Goal: Task Accomplishment & Management: Manage account settings

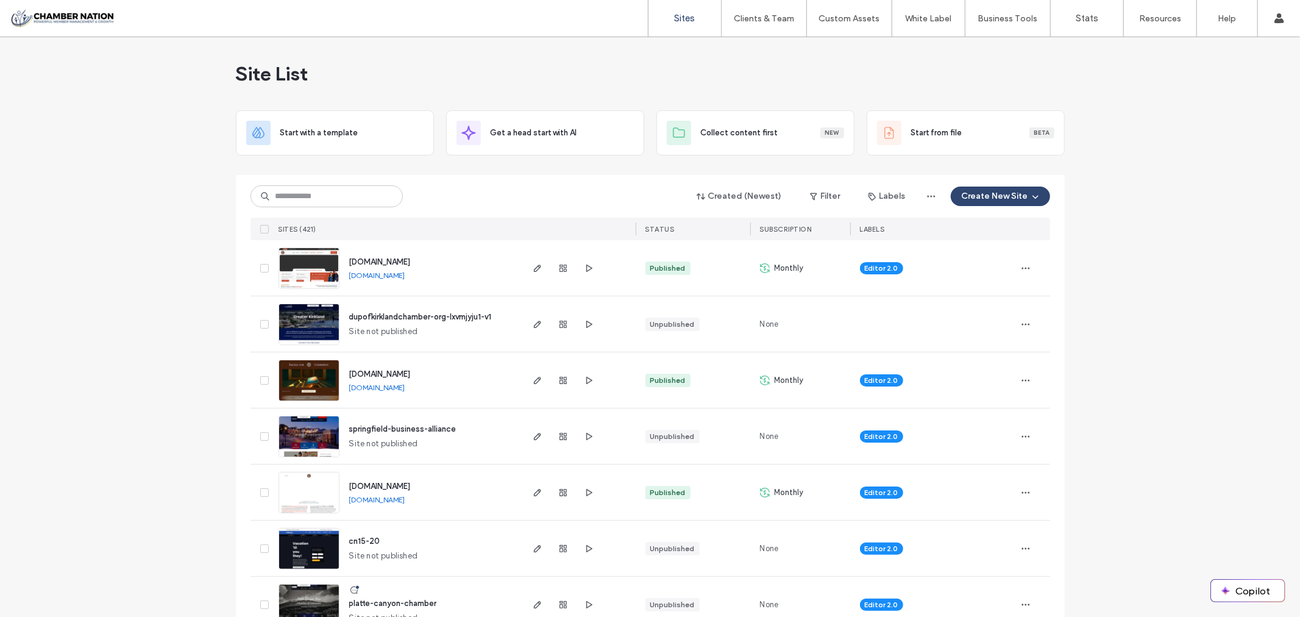
scroll to position [135, 0]
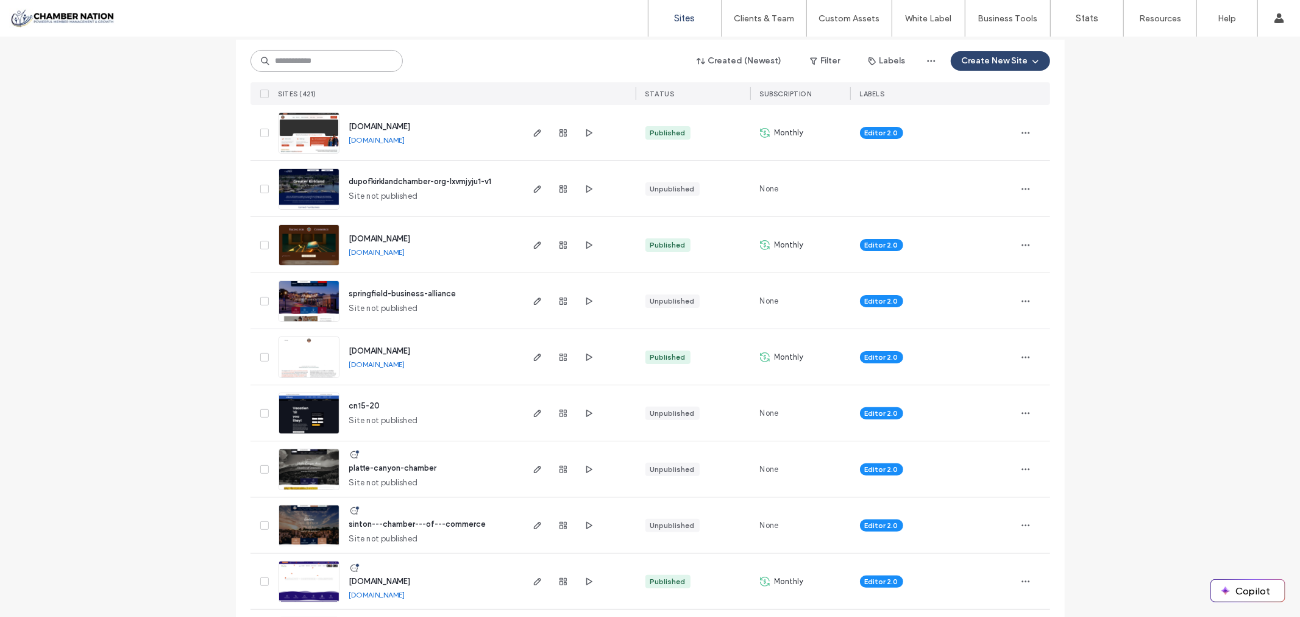
click at [303, 60] on input at bounding box center [326, 61] width 152 height 22
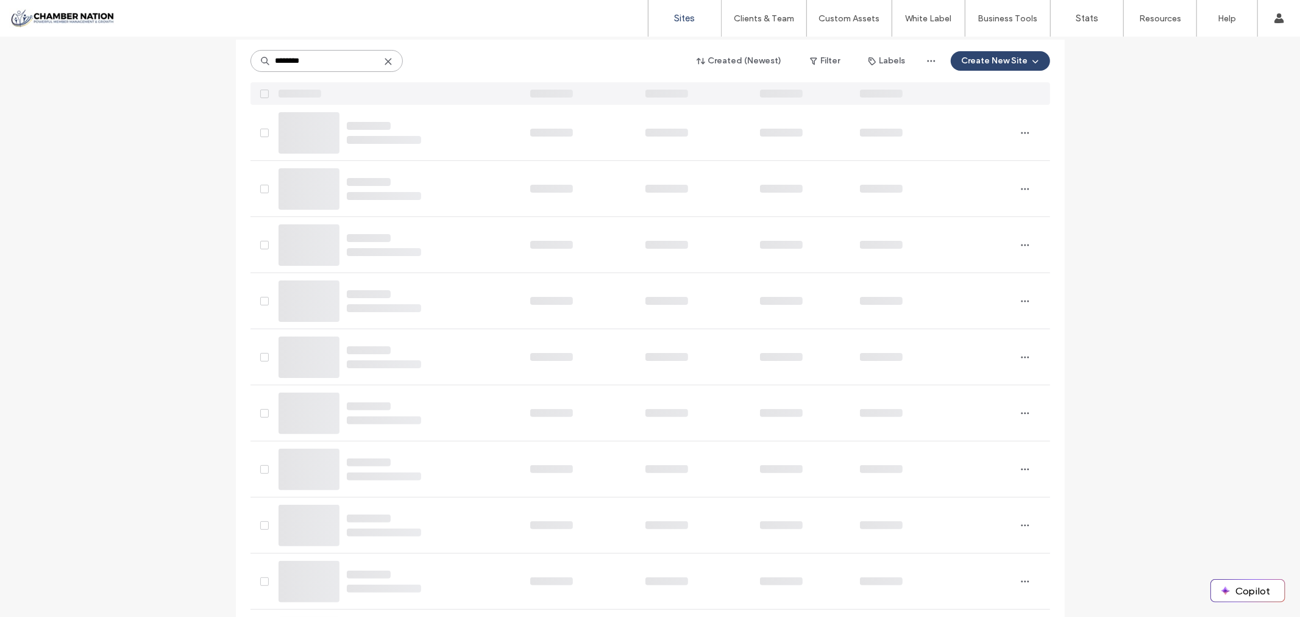
scroll to position [0, 0]
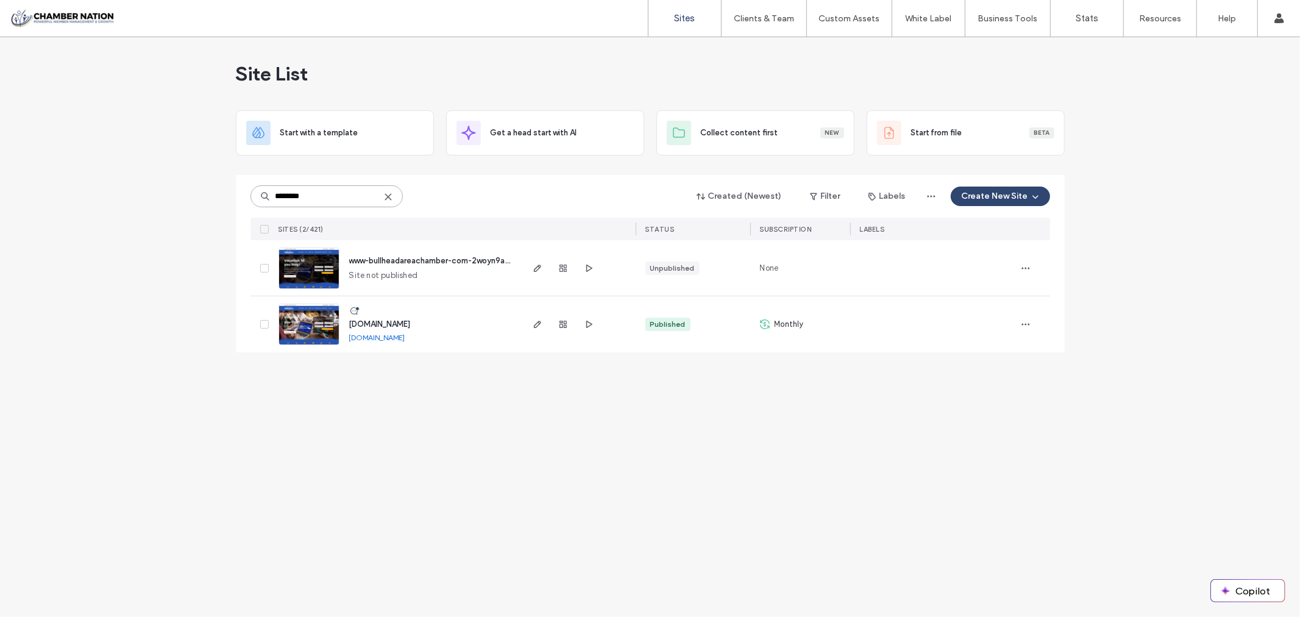
type input "********"
click at [375, 259] on span "www-bullheadareachamber-com-2woyn9av0-cn15" at bounding box center [442, 260] width 186 height 9
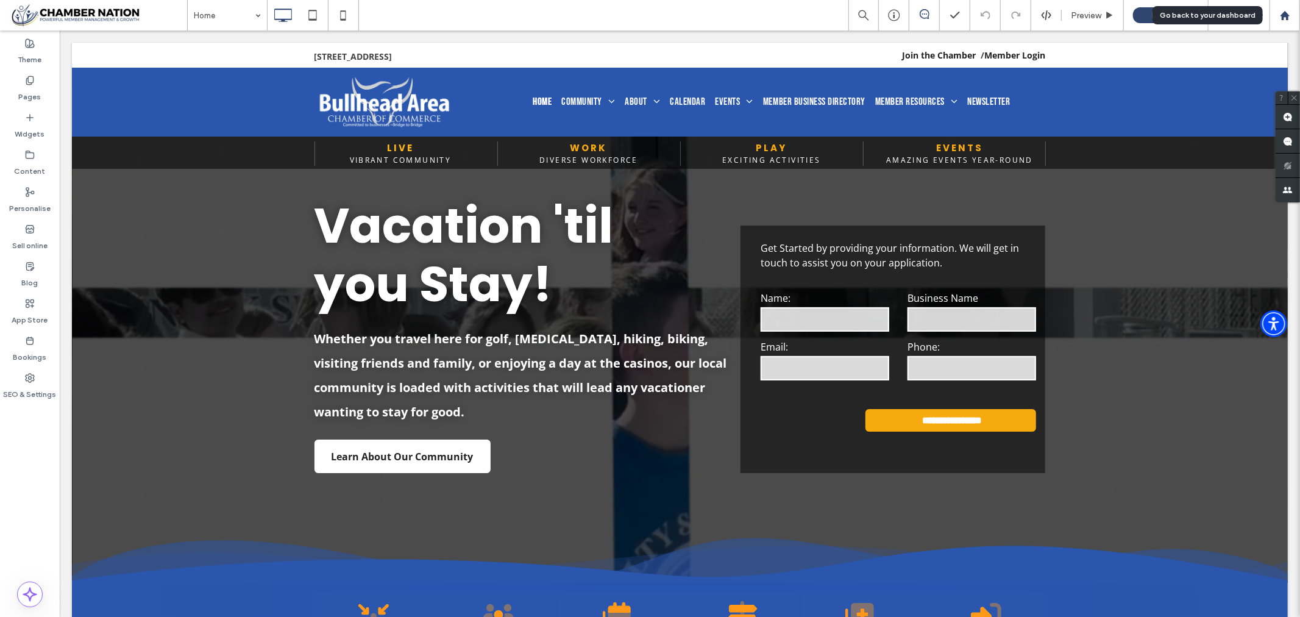
click at [1284, 11] on use at bounding box center [1284, 14] width 9 height 9
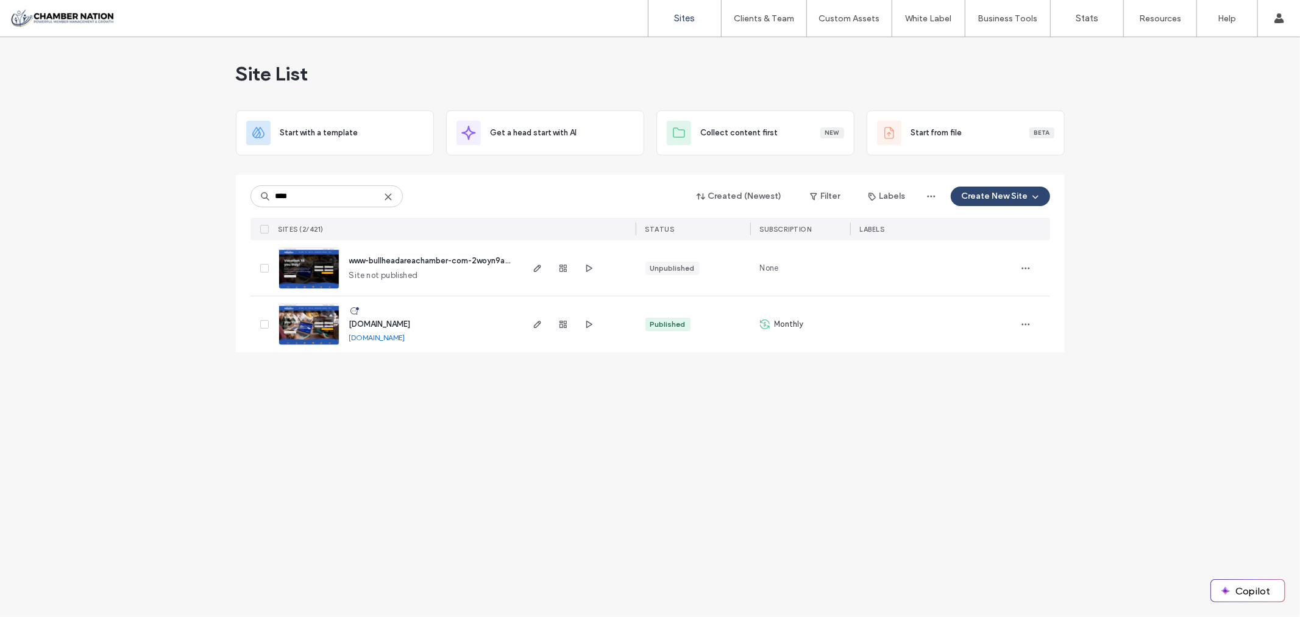
type input "****"
click at [406, 321] on span "[DOMAIN_NAME]" at bounding box center [380, 323] width 62 height 9
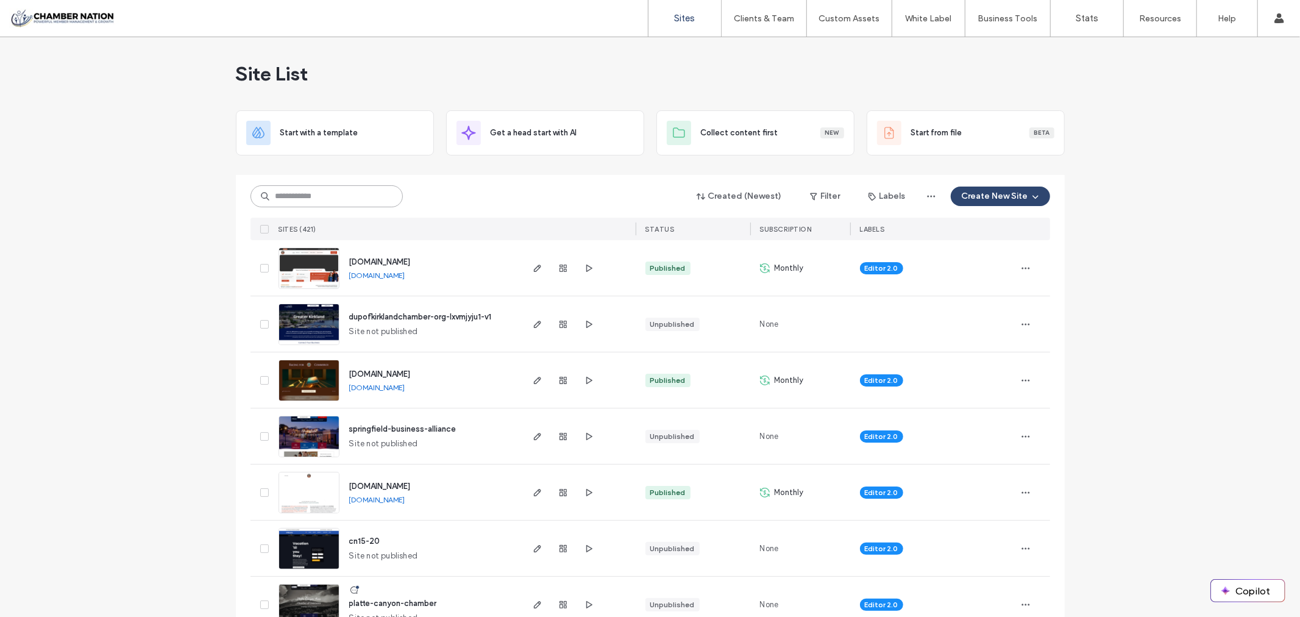
click at [334, 193] on input at bounding box center [326, 196] width 152 height 22
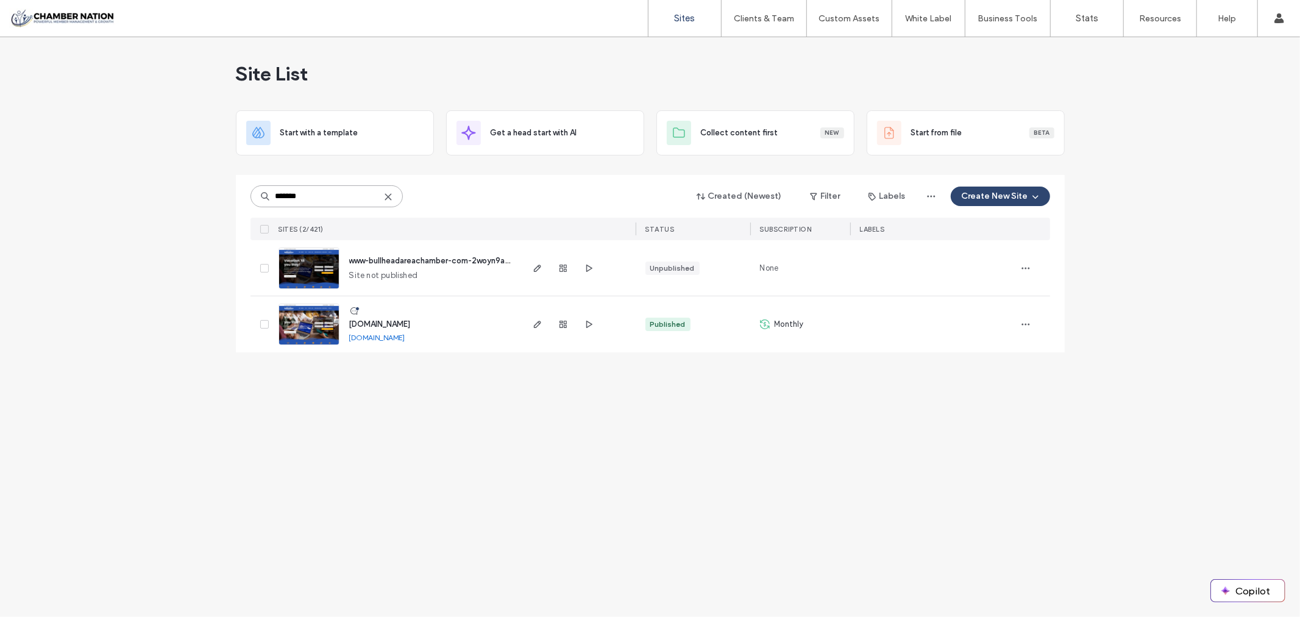
type input "*******"
click at [172, 349] on div "Site List Start with a template Get a head start with AI Collect content first …" at bounding box center [650, 327] width 1300 height 580
click at [392, 324] on span "[DOMAIN_NAME]" at bounding box center [380, 323] width 62 height 9
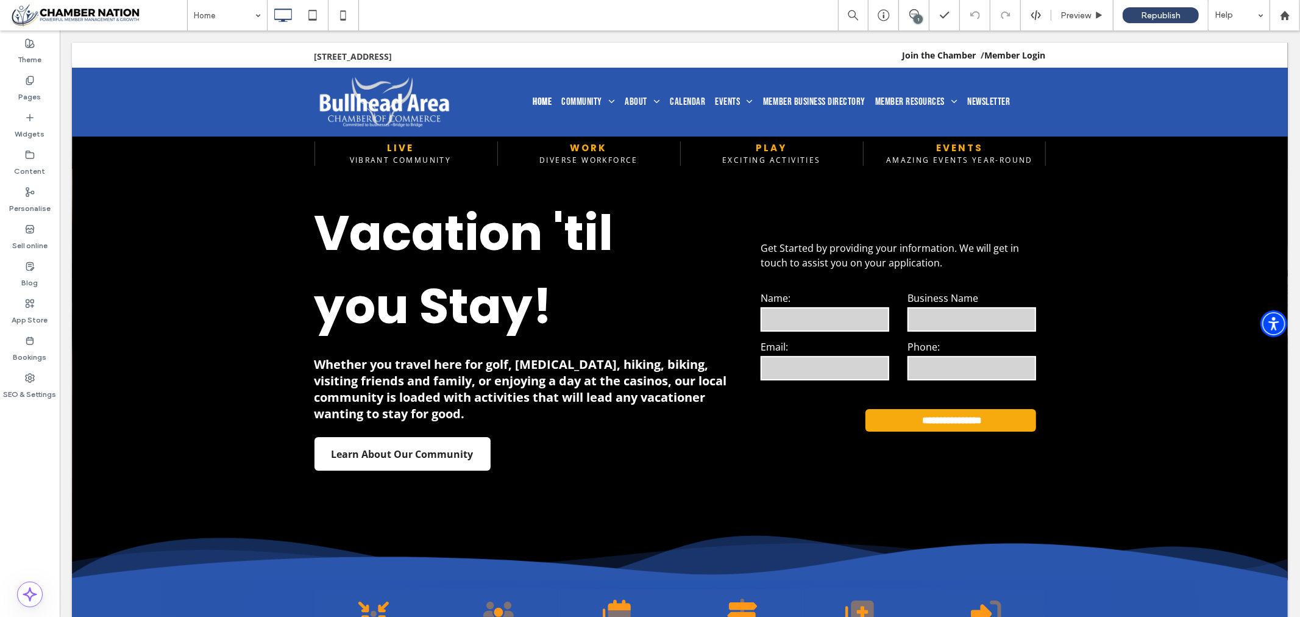
click at [916, 16] on div "1" at bounding box center [917, 19] width 9 height 9
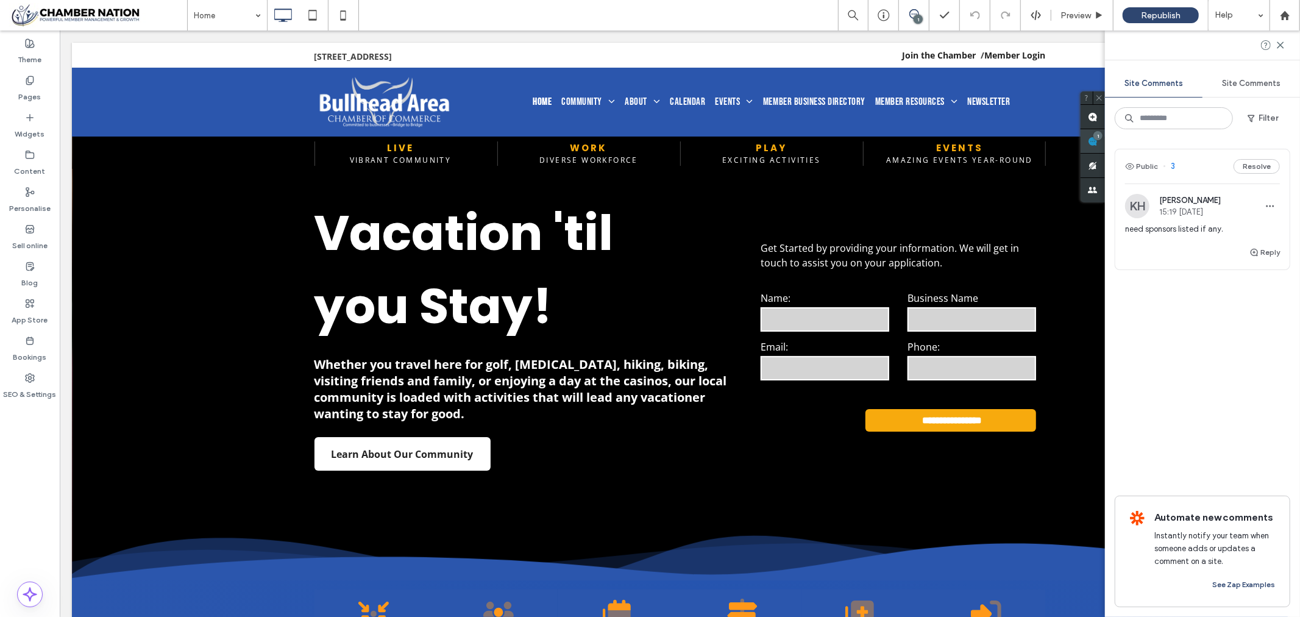
click at [1291, 139] on div "Site Comments Site Comments Filter Public 3 Resolve KH Kathleen Holton 15:19 No…" at bounding box center [1202, 323] width 195 height 586
click at [1280, 43] on icon at bounding box center [1280, 45] width 10 height 10
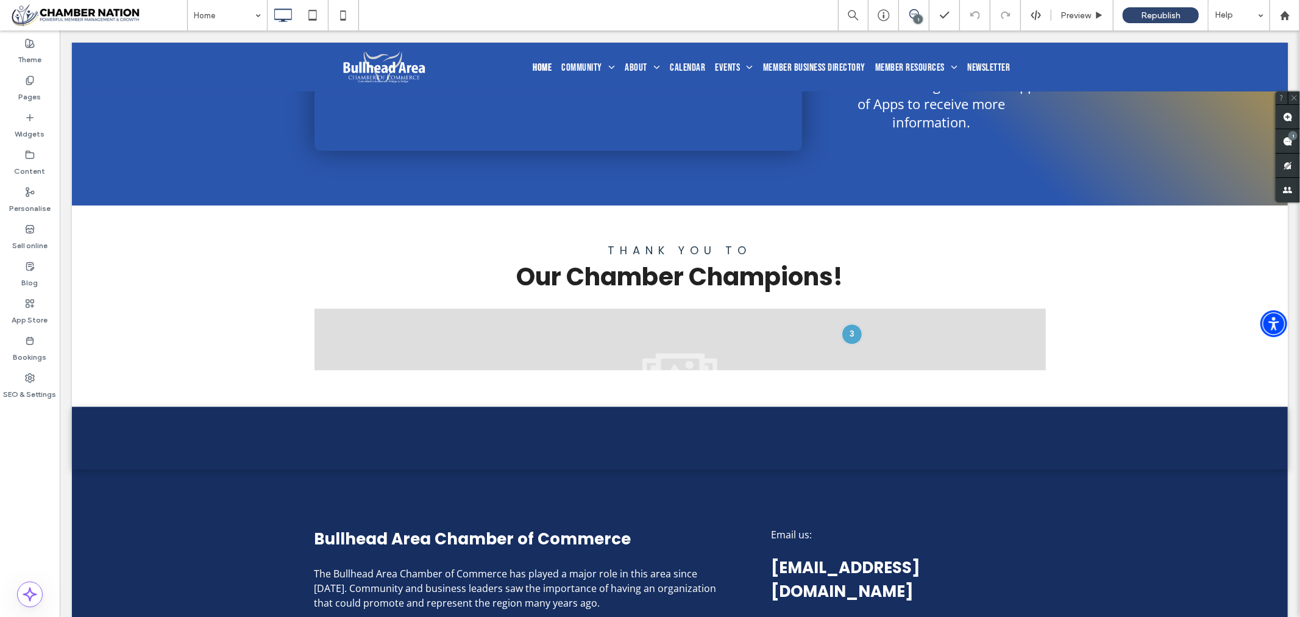
scroll to position [2640, 0]
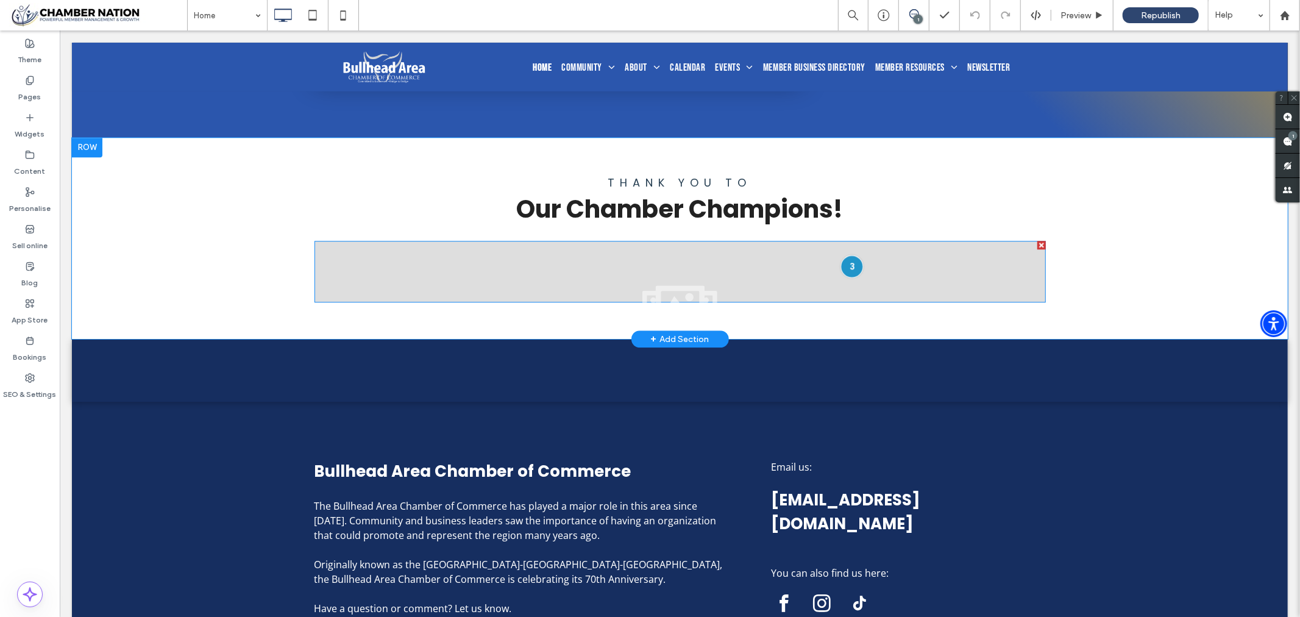
click at [843, 260] on div at bounding box center [851, 265] width 23 height 23
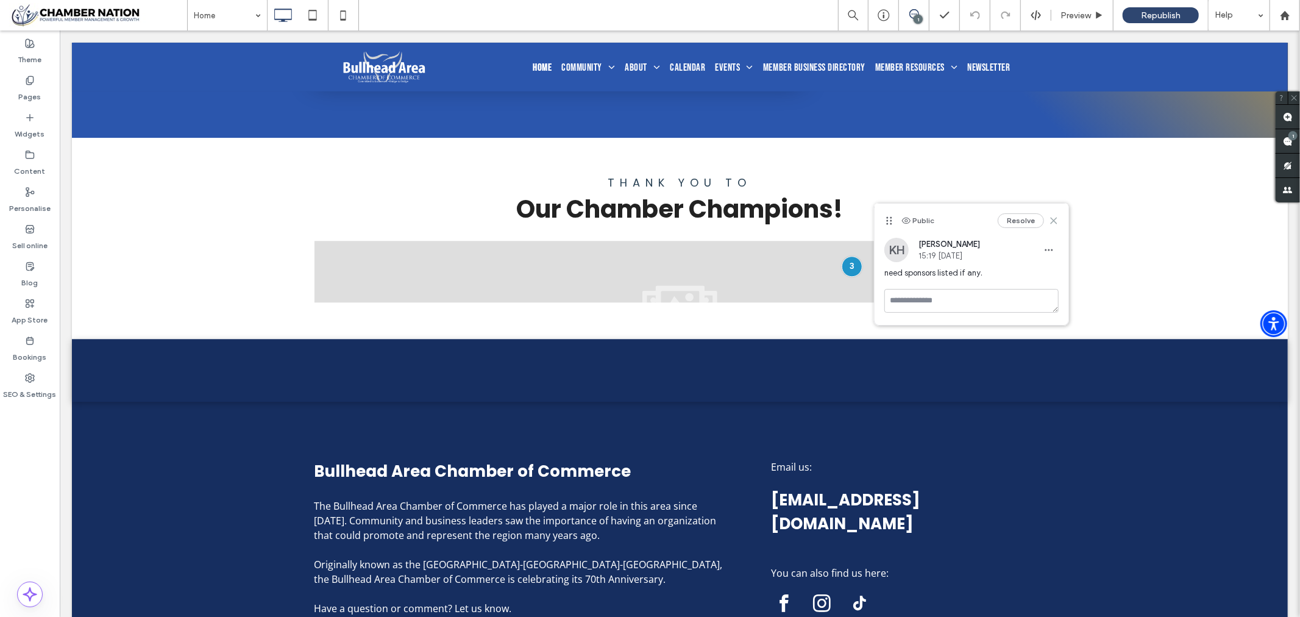
click at [1056, 216] on icon at bounding box center [1054, 221] width 10 height 10
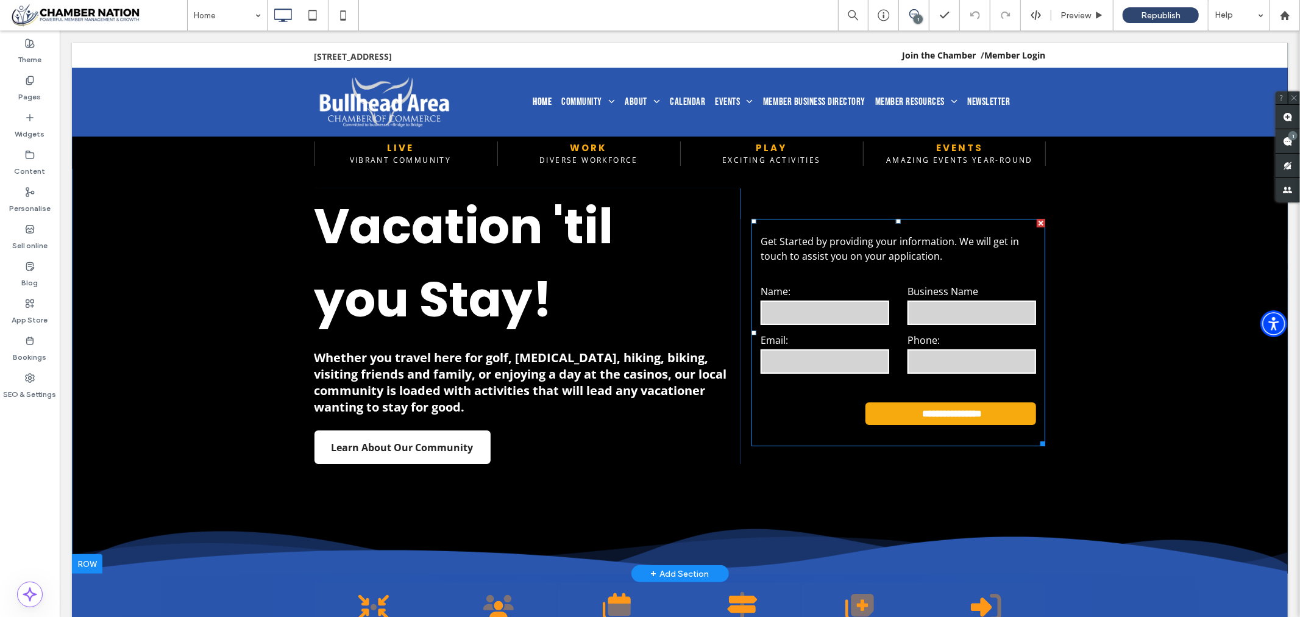
scroll to position [0, 0]
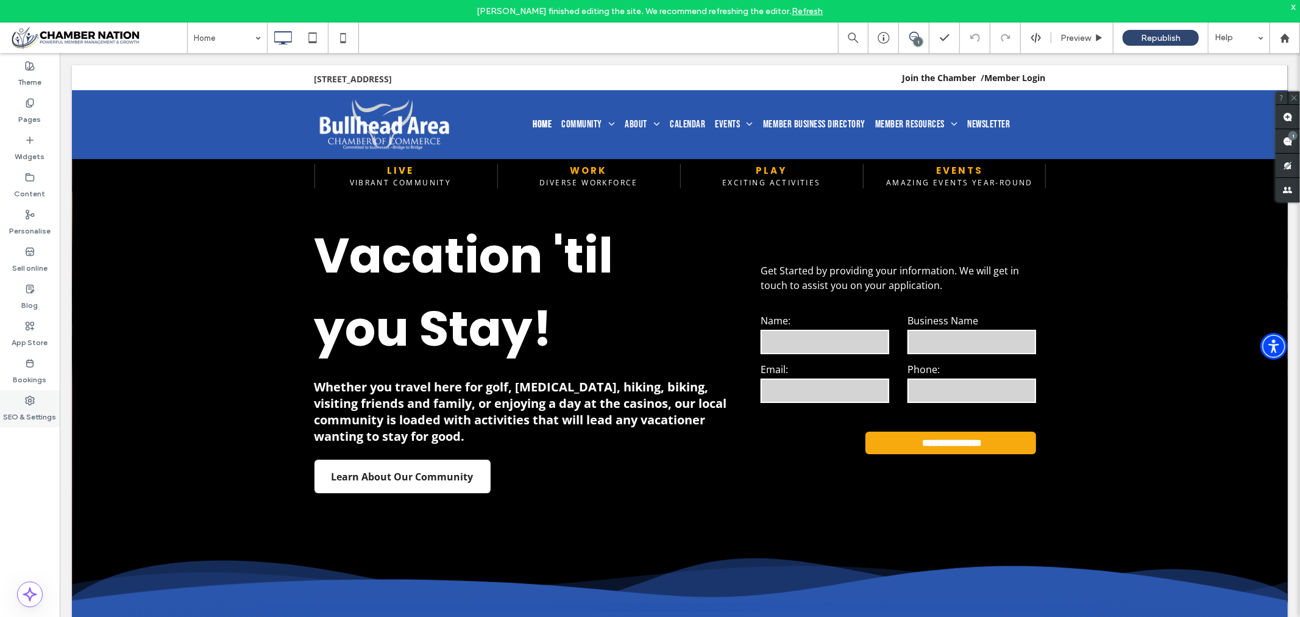
click at [29, 400] on icon at bounding box center [30, 400] width 10 height 10
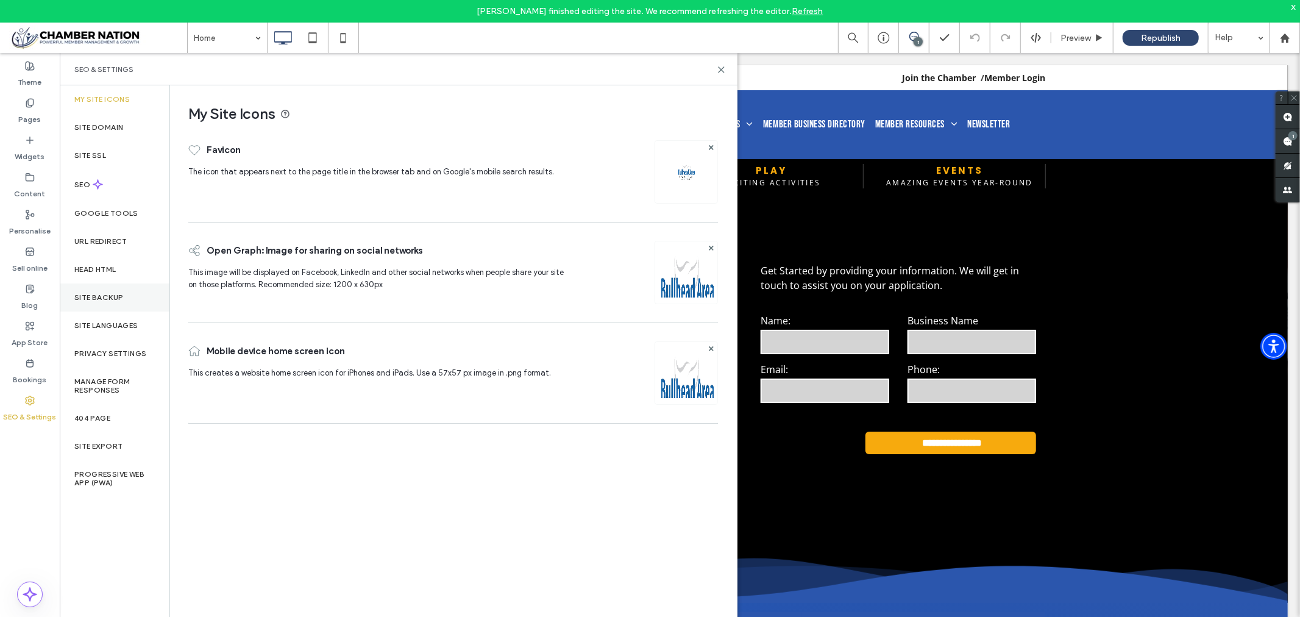
click at [117, 299] on label "Site backup" at bounding box center [98, 297] width 49 height 9
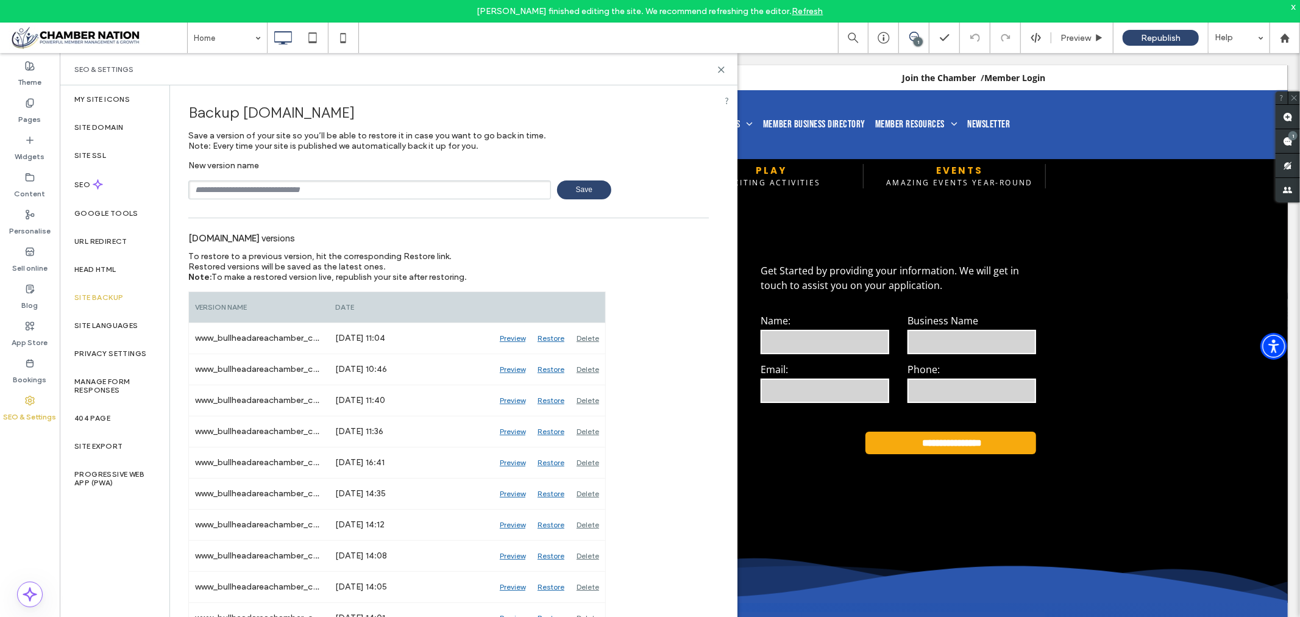
click at [282, 192] on input "text" at bounding box center [369, 189] width 363 height 19
type input "******"
click at [578, 188] on span "Save" at bounding box center [584, 189] width 54 height 19
click at [722, 69] on icon at bounding box center [721, 69] width 9 height 9
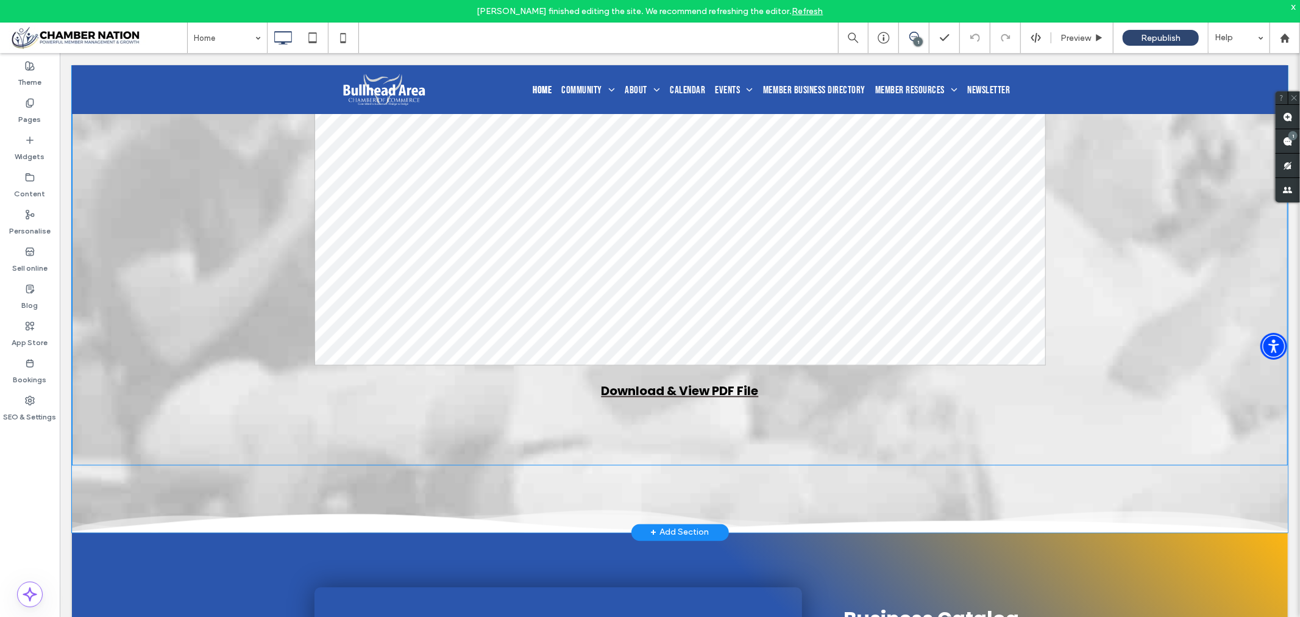
scroll to position [1891, 0]
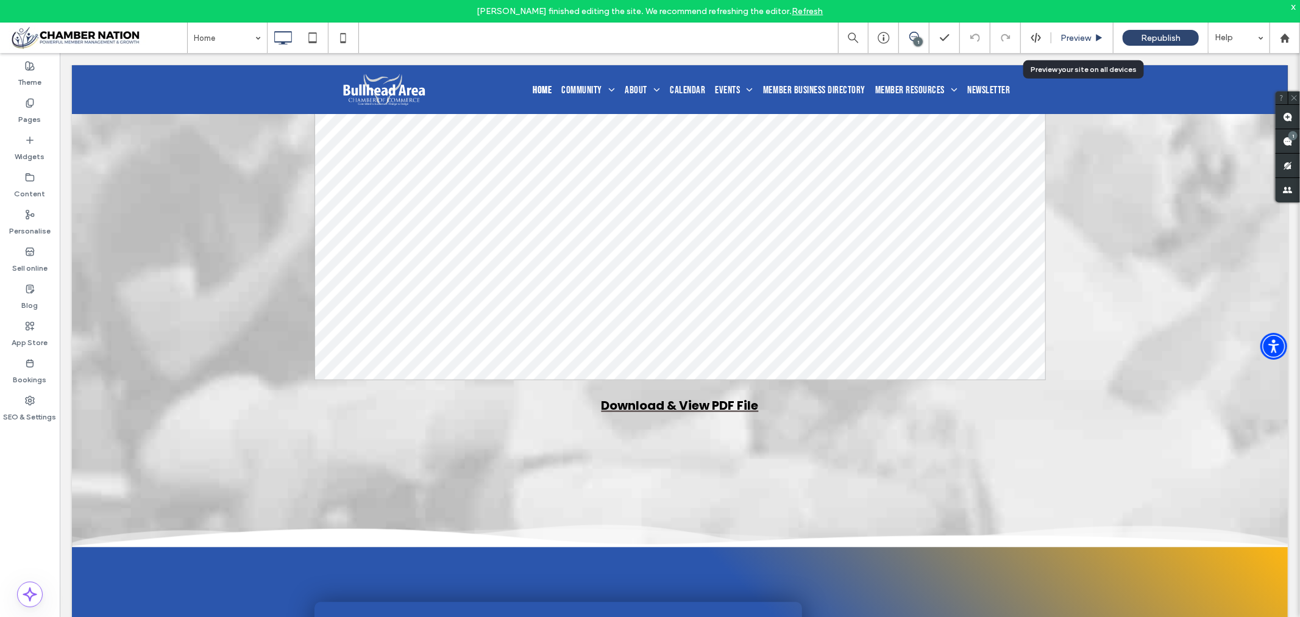
click at [1077, 35] on span "Preview" at bounding box center [1075, 38] width 30 height 10
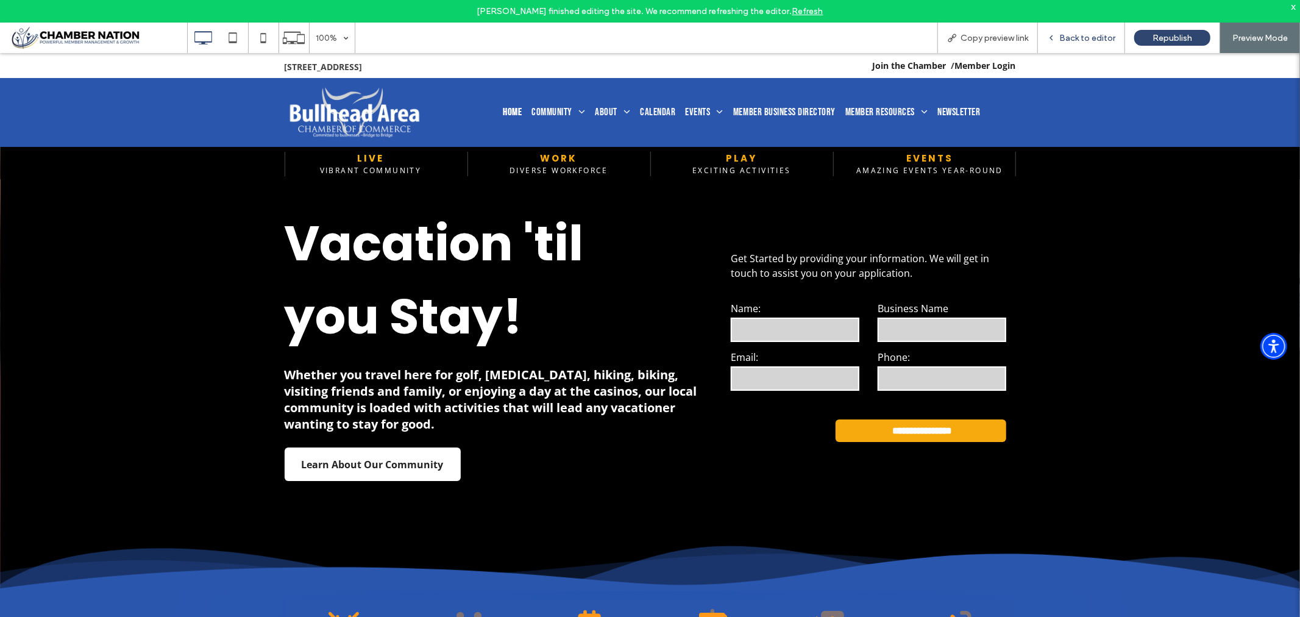
click at [1076, 38] on span "Back to editor" at bounding box center [1087, 38] width 56 height 10
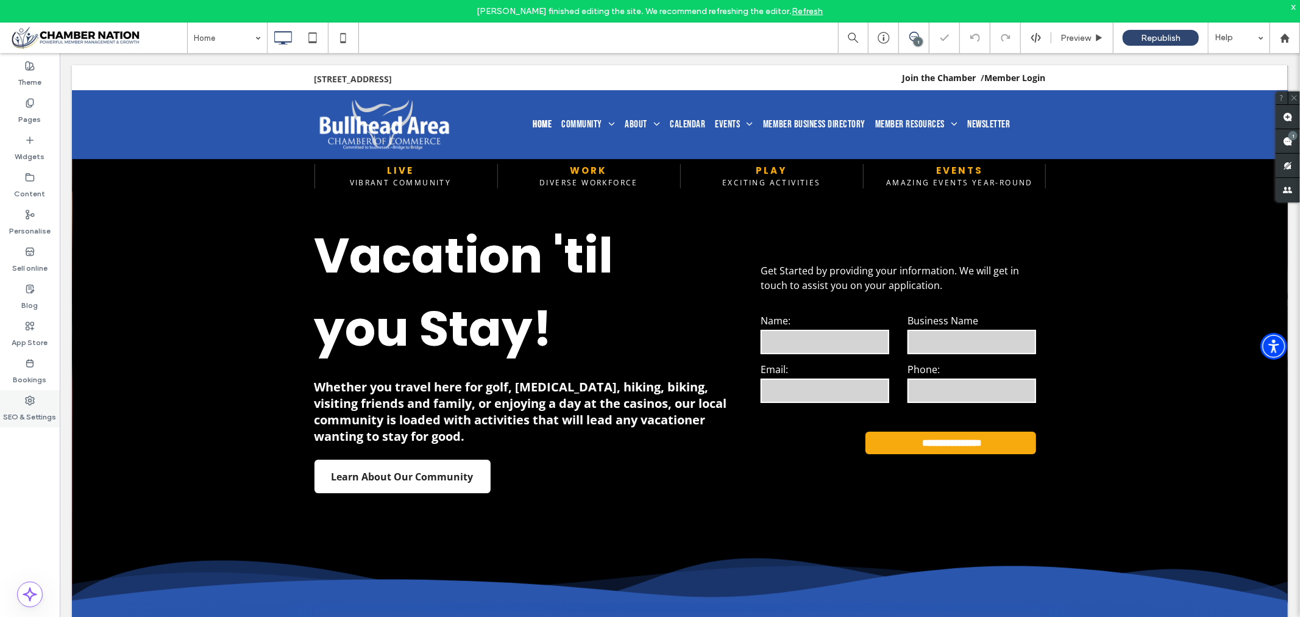
click at [29, 404] on use at bounding box center [30, 400] width 9 height 9
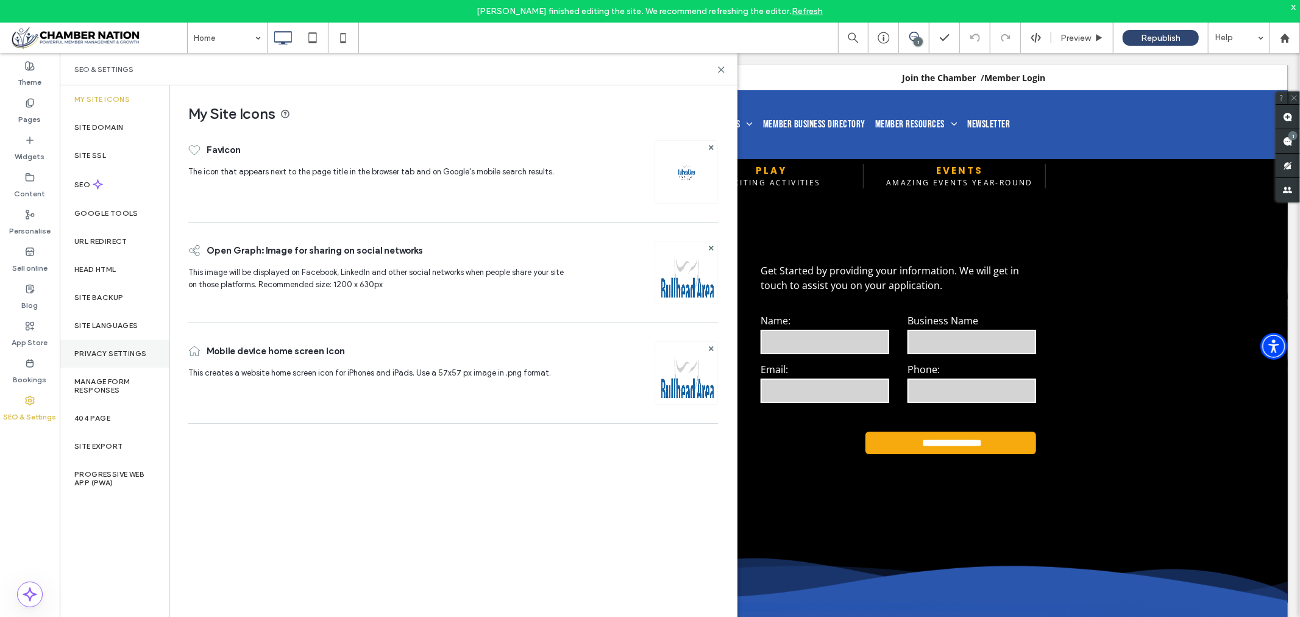
click at [119, 347] on div "Privacy Settings" at bounding box center [115, 353] width 110 height 28
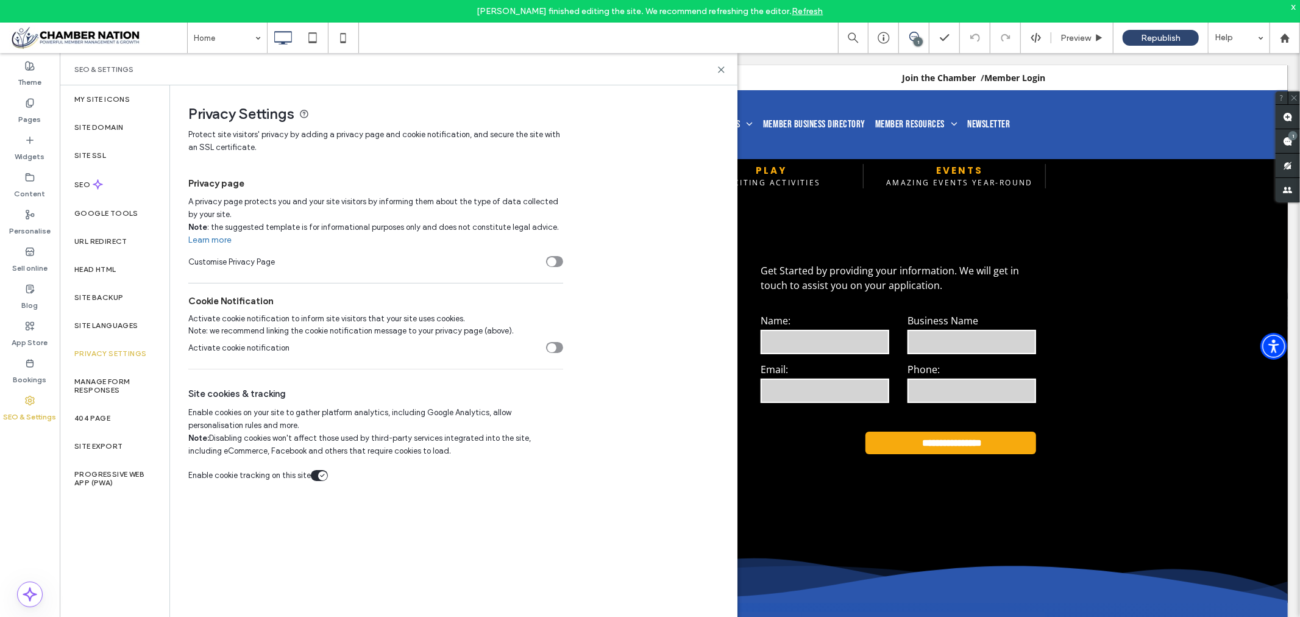
click at [559, 267] on div "toggle" at bounding box center [554, 261] width 17 height 11
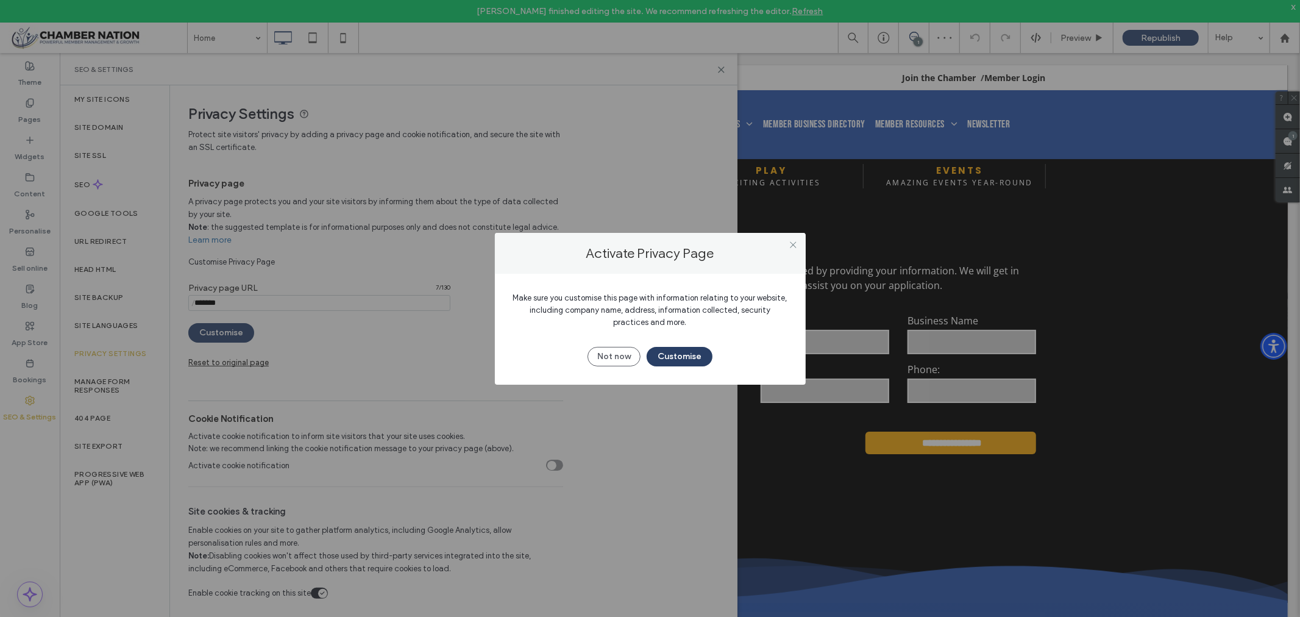
click at [667, 352] on button "Customise" at bounding box center [680, 356] width 66 height 19
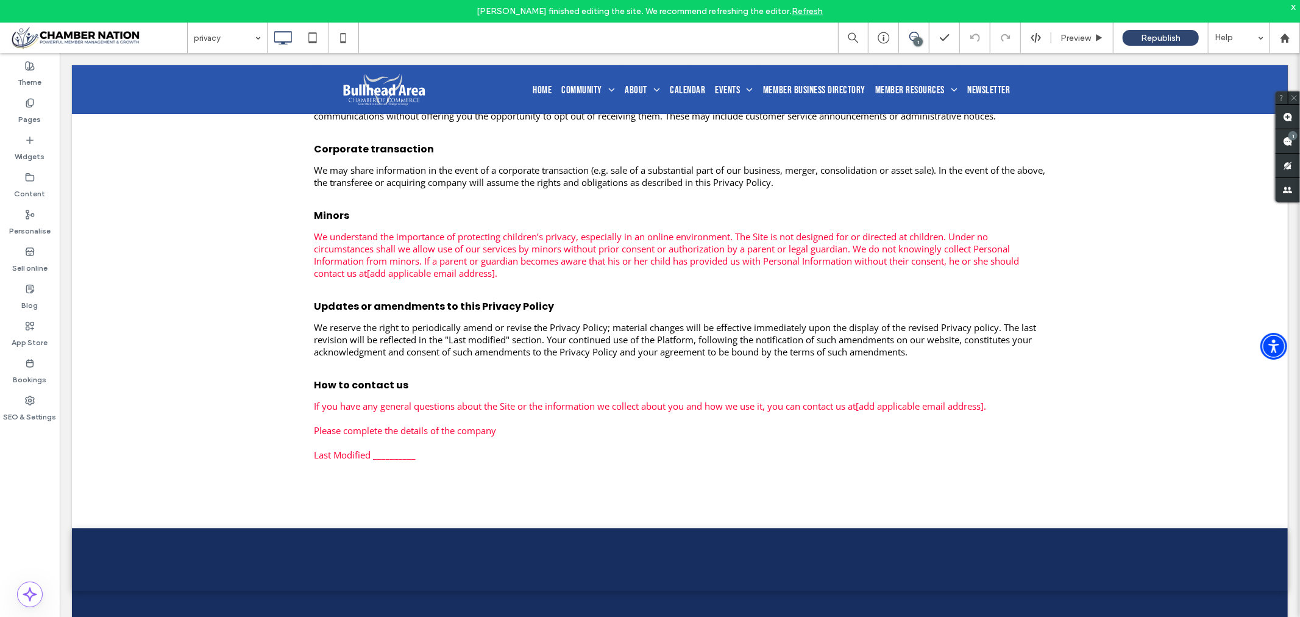
scroll to position [2657, 0]
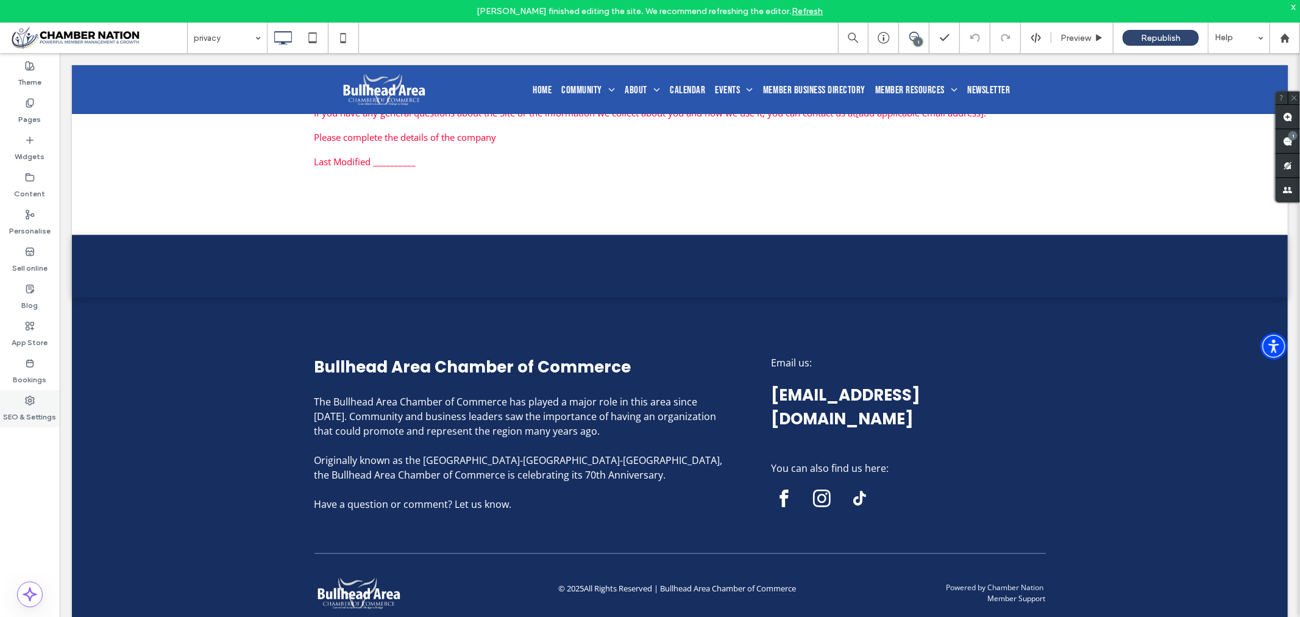
click at [29, 397] on icon at bounding box center [30, 400] width 10 height 10
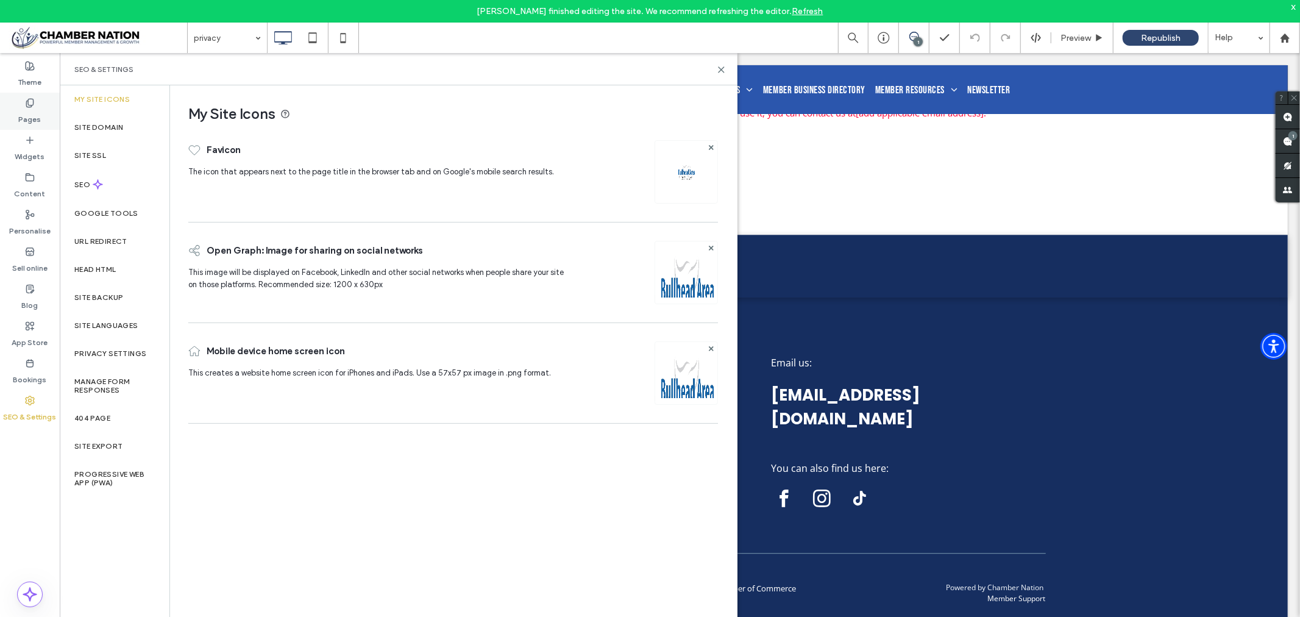
click at [29, 105] on use at bounding box center [29, 103] width 7 height 8
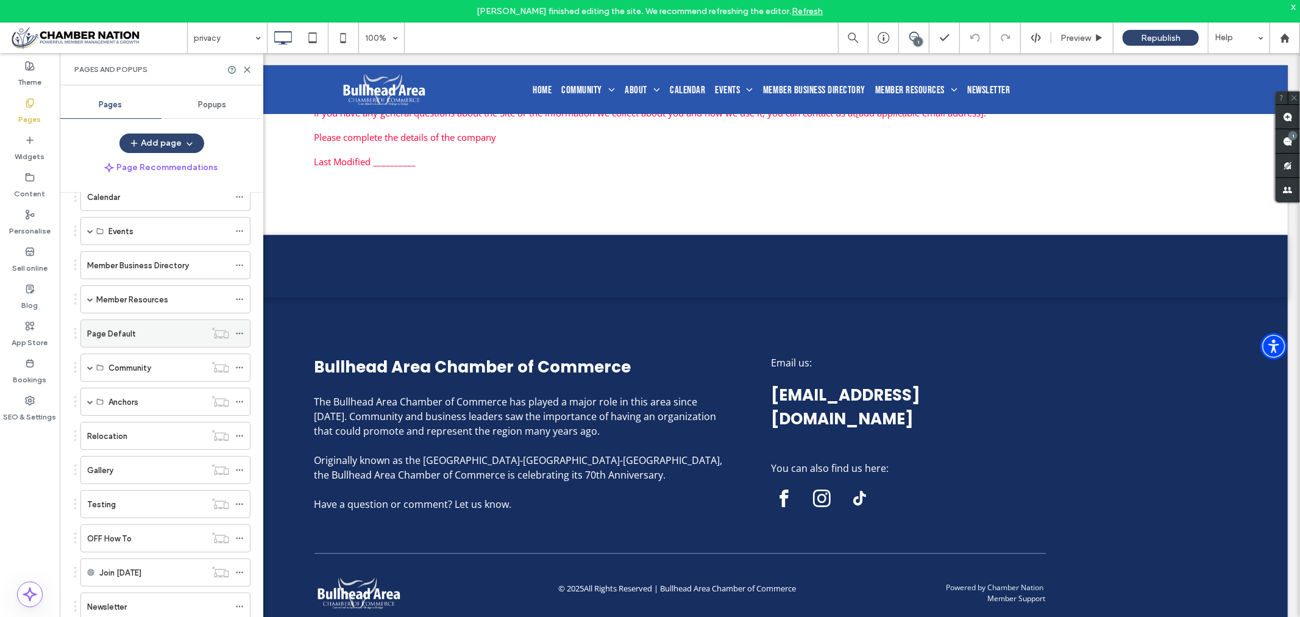
scroll to position [191, 0]
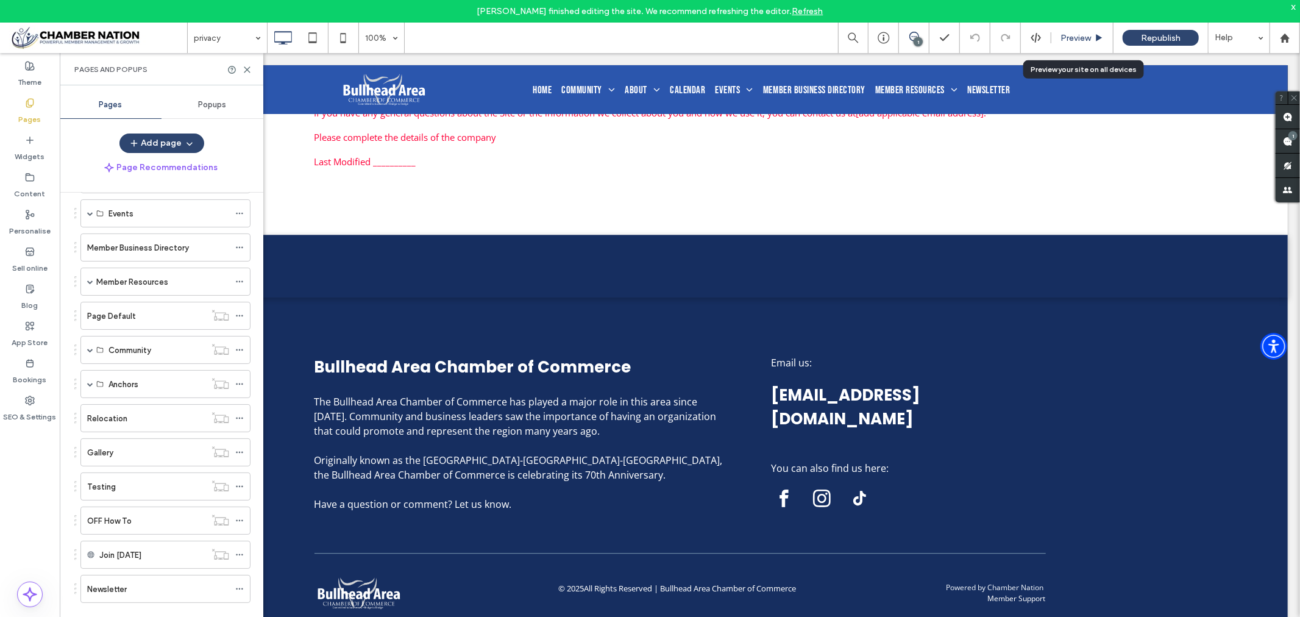
click at [1068, 38] on span "Preview" at bounding box center [1075, 38] width 30 height 10
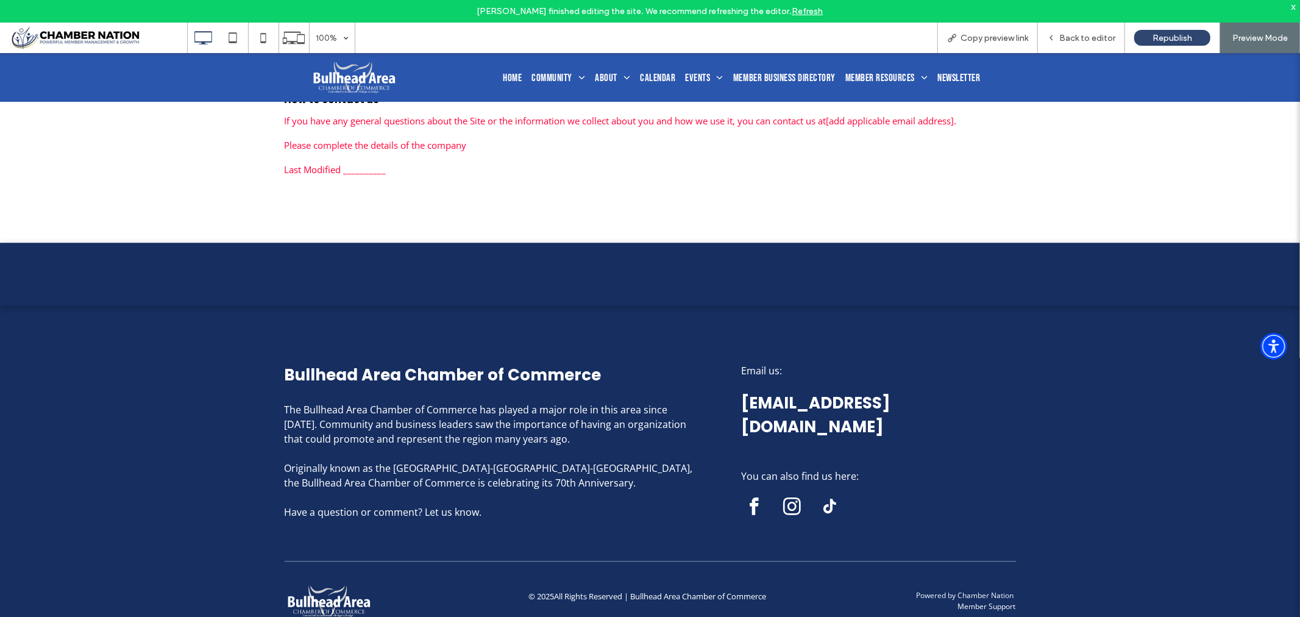
scroll to position [2633, 0]
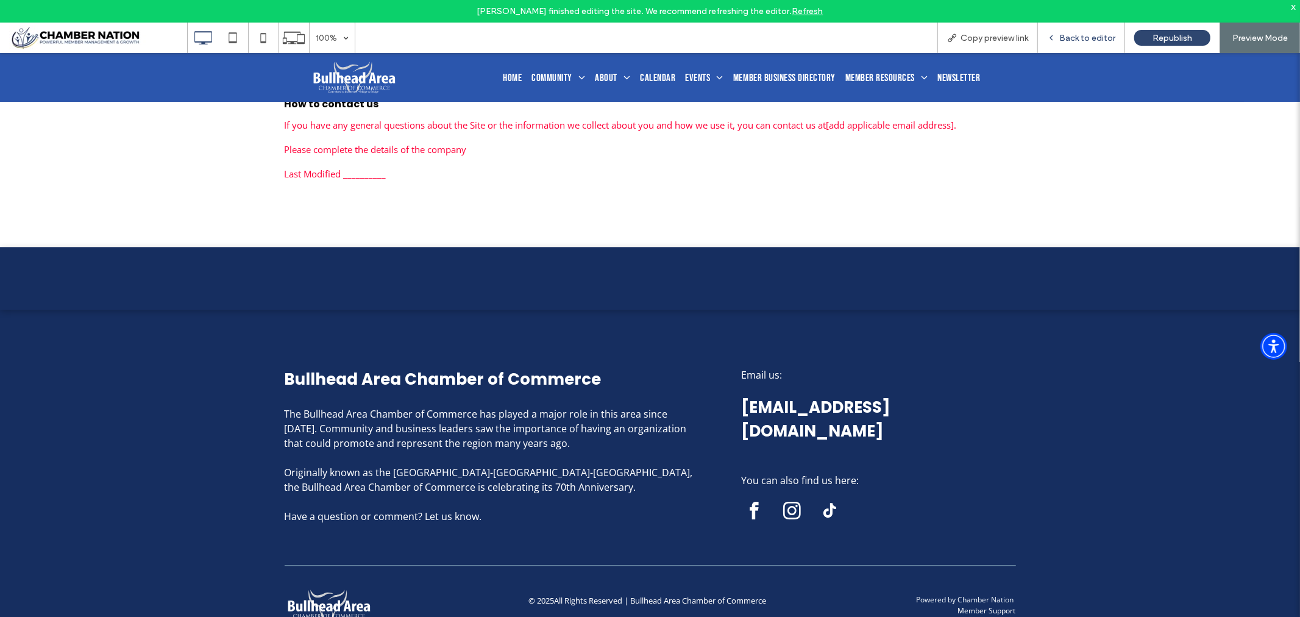
click at [1091, 37] on span "Back to editor" at bounding box center [1087, 38] width 56 height 10
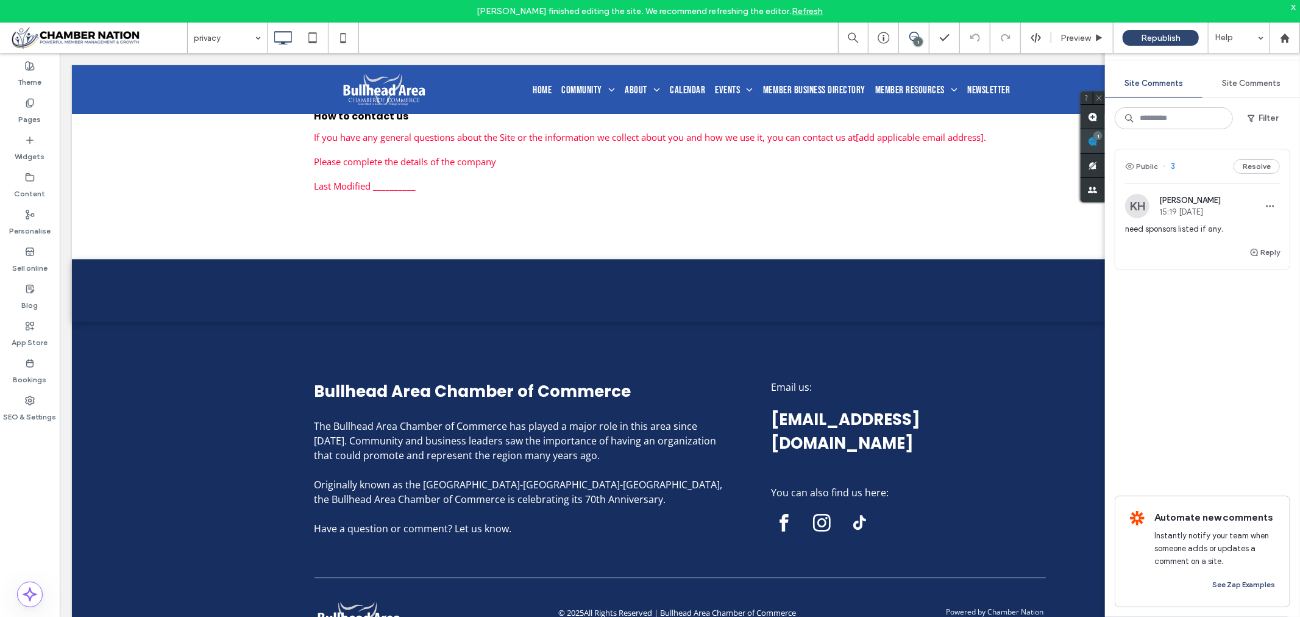
click at [1288, 133] on div "Site Comments Site Comments Filter Public 3 Resolve KH Kathleen Holton 15:19 No…" at bounding box center [1202, 323] width 195 height 586
click at [1163, 226] on span "need sponsors listed if any." at bounding box center [1202, 229] width 155 height 12
click at [1177, 204] on span "Kathleen Holton" at bounding box center [1190, 200] width 62 height 9
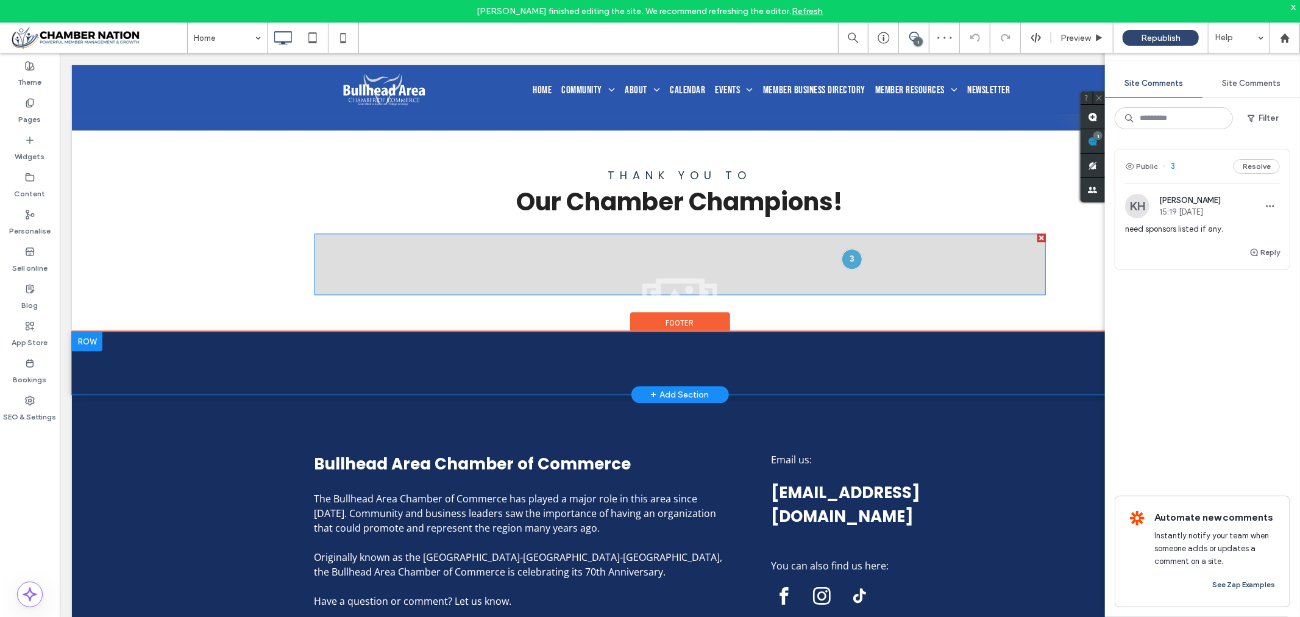
scroll to position [2535, 0]
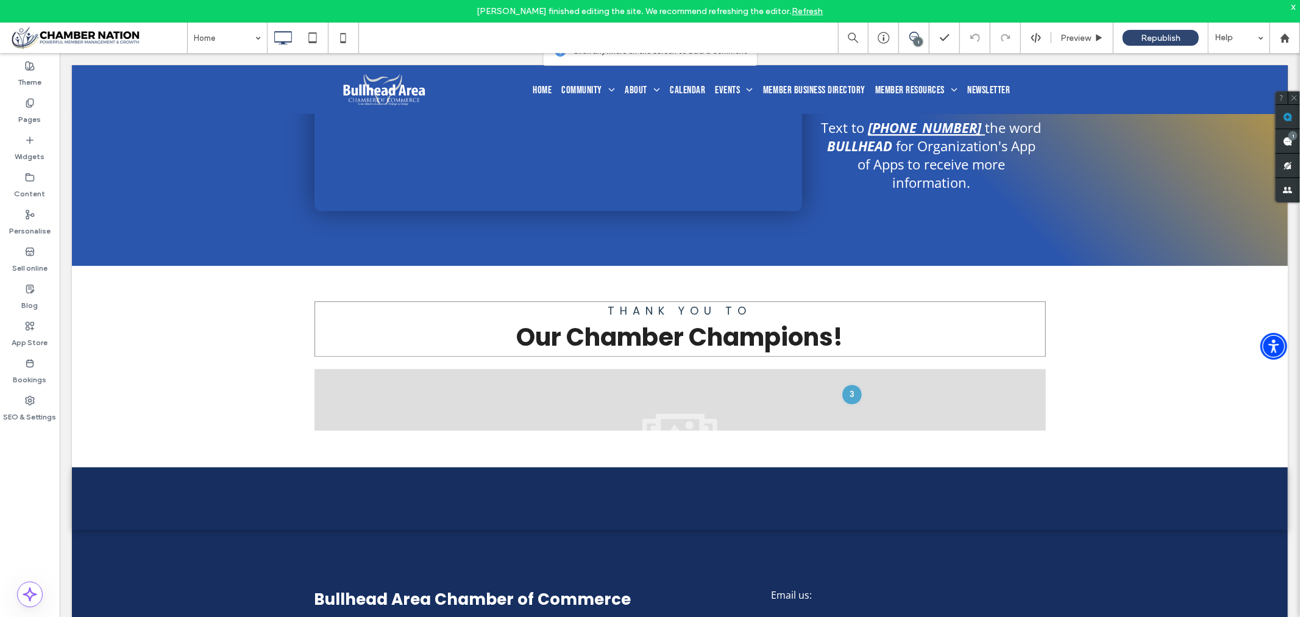
click at [982, 314] on h3 "Thank You to" at bounding box center [679, 310] width 731 height 16
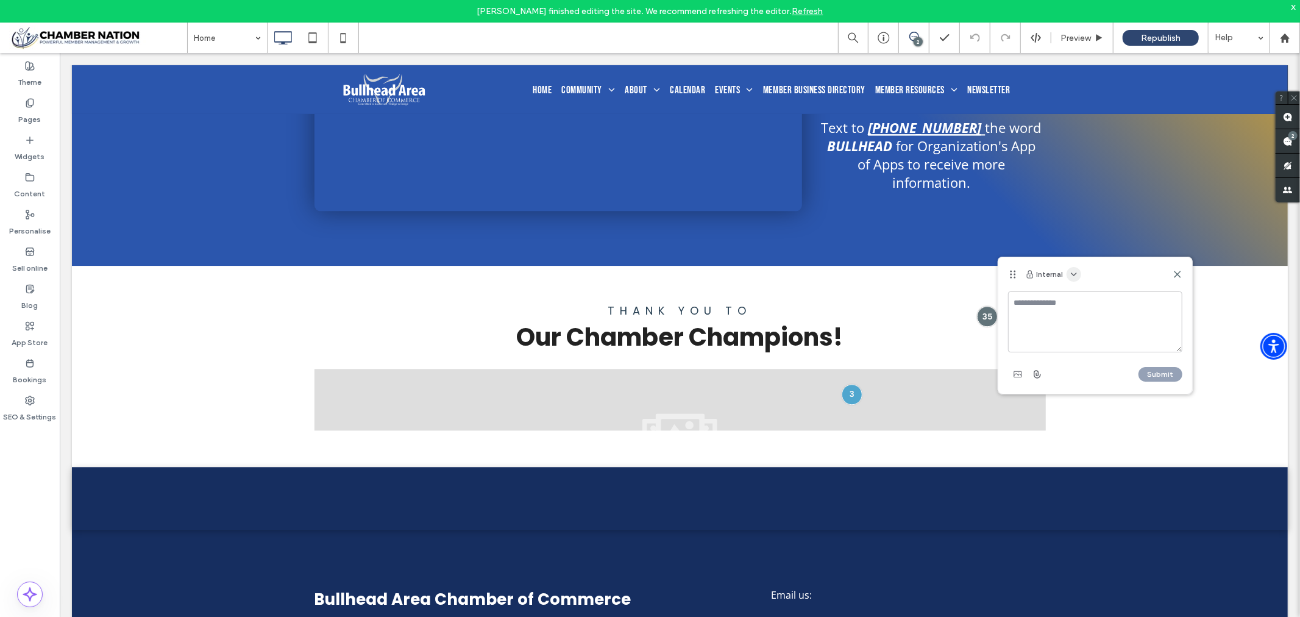
click at [1071, 272] on icon "button" at bounding box center [1074, 274] width 10 height 10
click at [1097, 301] on span "Public - visible to clients & team" at bounding box center [1131, 303] width 116 height 12
click at [1179, 272] on use at bounding box center [1176, 273] width 5 height 5
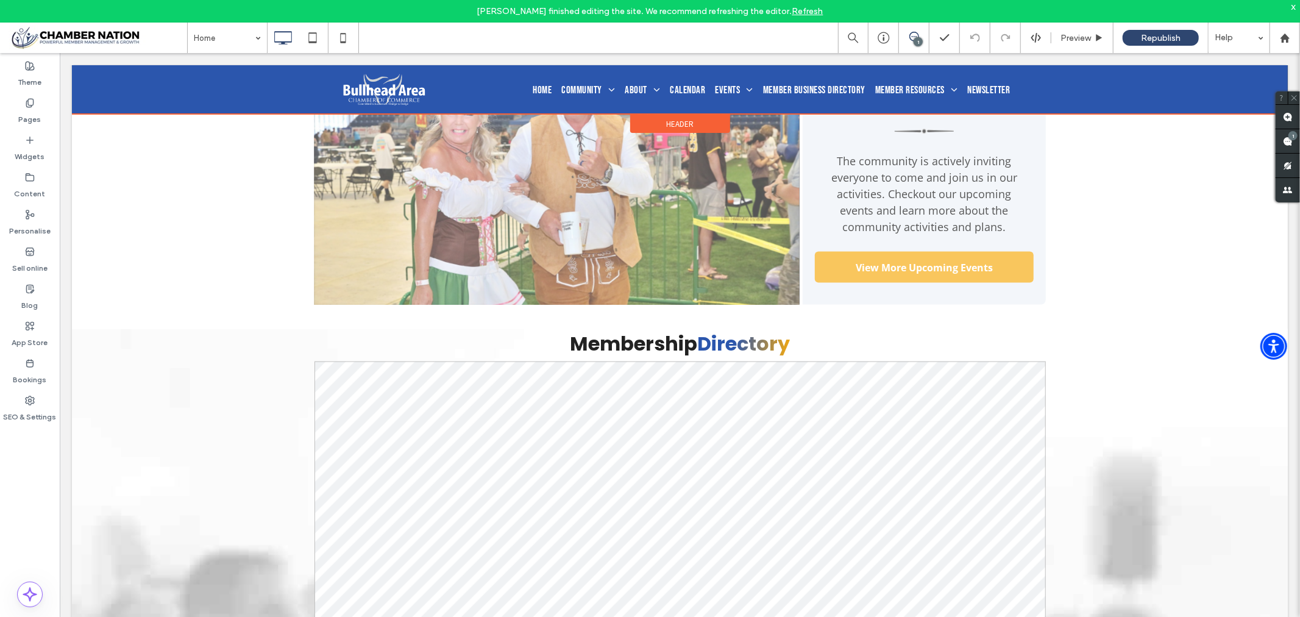
scroll to position [1316, 0]
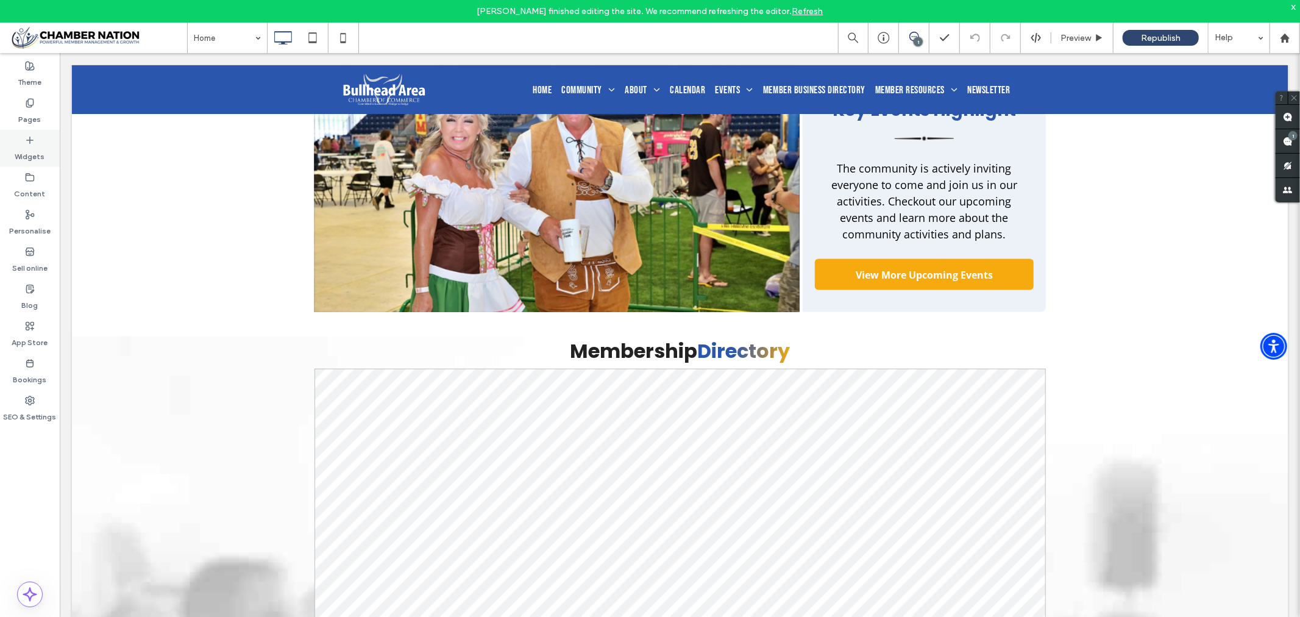
click at [31, 141] on icon at bounding box center [30, 140] width 10 height 10
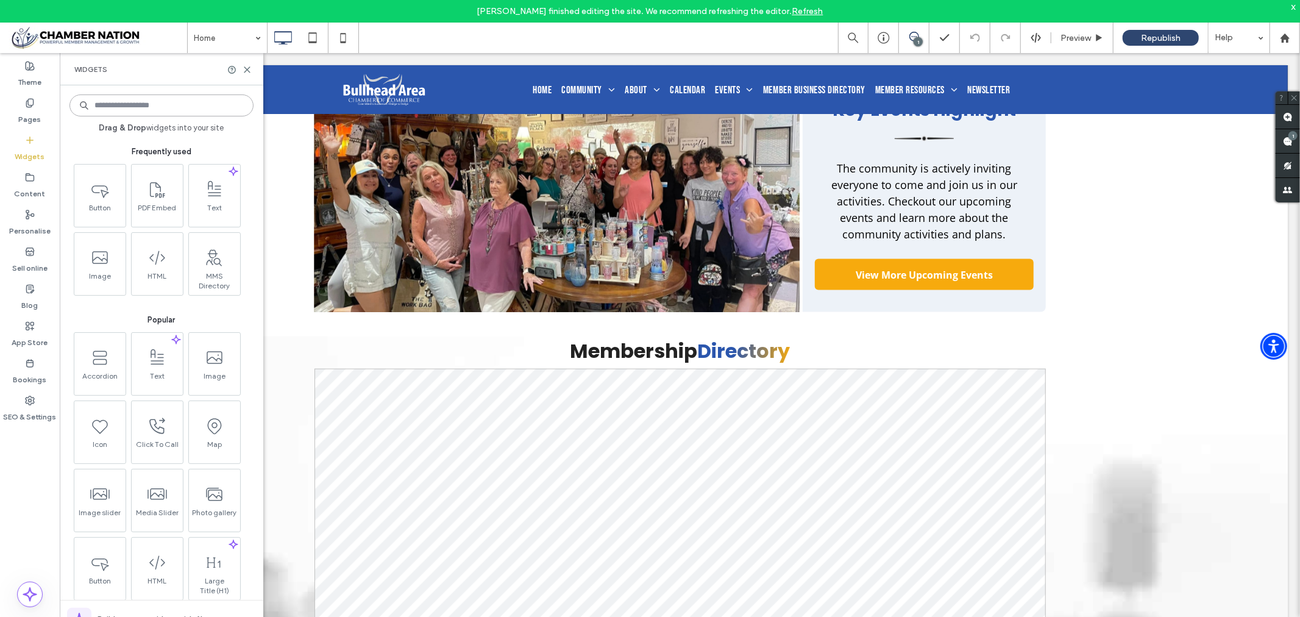
click at [143, 106] on input at bounding box center [161, 105] width 184 height 22
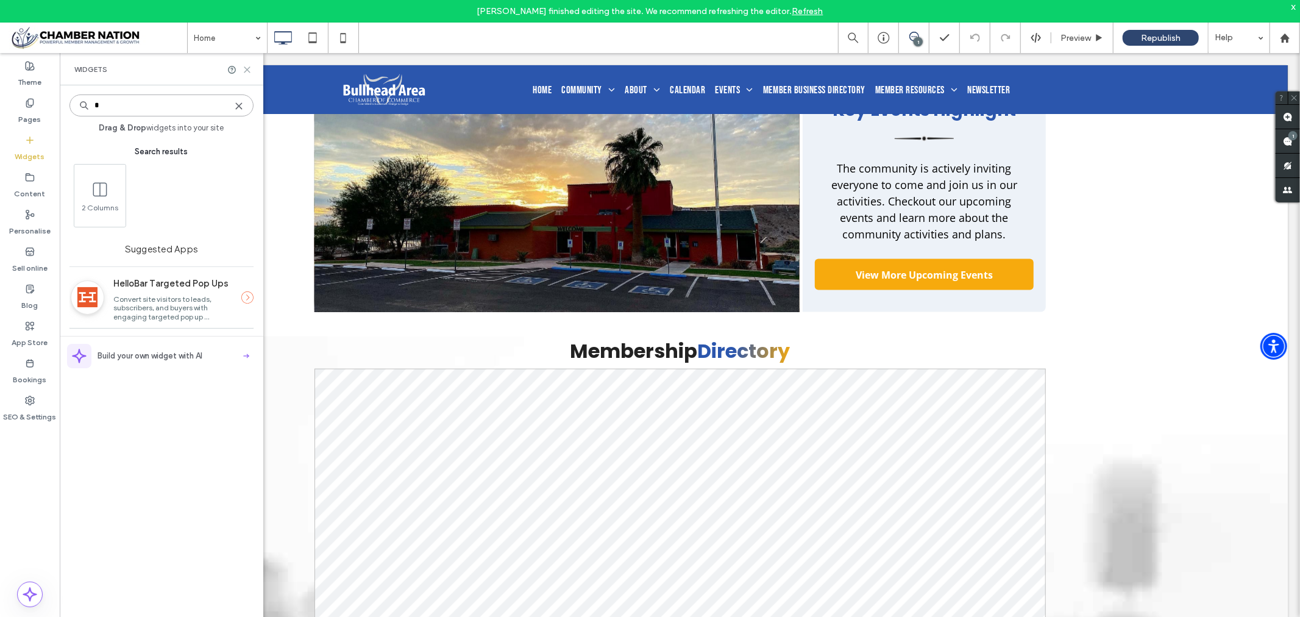
type input "*"
click at [248, 68] on use at bounding box center [246, 69] width 5 height 5
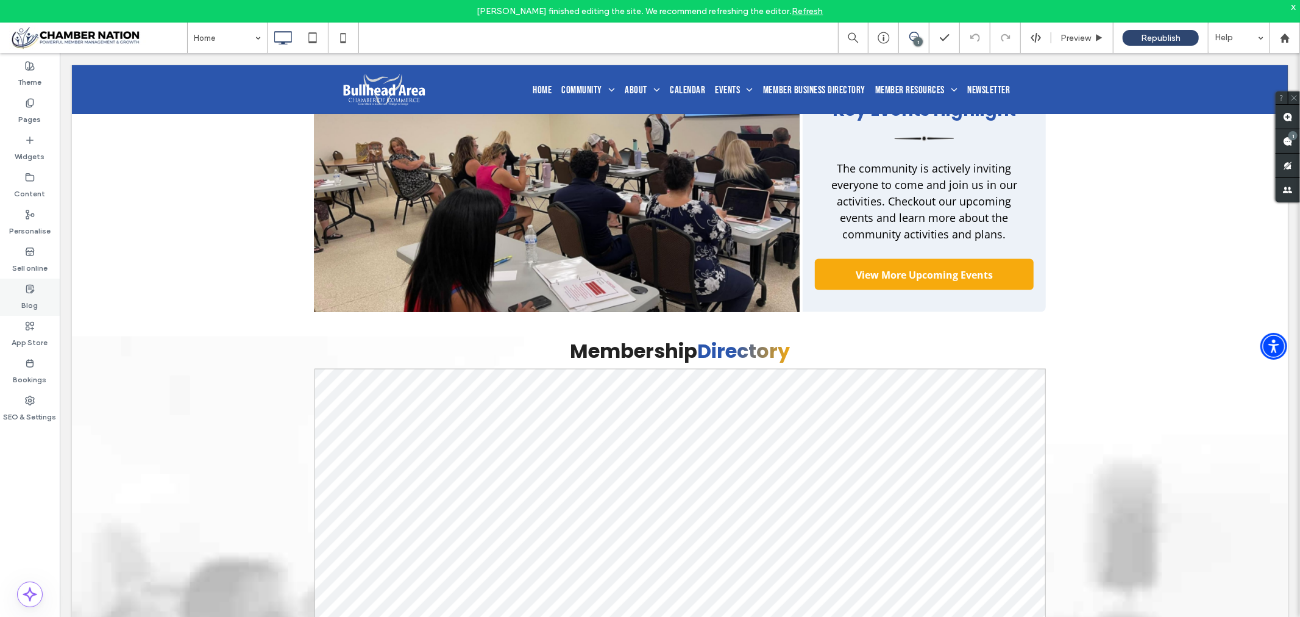
click at [32, 295] on label "Blog" at bounding box center [30, 302] width 16 height 17
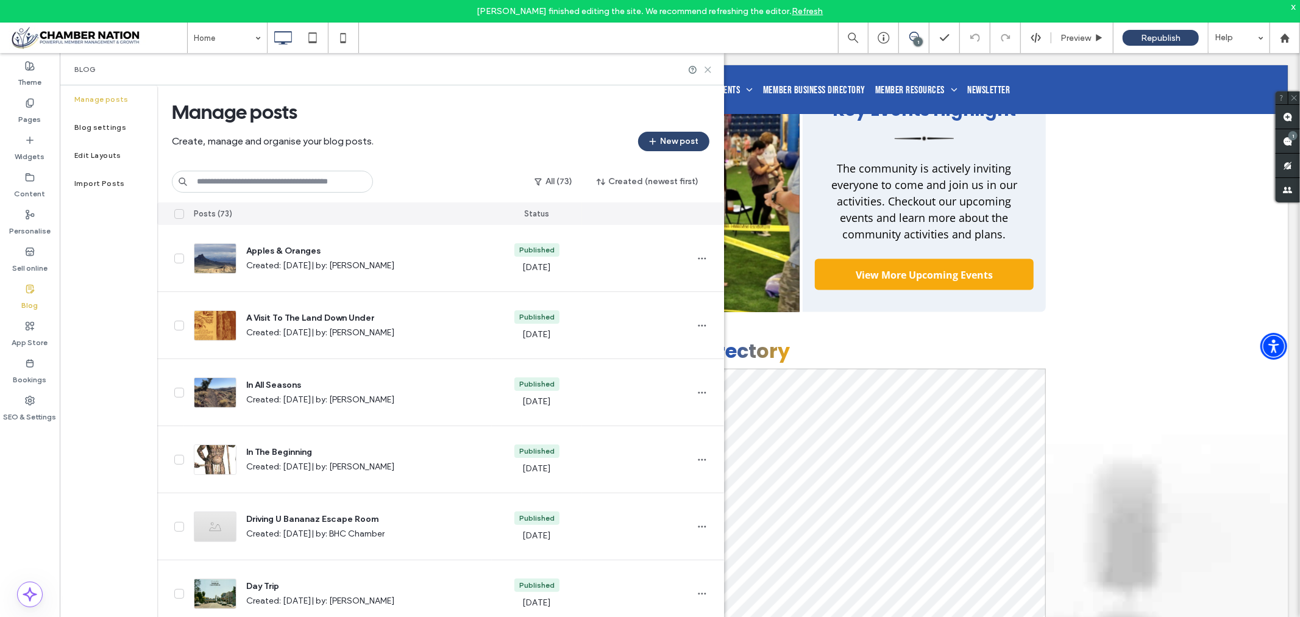
click at [707, 70] on icon at bounding box center [707, 69] width 9 height 9
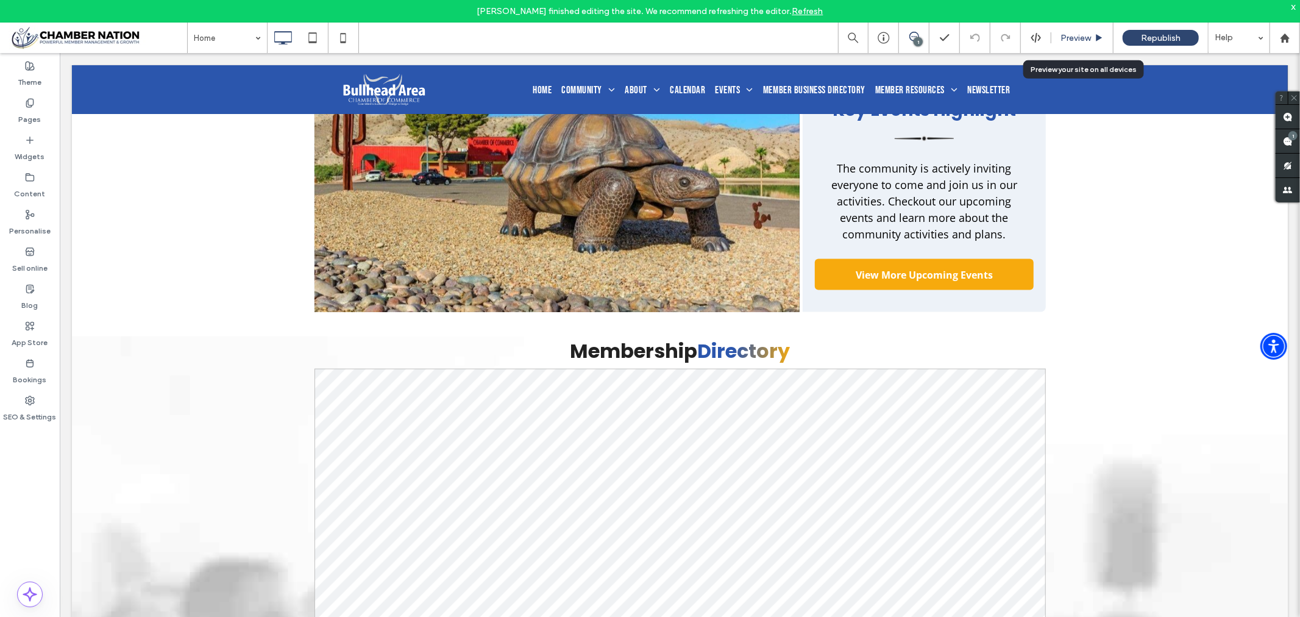
click at [1079, 37] on span "Preview" at bounding box center [1075, 38] width 30 height 10
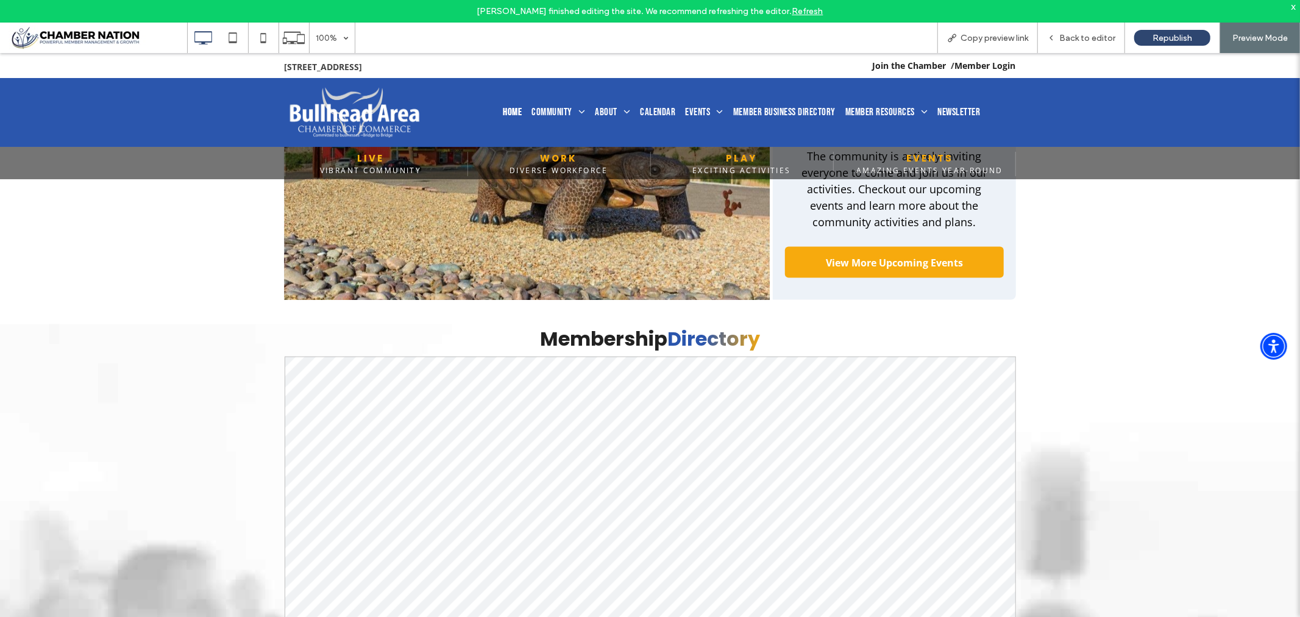
click at [503, 108] on span "Home" at bounding box center [512, 112] width 19 height 16
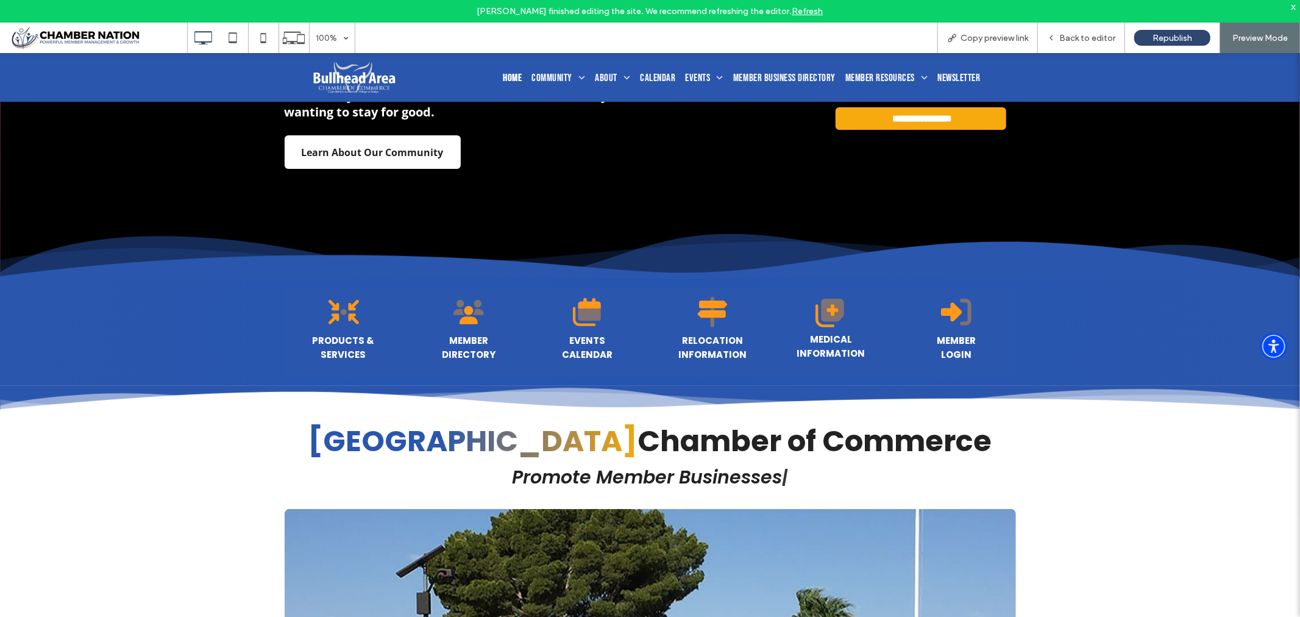
scroll to position [309, 0]
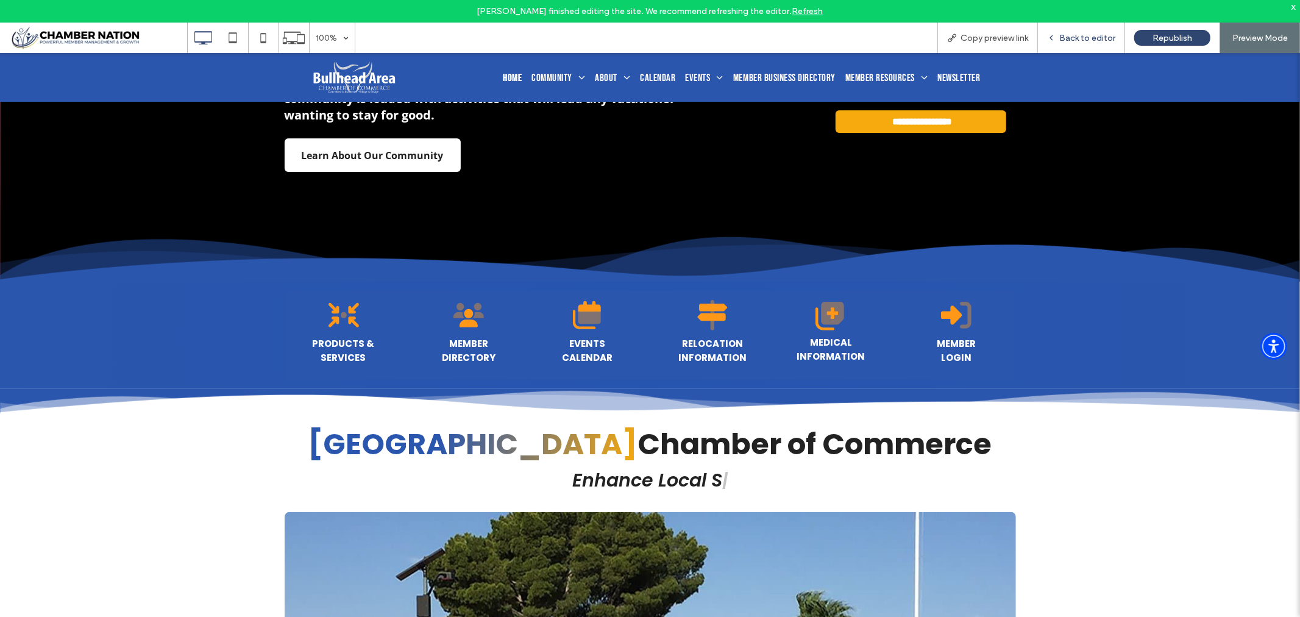
click at [1081, 38] on span "Back to editor" at bounding box center [1087, 38] width 56 height 10
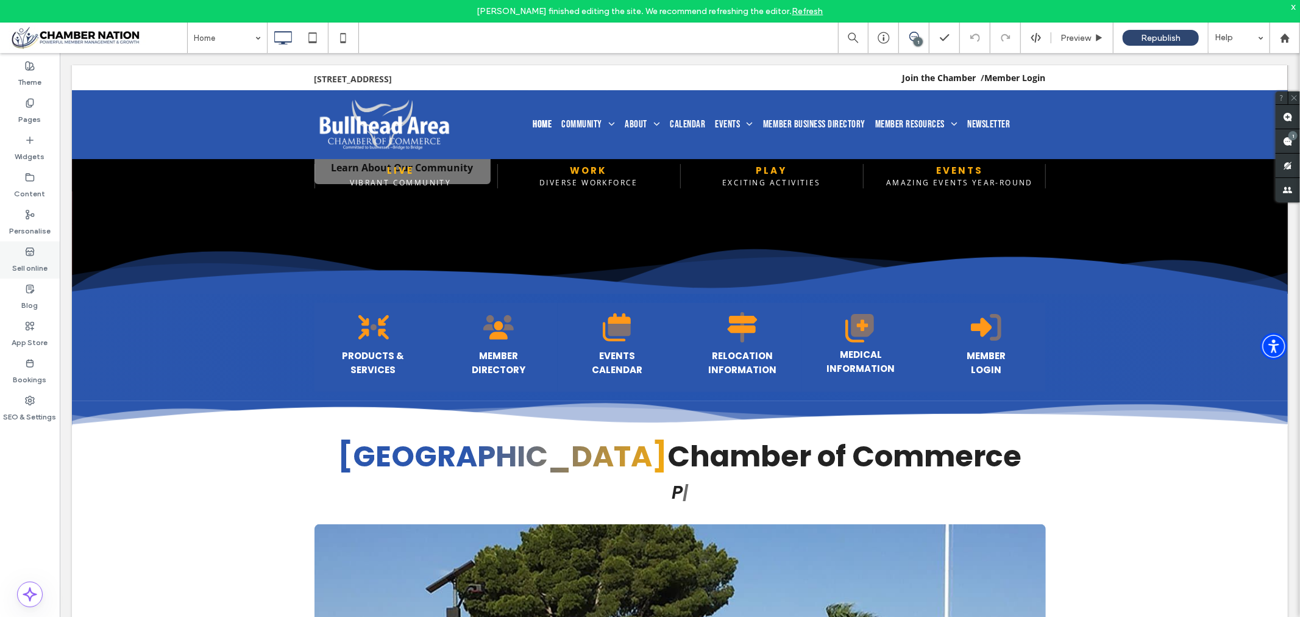
click at [31, 255] on use at bounding box center [30, 250] width 8 height 7
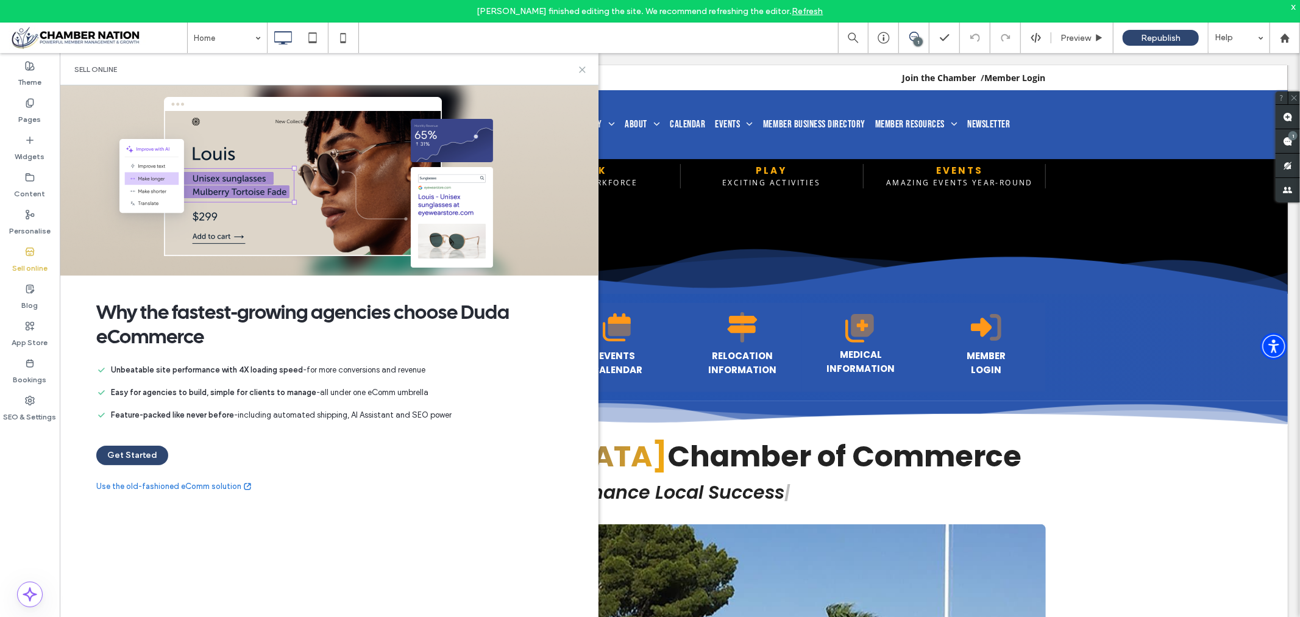
drag, startPoint x: 582, startPoint y: 73, endPoint x: 80, endPoint y: 172, distance: 511.3
click at [582, 73] on icon at bounding box center [582, 69] width 9 height 9
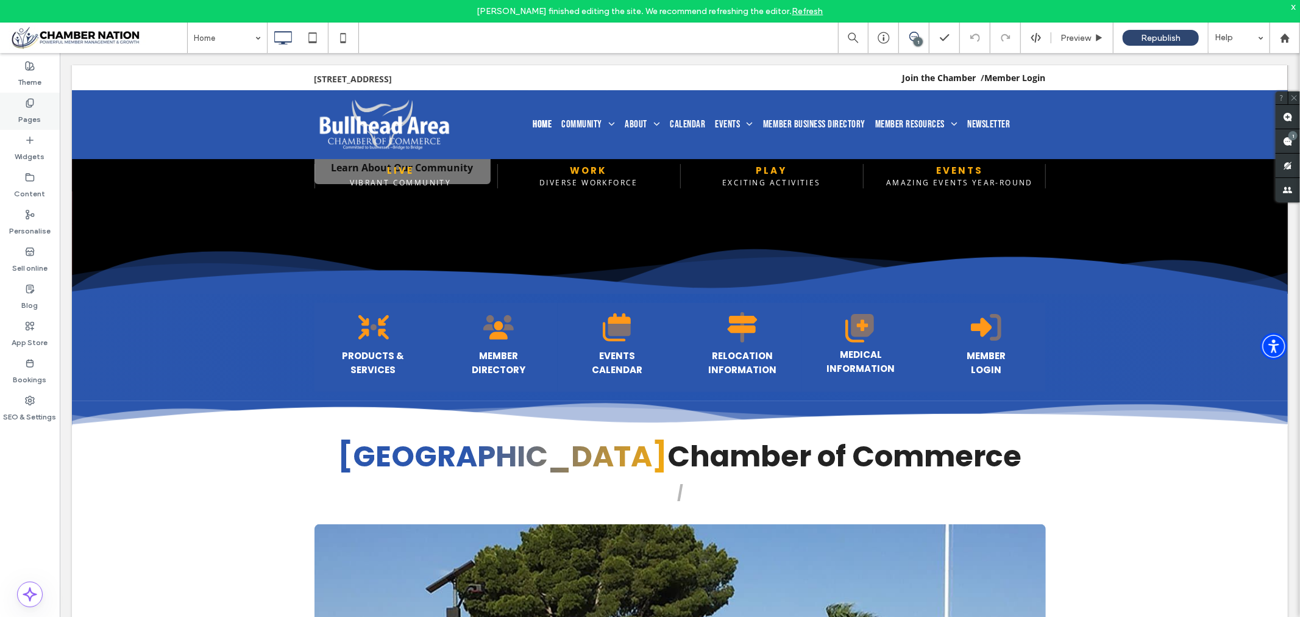
click at [28, 104] on use at bounding box center [29, 103] width 7 height 8
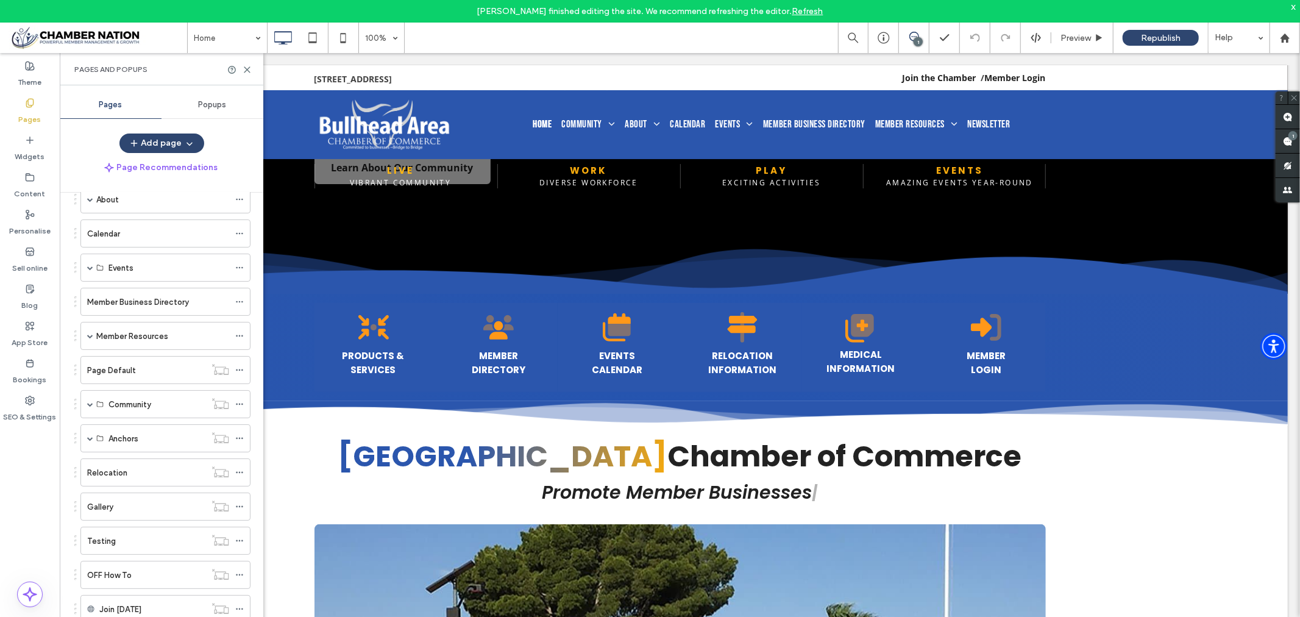
scroll to position [191, 0]
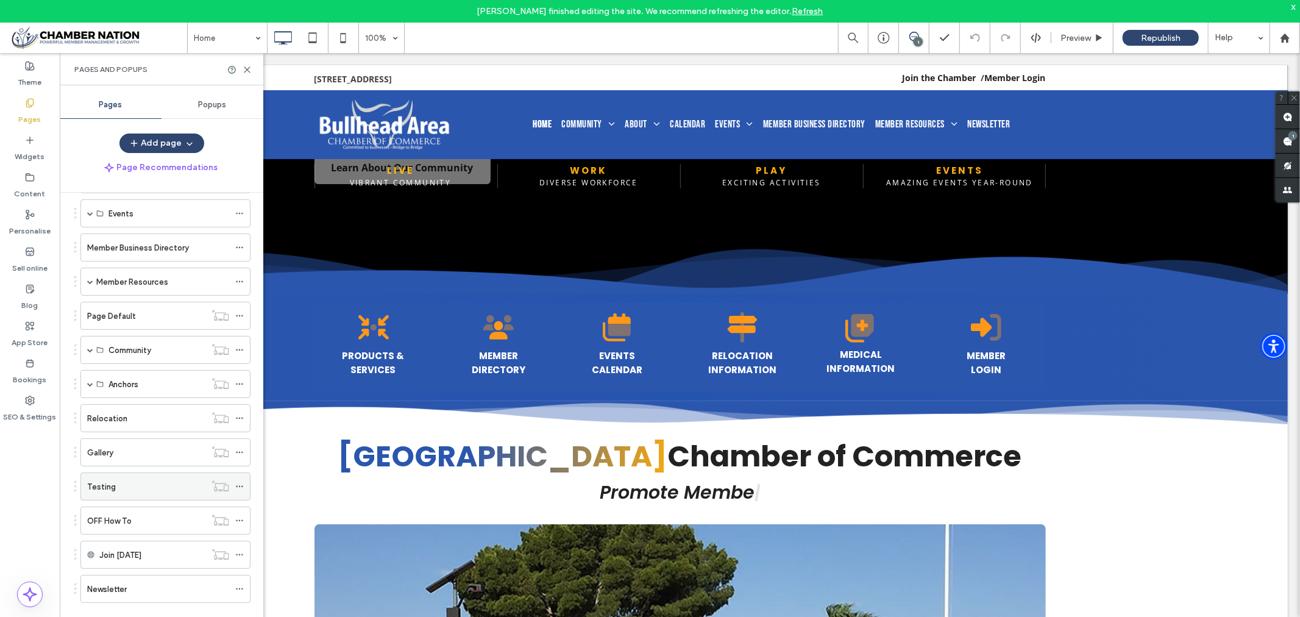
click at [239, 486] on use at bounding box center [239, 487] width 7 height 2
click at [239, 163] on div "Page Recommendations" at bounding box center [162, 167] width 204 height 19
click at [162, 421] on div "Relocation" at bounding box center [146, 418] width 118 height 13
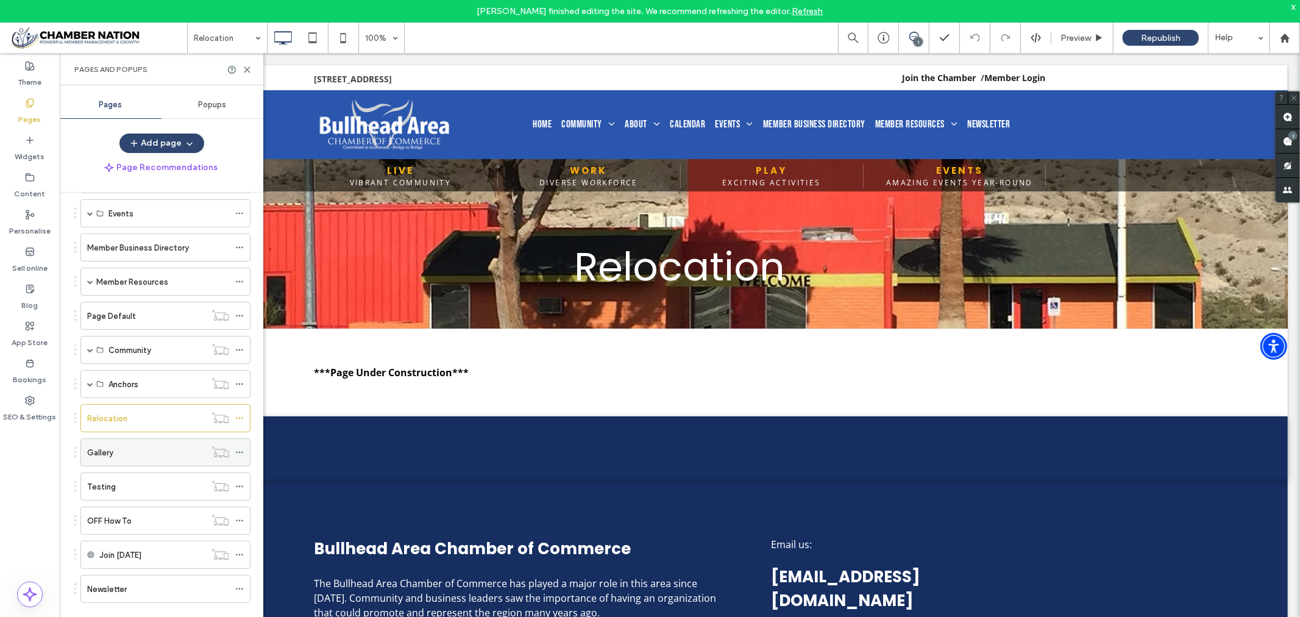
click at [125, 451] on div "Gallery" at bounding box center [146, 452] width 118 height 13
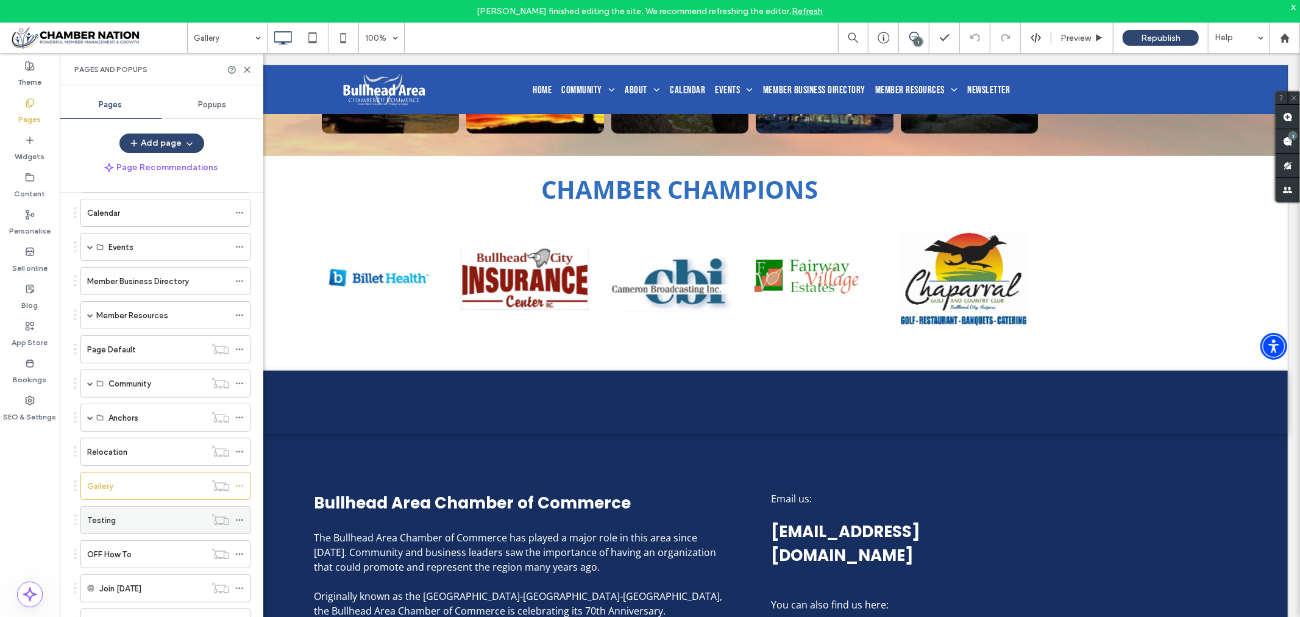
scroll to position [124, 0]
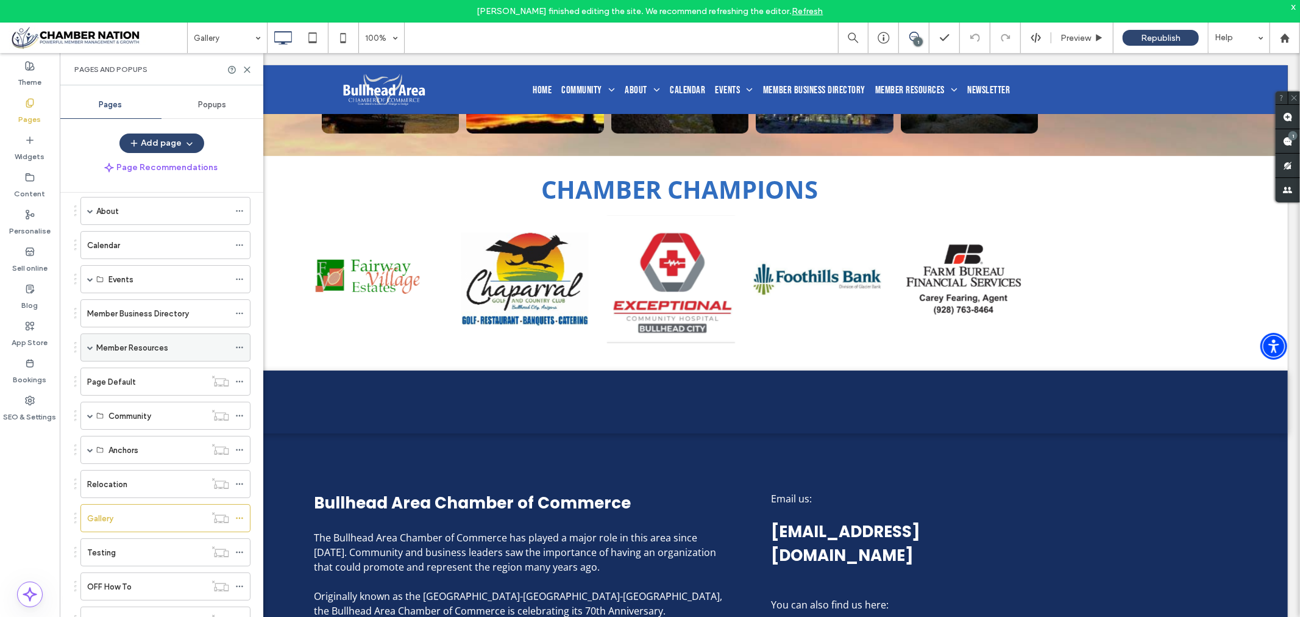
click at [149, 347] on label "Member Resources" at bounding box center [132, 347] width 72 height 21
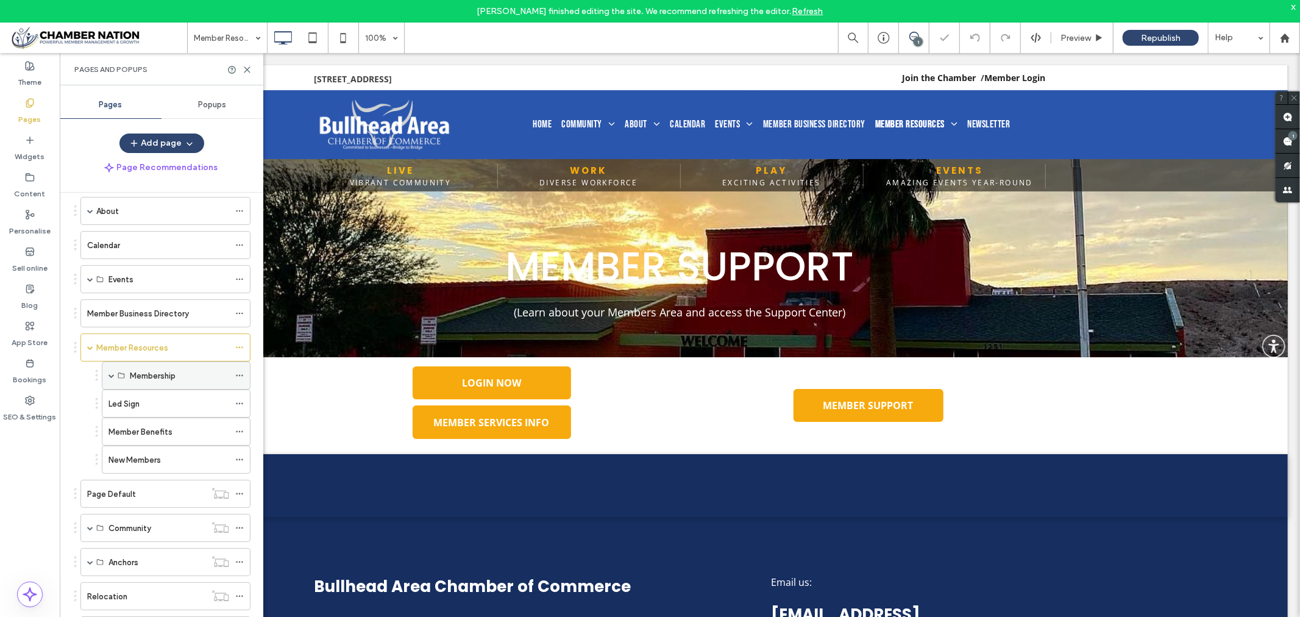
click at [152, 374] on label "Membership" at bounding box center [153, 375] width 46 height 21
click at [152, 375] on label "Membership" at bounding box center [153, 375] width 46 height 21
click at [168, 431] on label "Member Benefits" at bounding box center [140, 431] width 64 height 21
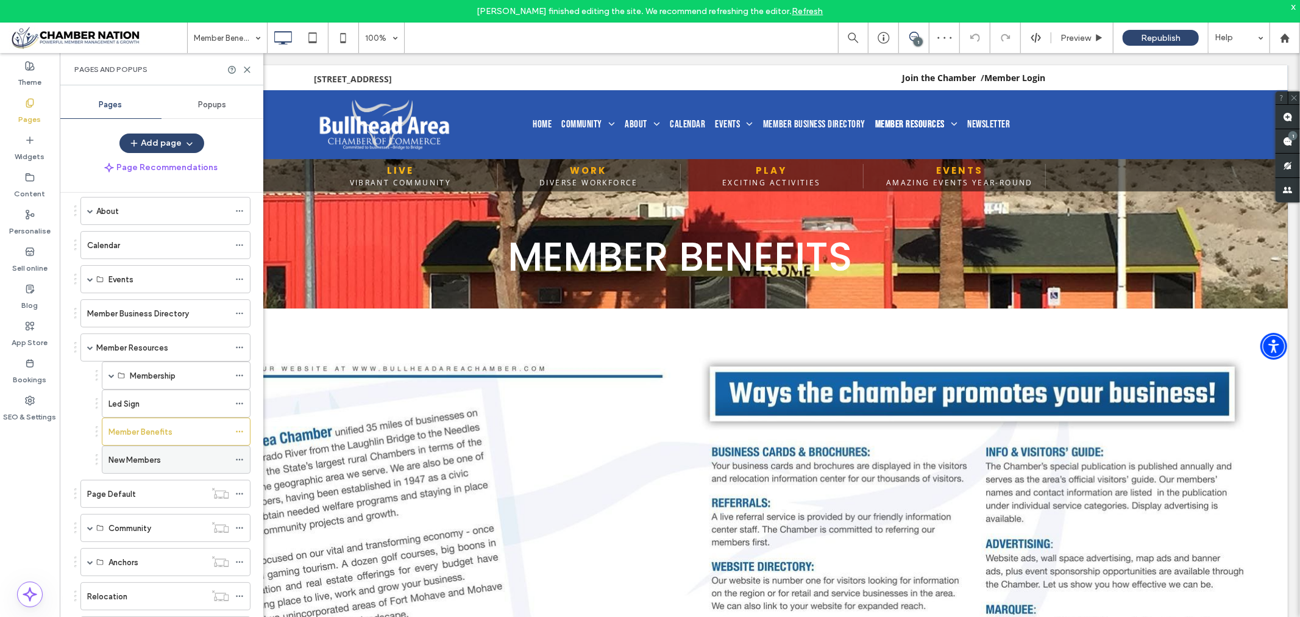
click at [146, 465] on label "New Members" at bounding box center [134, 459] width 52 height 21
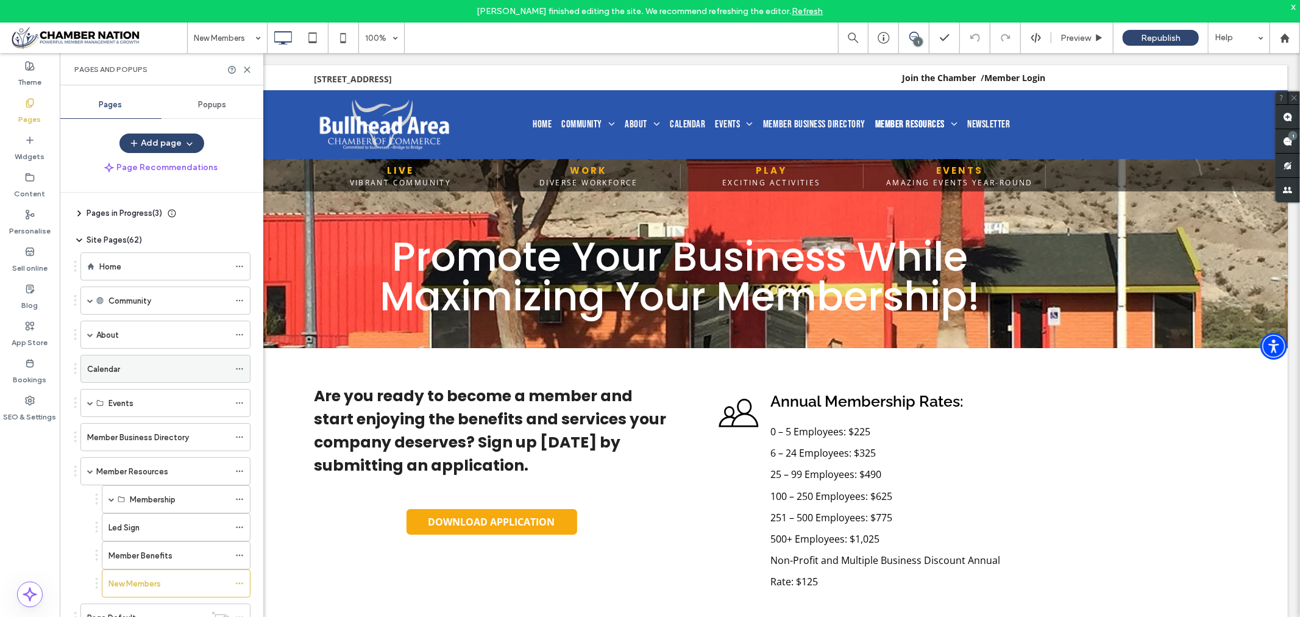
click at [105, 367] on label "Calendar" at bounding box center [103, 368] width 33 height 21
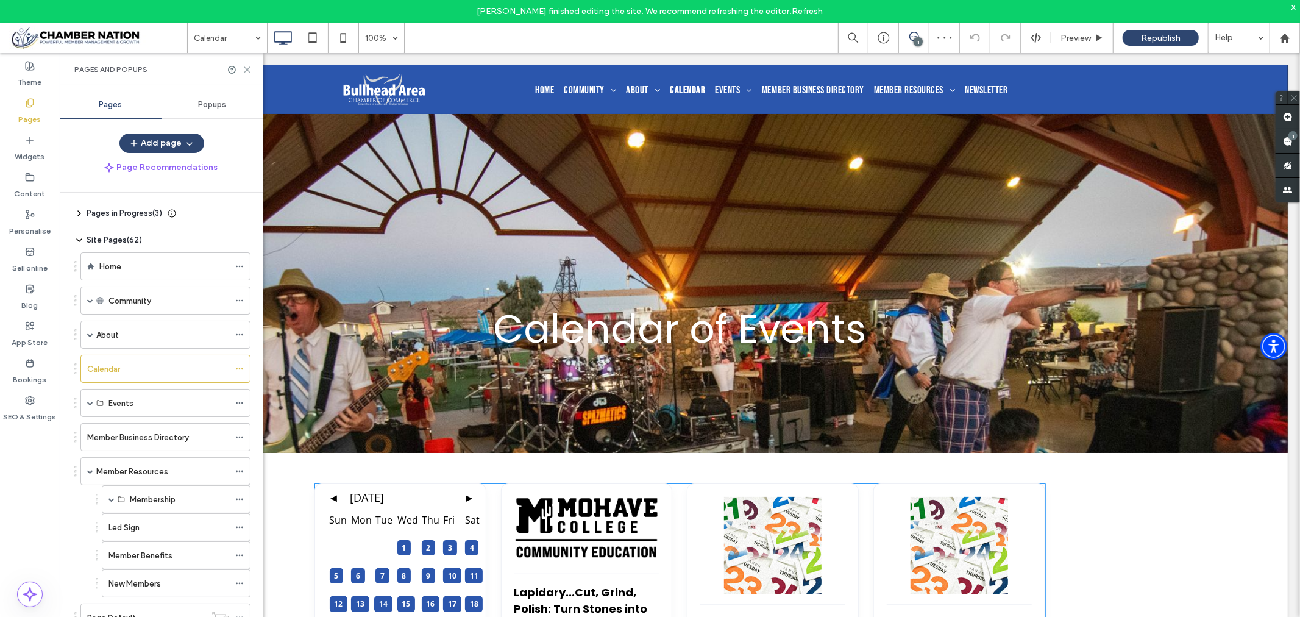
click at [246, 66] on icon at bounding box center [247, 69] width 9 height 9
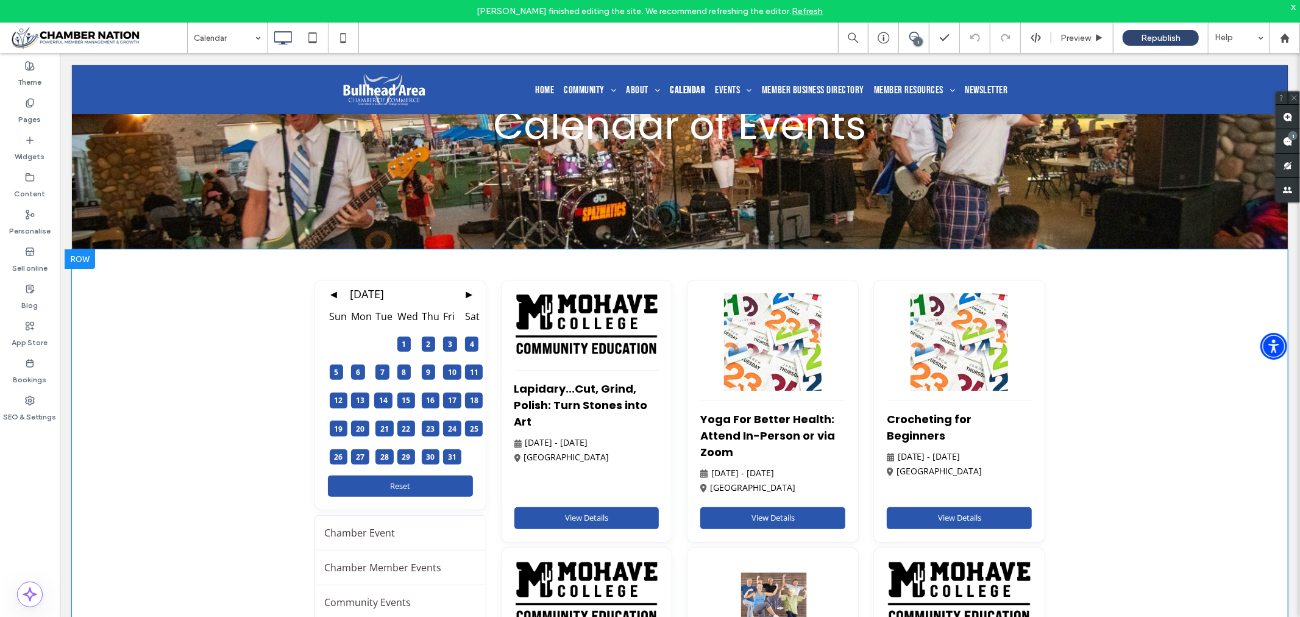
scroll to position [203, 0]
click at [85, 257] on div at bounding box center [79, 258] width 30 height 19
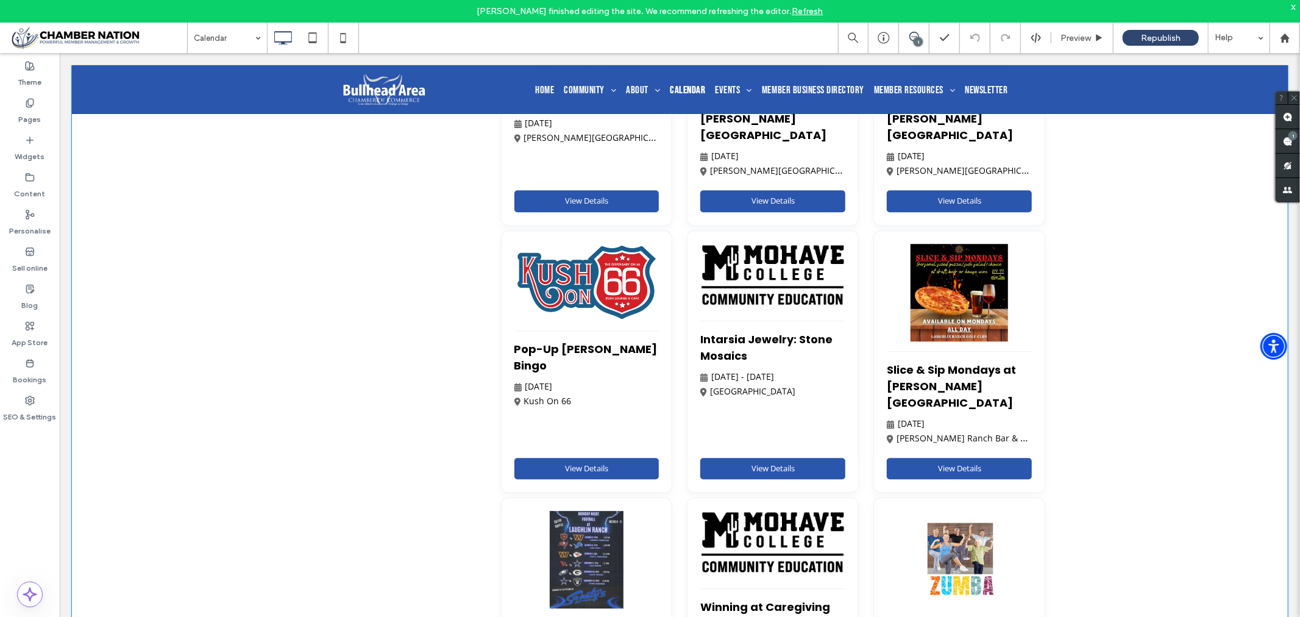
scroll to position [2505, 0]
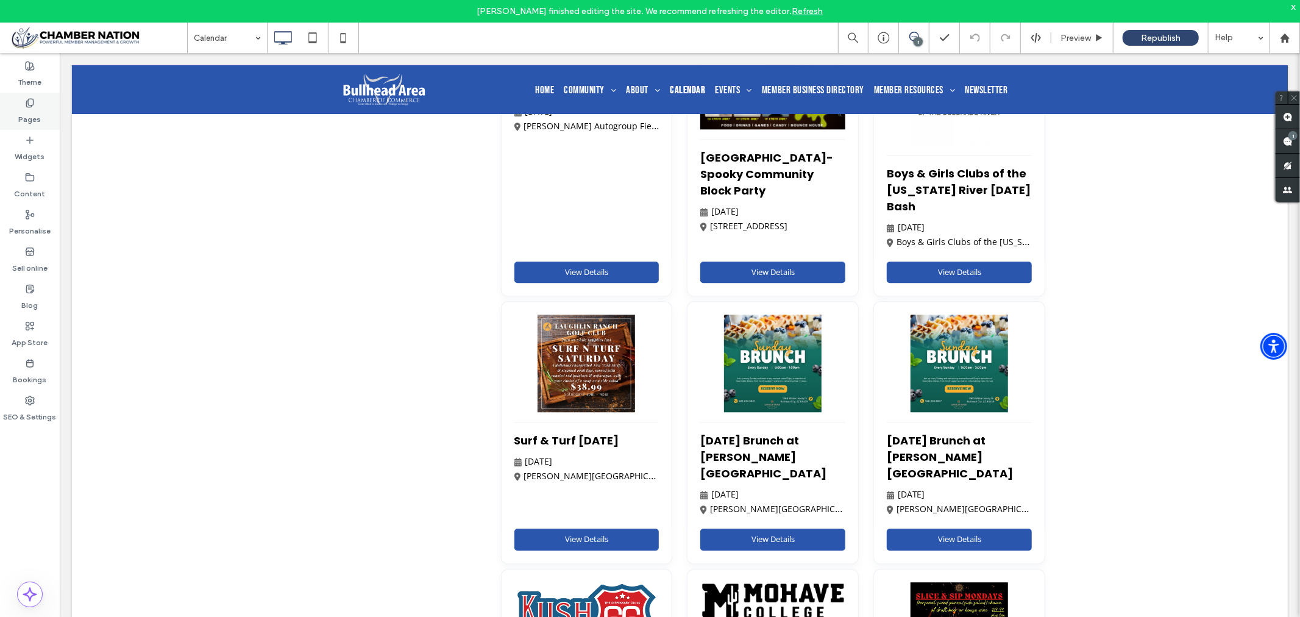
drag, startPoint x: 29, startPoint y: 105, endPoint x: 12, endPoint y: 60, distance: 48.0
click at [29, 105] on icon at bounding box center [30, 103] width 10 height 10
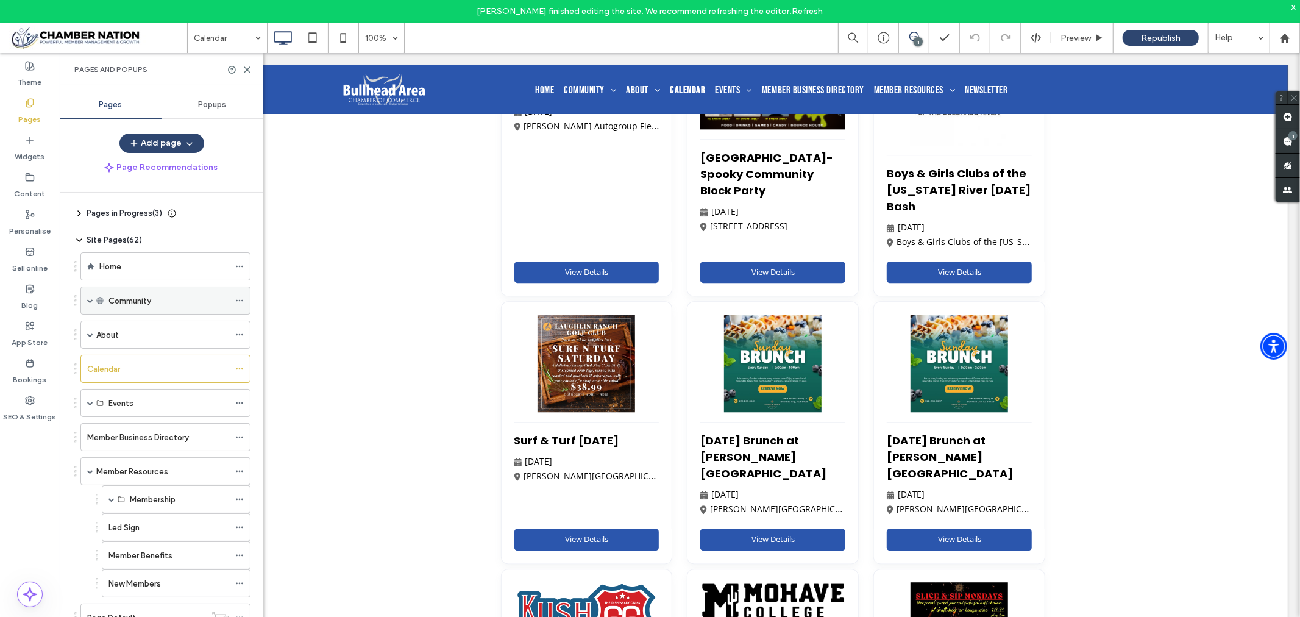
click at [154, 300] on div "Community" at bounding box center [168, 300] width 121 height 13
click at [175, 339] on div "About" at bounding box center [162, 334] width 133 height 13
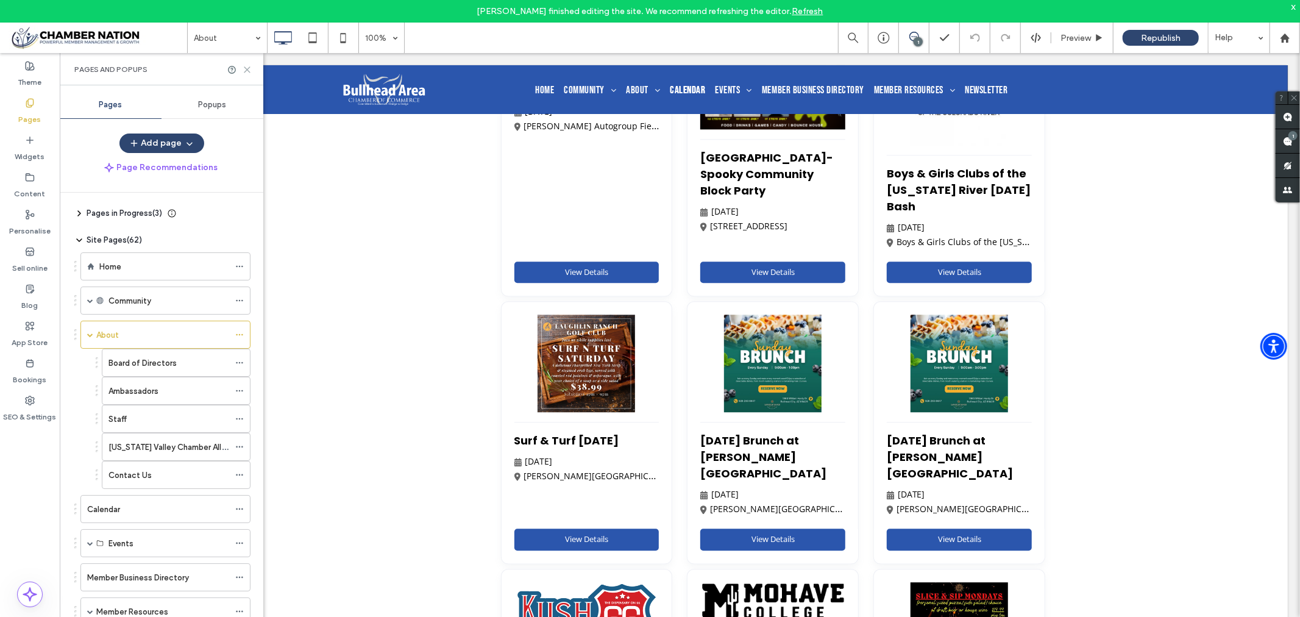
click at [246, 65] on icon at bounding box center [247, 69] width 9 height 9
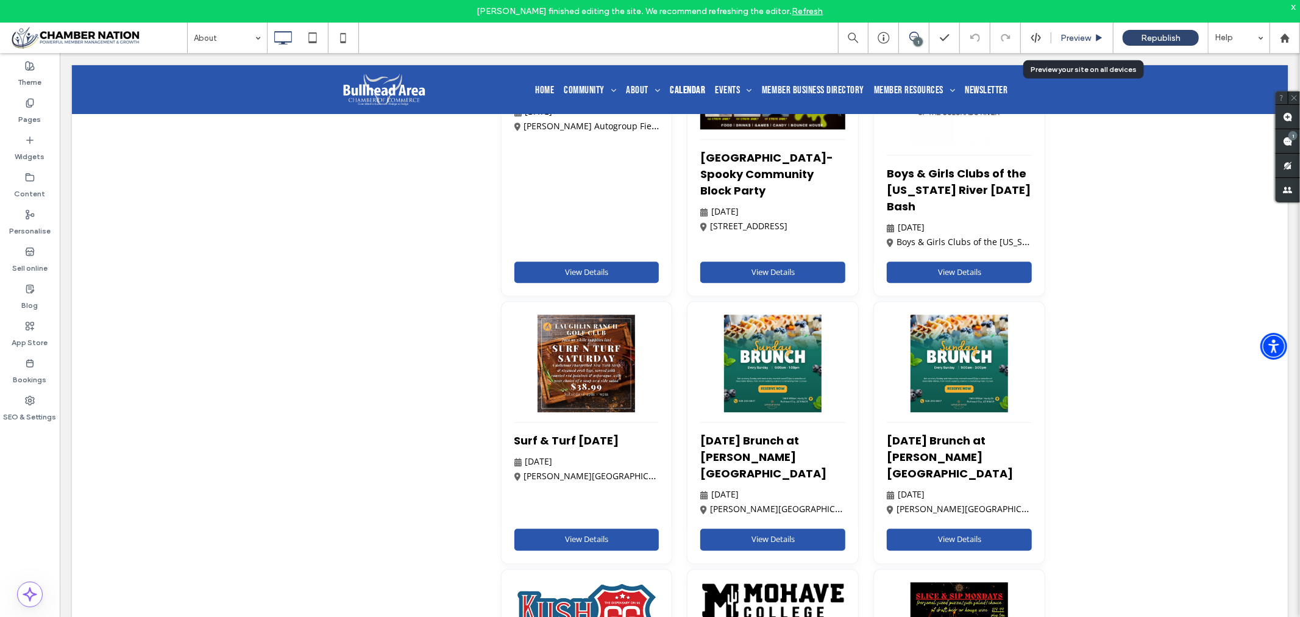
click at [1065, 38] on span "Preview" at bounding box center [1075, 38] width 30 height 10
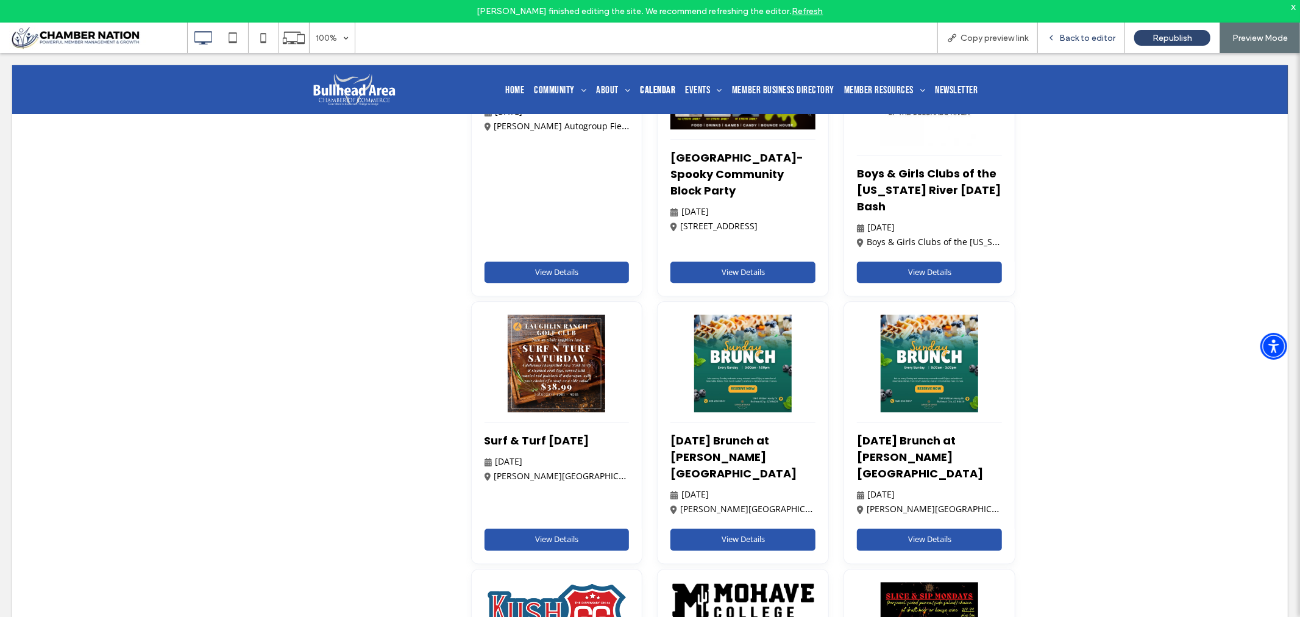
click at [1085, 40] on span "Back to editor" at bounding box center [1087, 38] width 56 height 10
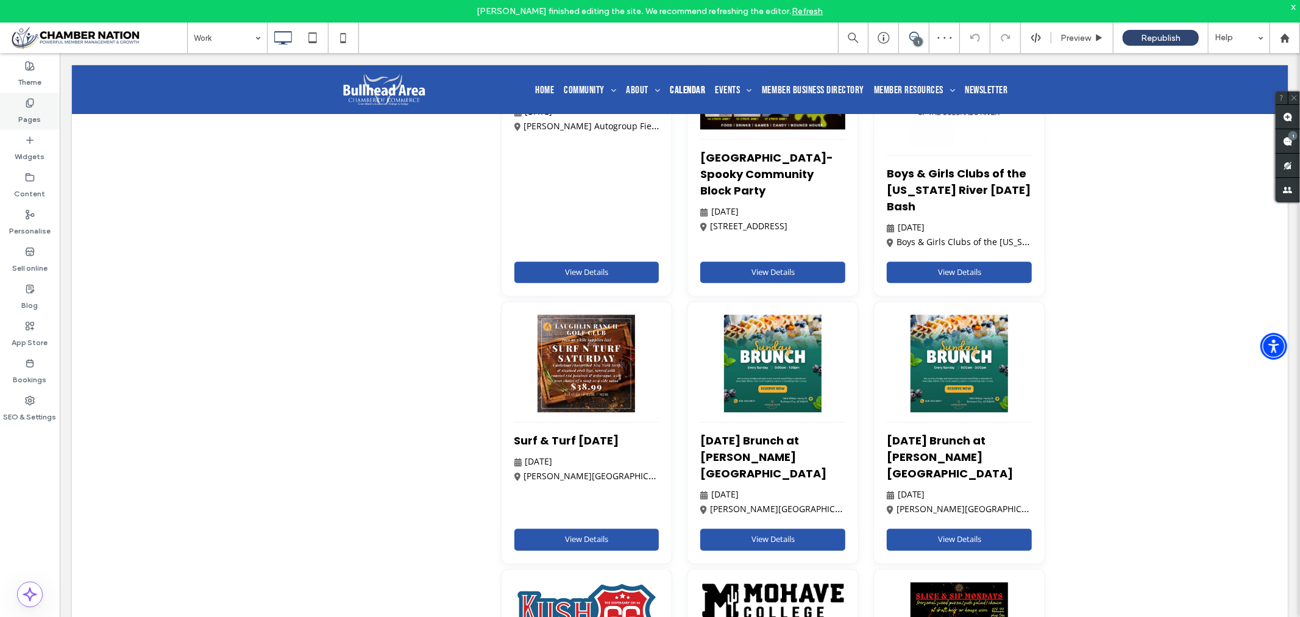
click at [29, 97] on span at bounding box center [30, 102] width 10 height 10
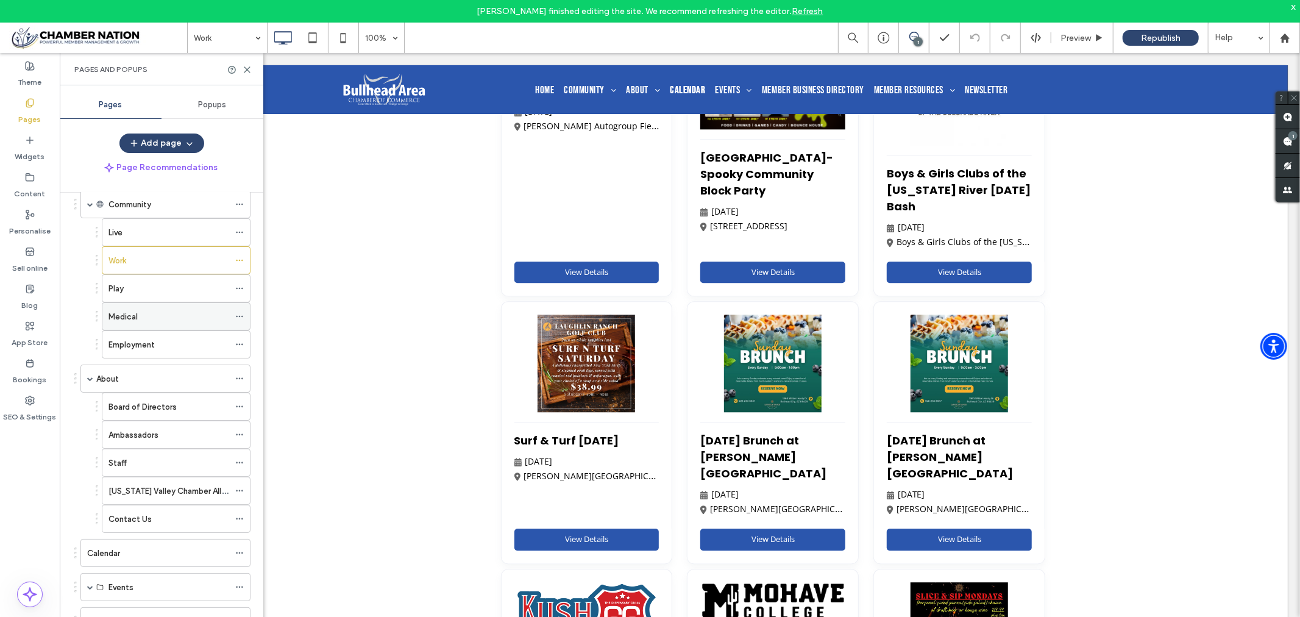
scroll to position [135, 0]
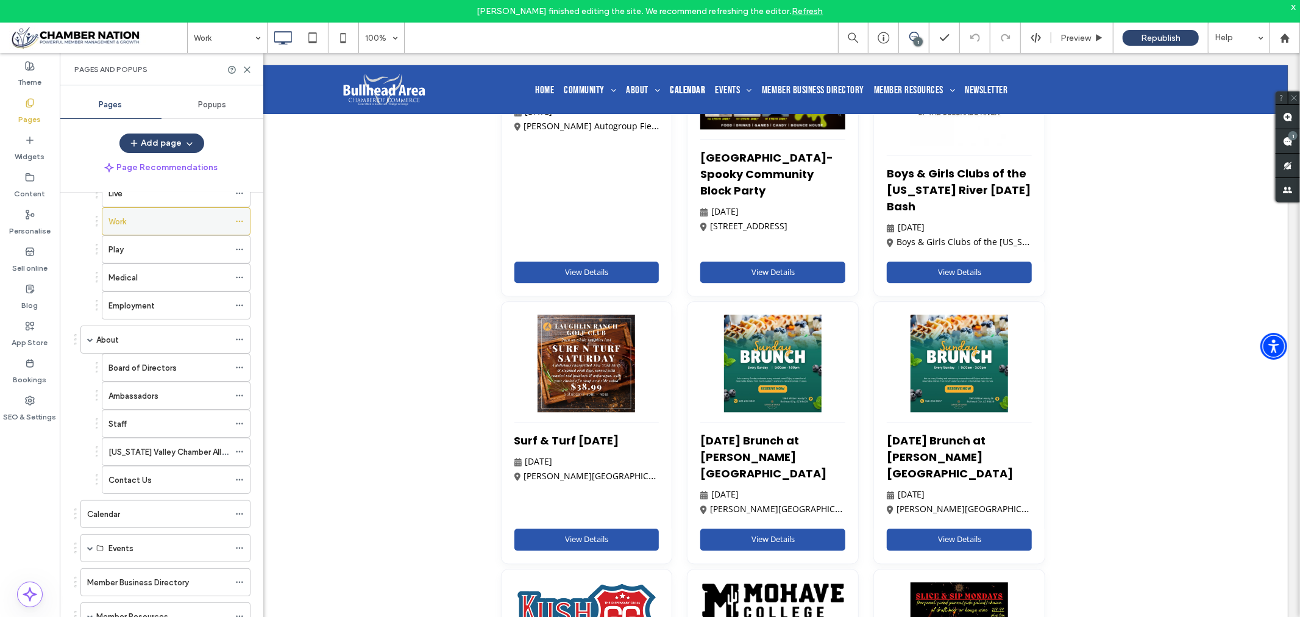
click at [238, 222] on icon at bounding box center [239, 221] width 9 height 9
click at [165, 309] on div "Employment" at bounding box center [168, 305] width 121 height 13
click at [248, 71] on icon at bounding box center [247, 69] width 9 height 9
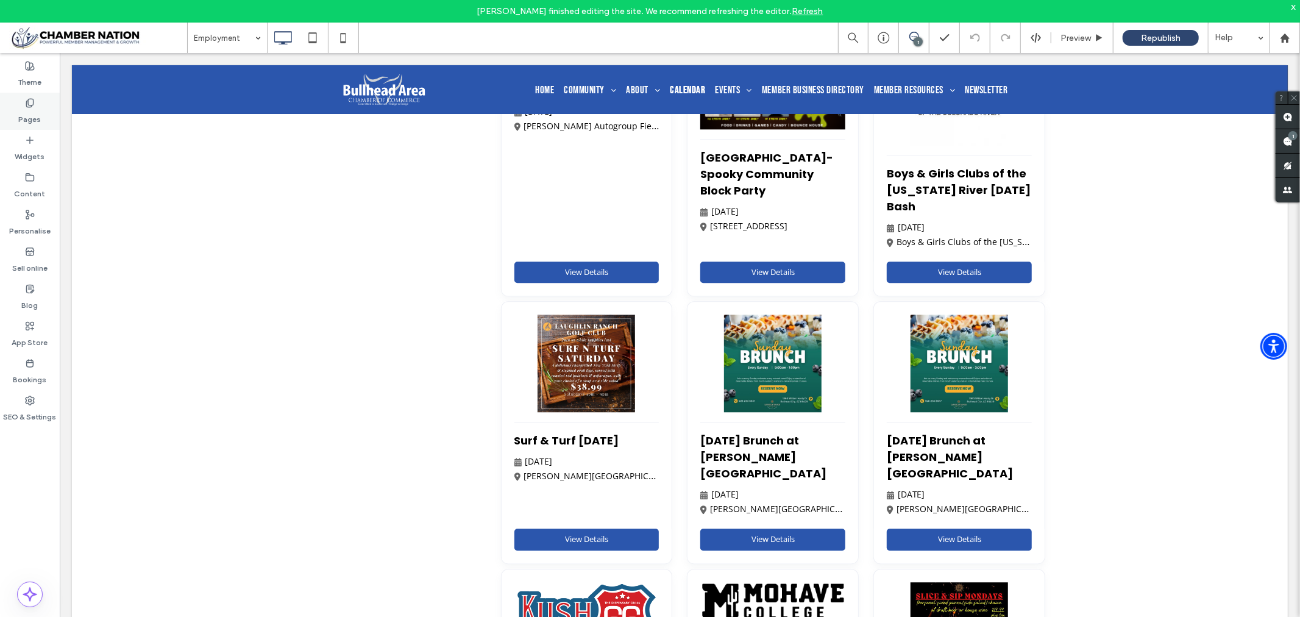
click at [26, 112] on label "Pages" at bounding box center [30, 116] width 23 height 17
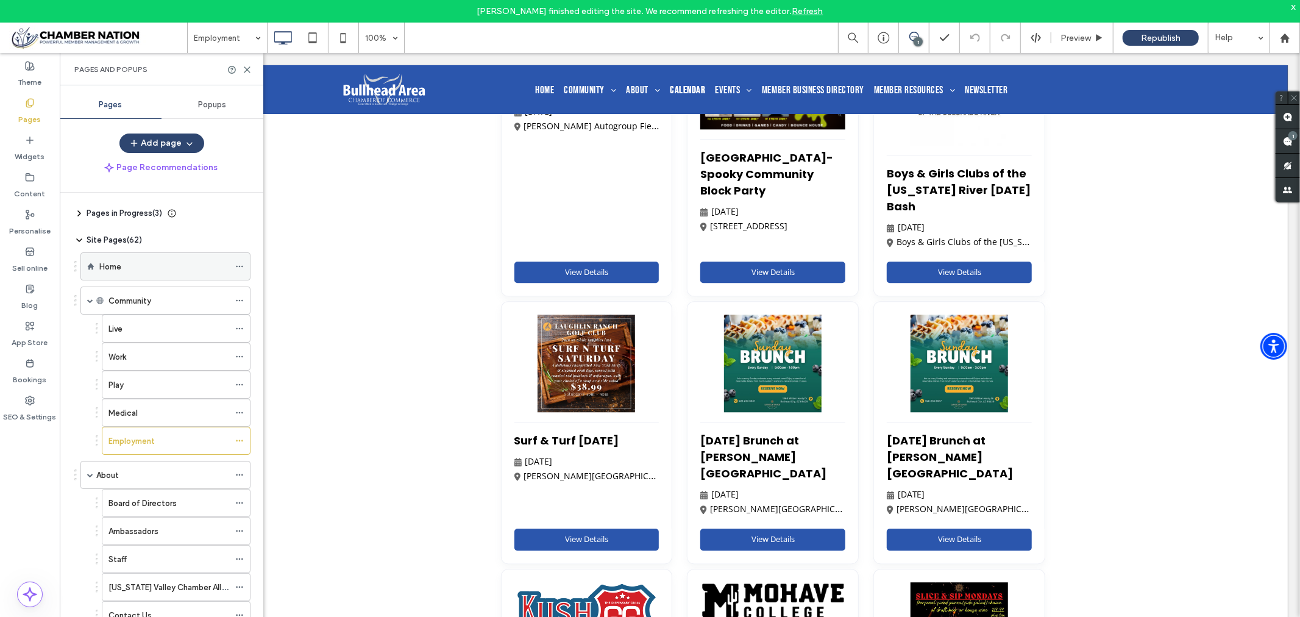
click at [101, 264] on label "Home" at bounding box center [110, 266] width 22 height 21
click at [250, 71] on icon at bounding box center [247, 69] width 9 height 9
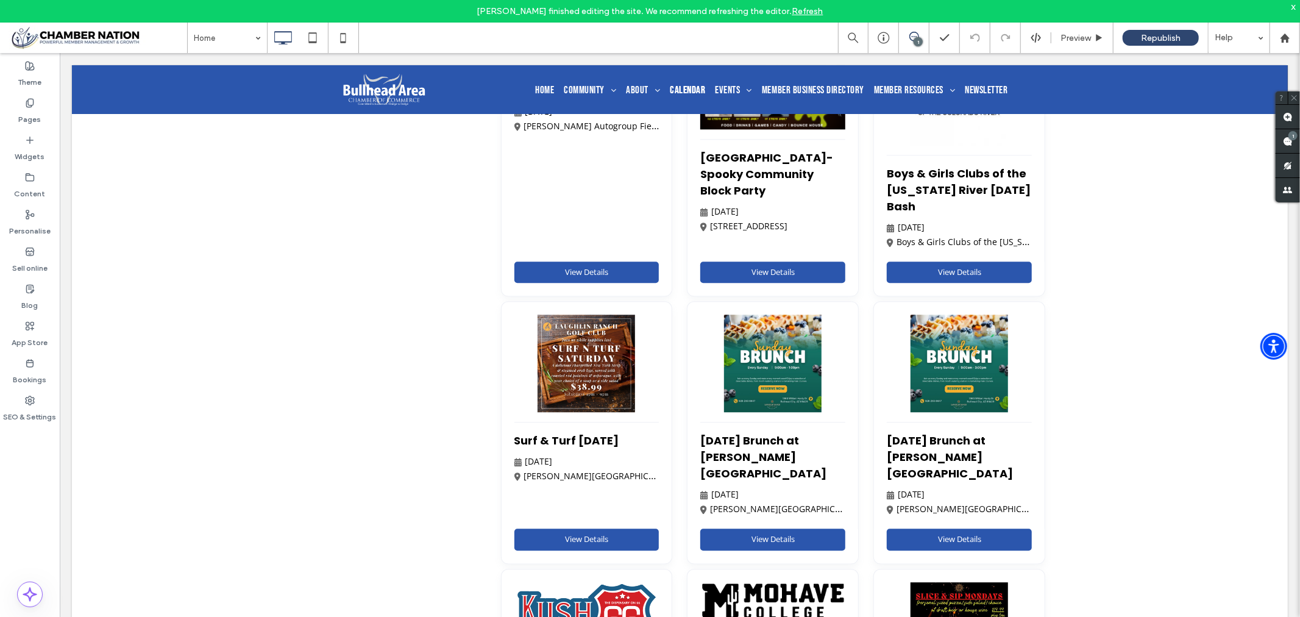
type input "*******"
type input "**"
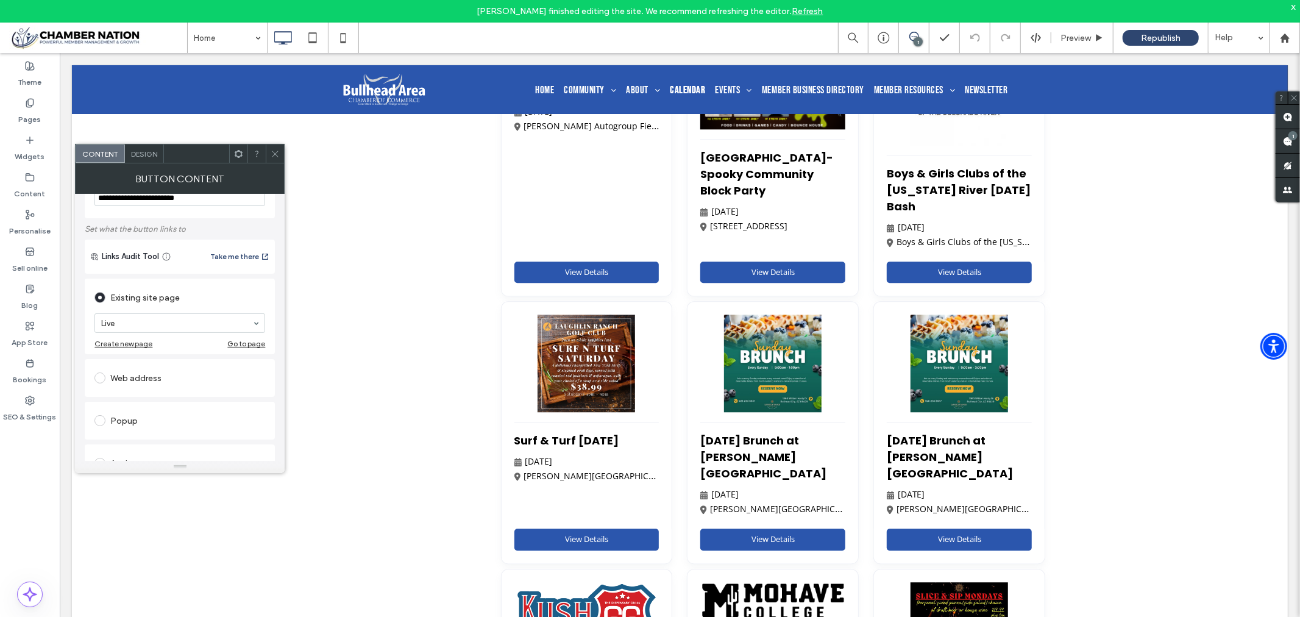
scroll to position [68, 0]
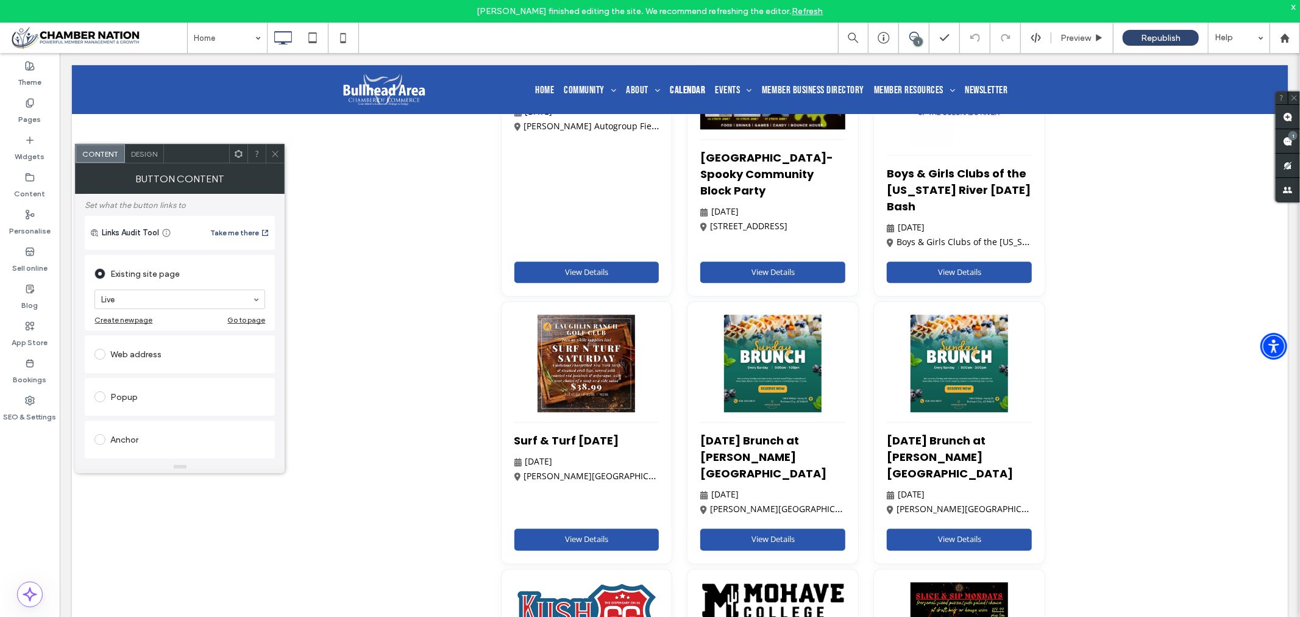
click at [274, 154] on icon at bounding box center [275, 153] width 9 height 9
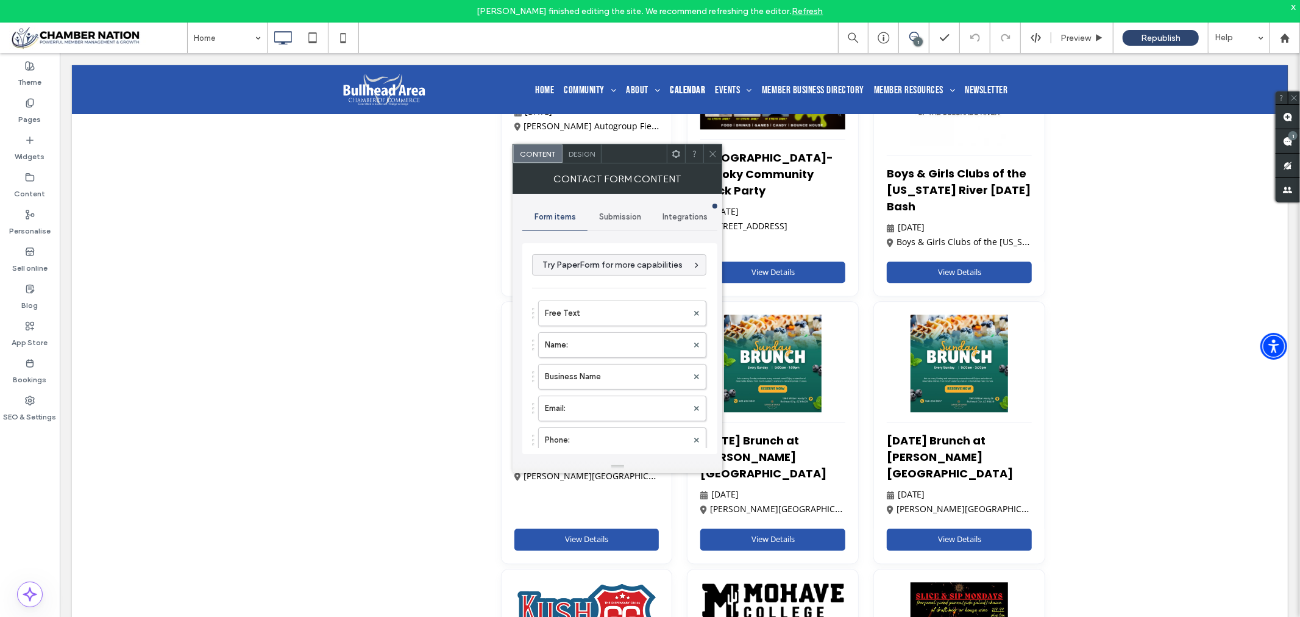
type input "**********"
click at [623, 216] on span "Submission" at bounding box center [620, 217] width 42 height 10
click at [573, 275] on label "New submission notification" at bounding box center [620, 274] width 163 height 24
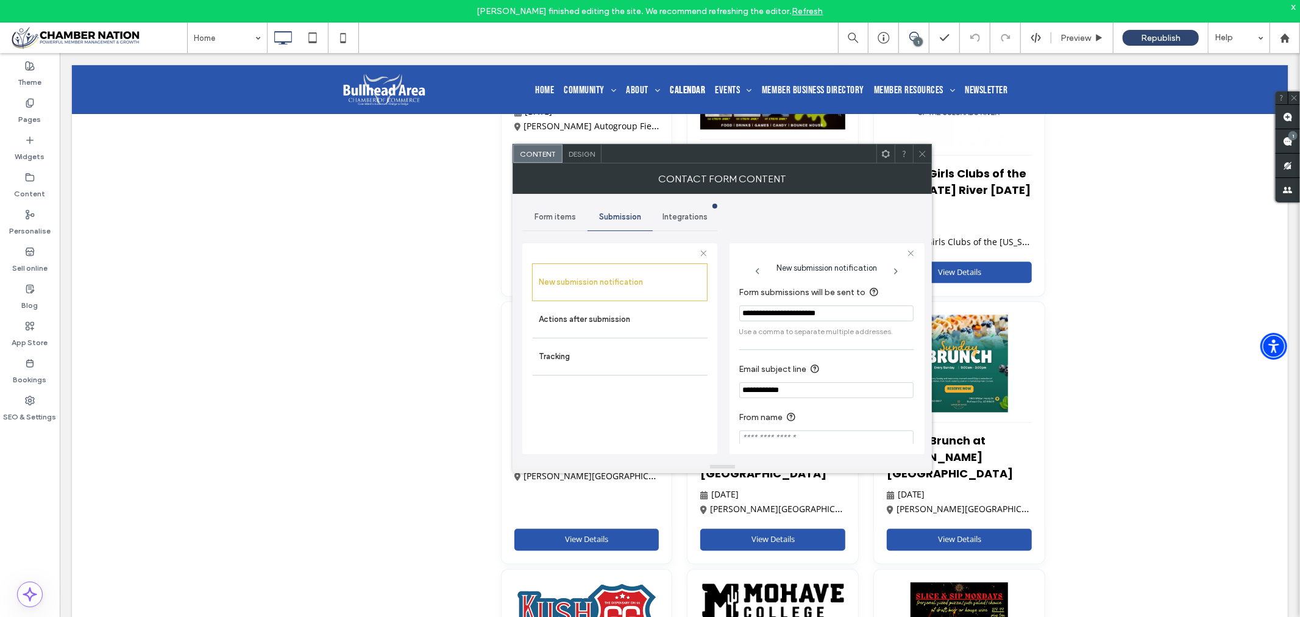
click at [581, 155] on span "Design" at bounding box center [582, 153] width 26 height 9
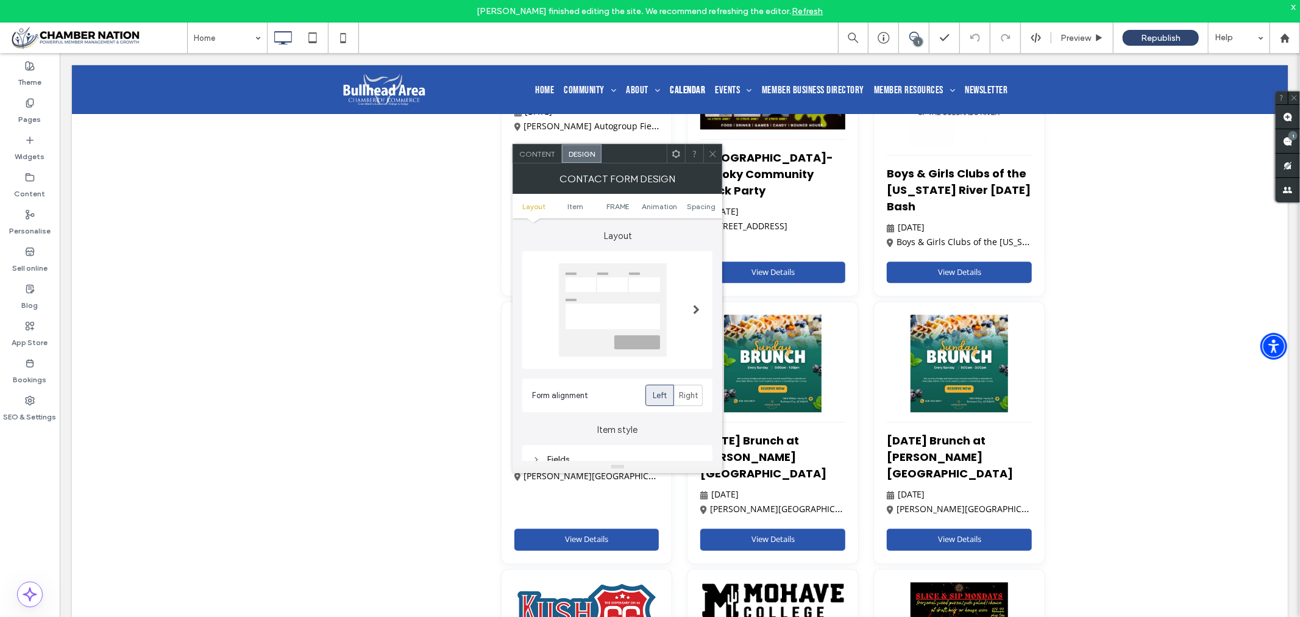
click at [717, 154] on div at bounding box center [712, 153] width 18 height 18
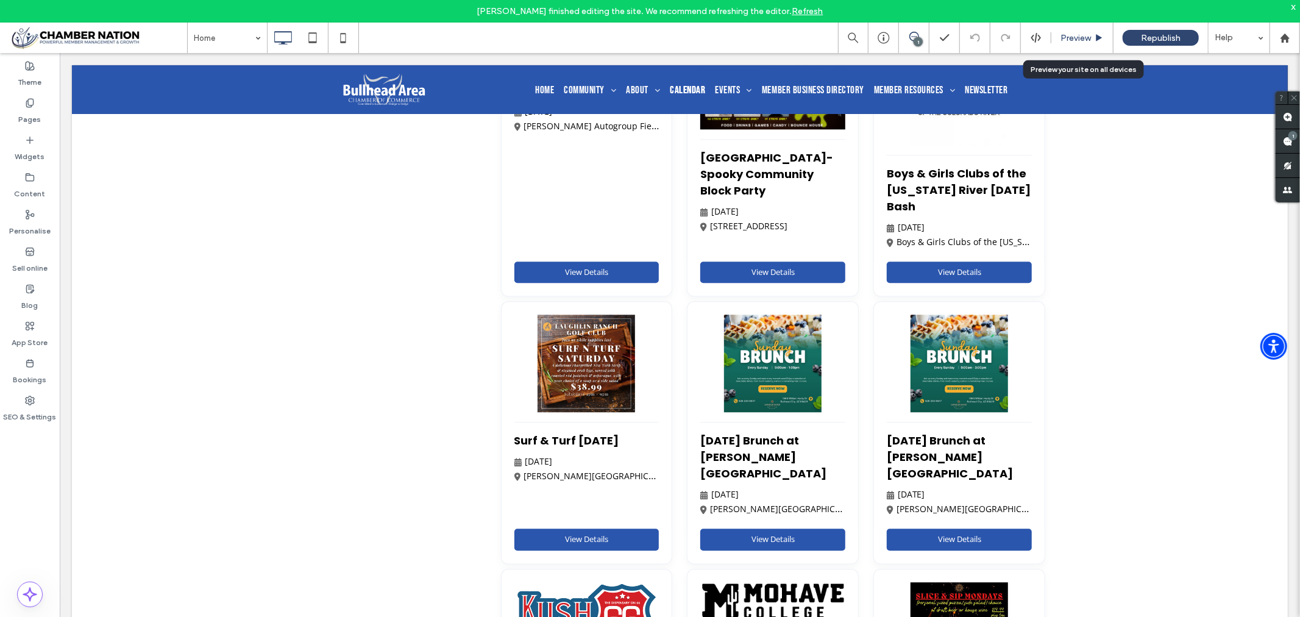
click at [1080, 37] on span "Preview" at bounding box center [1075, 38] width 30 height 10
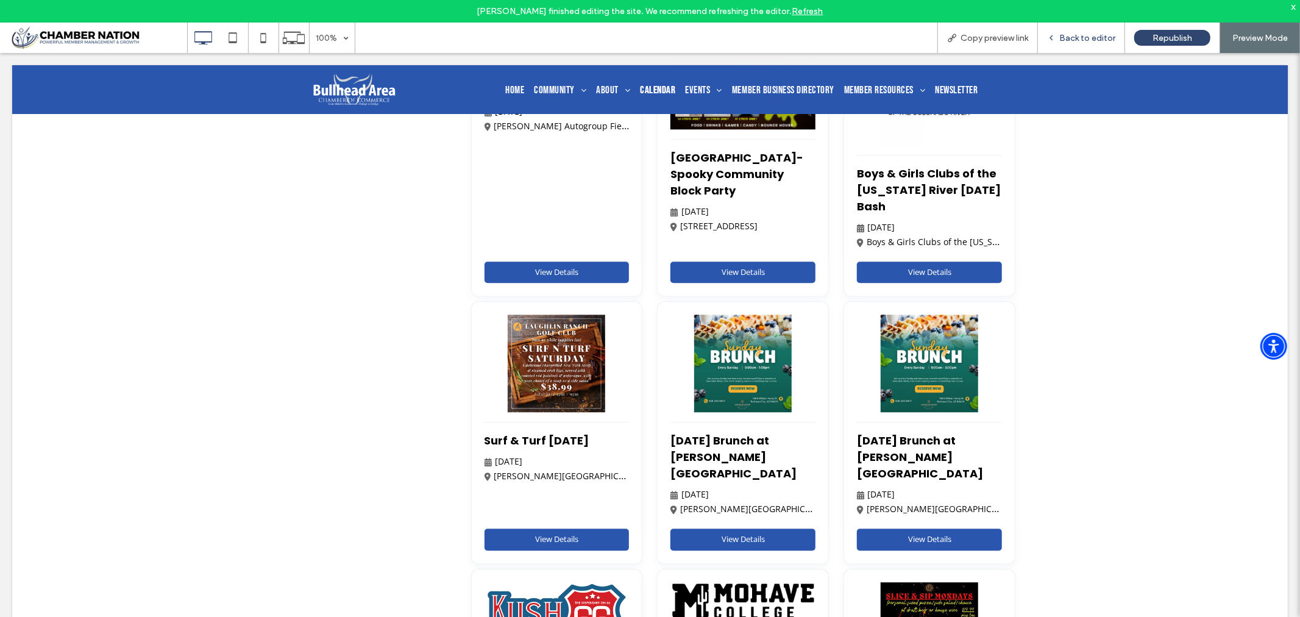
click at [1069, 38] on span "Back to editor" at bounding box center [1087, 38] width 56 height 10
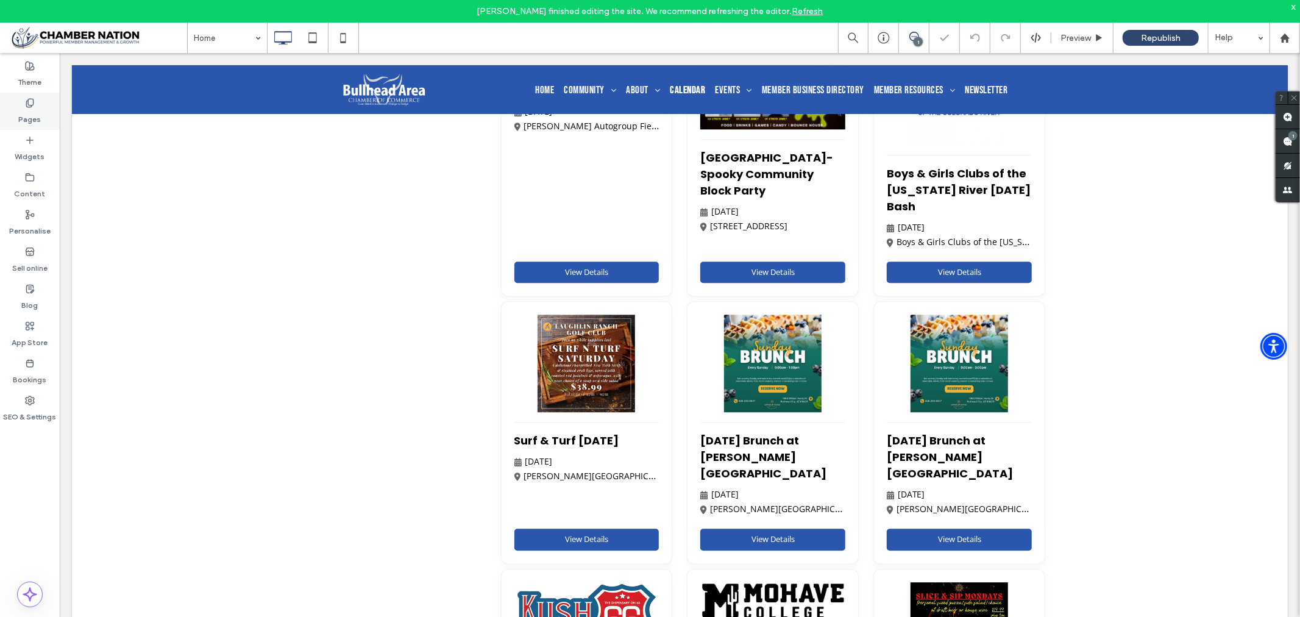
click at [28, 102] on use at bounding box center [29, 103] width 7 height 8
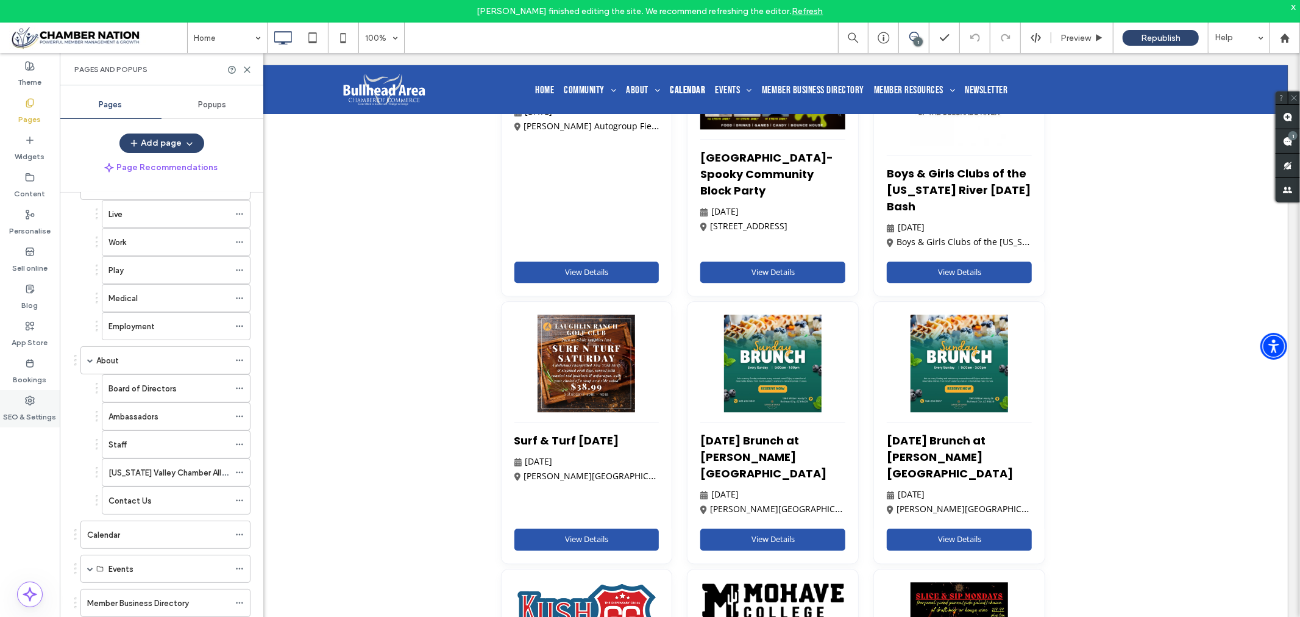
scroll to position [112, 0]
click at [30, 402] on icon at bounding box center [30, 400] width 10 height 10
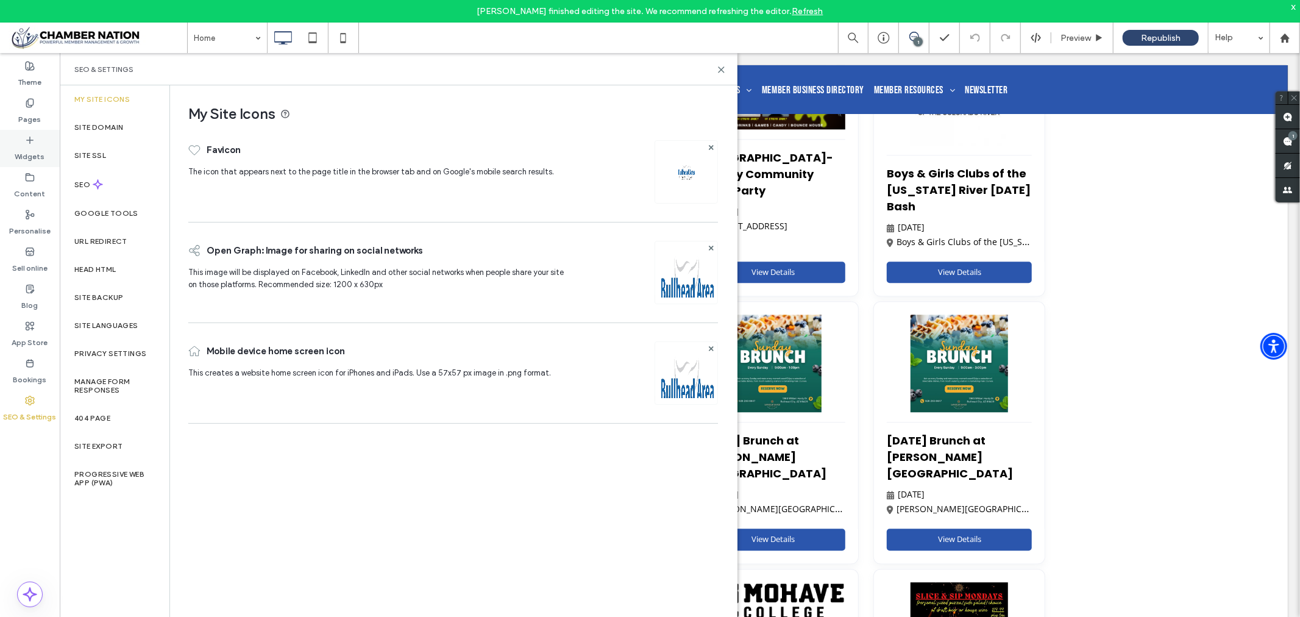
click at [29, 143] on icon at bounding box center [30, 140] width 10 height 10
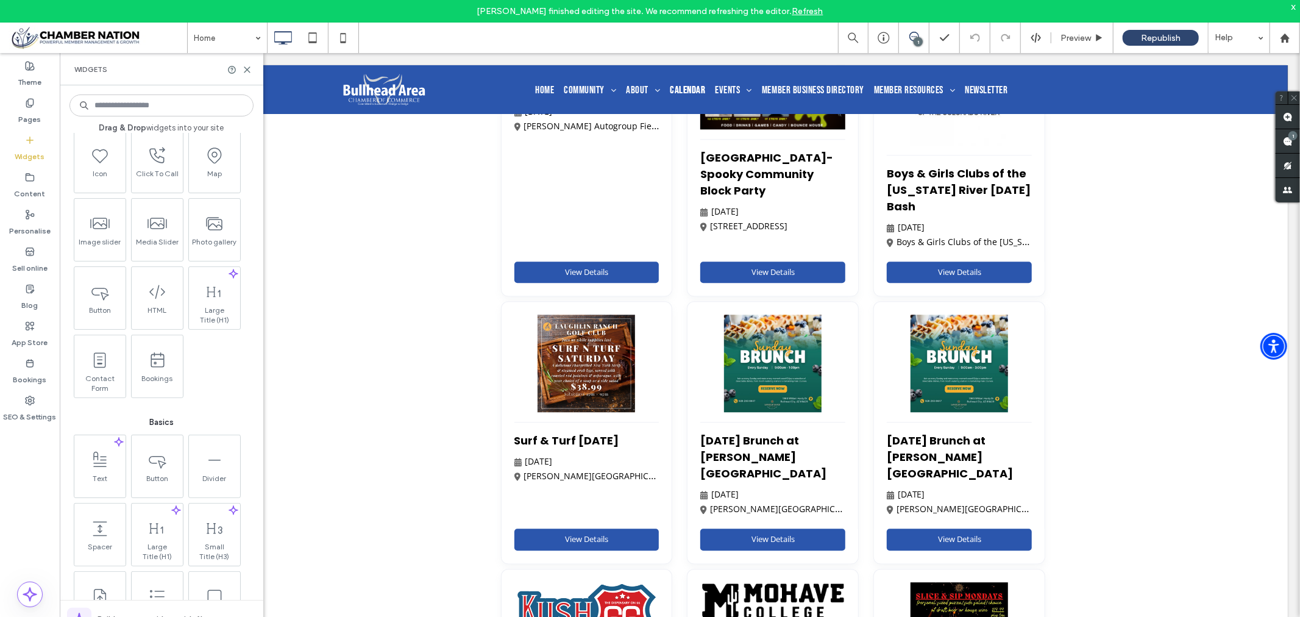
scroll to position [0, 0]
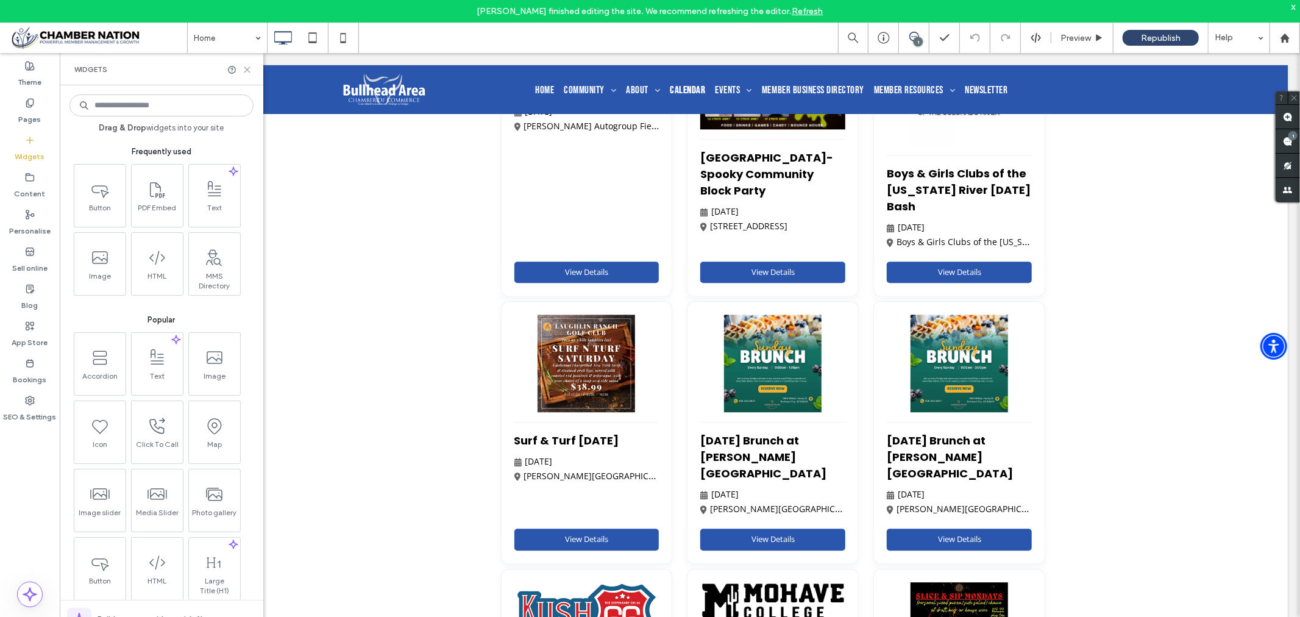
click at [250, 69] on icon at bounding box center [247, 69] width 9 height 9
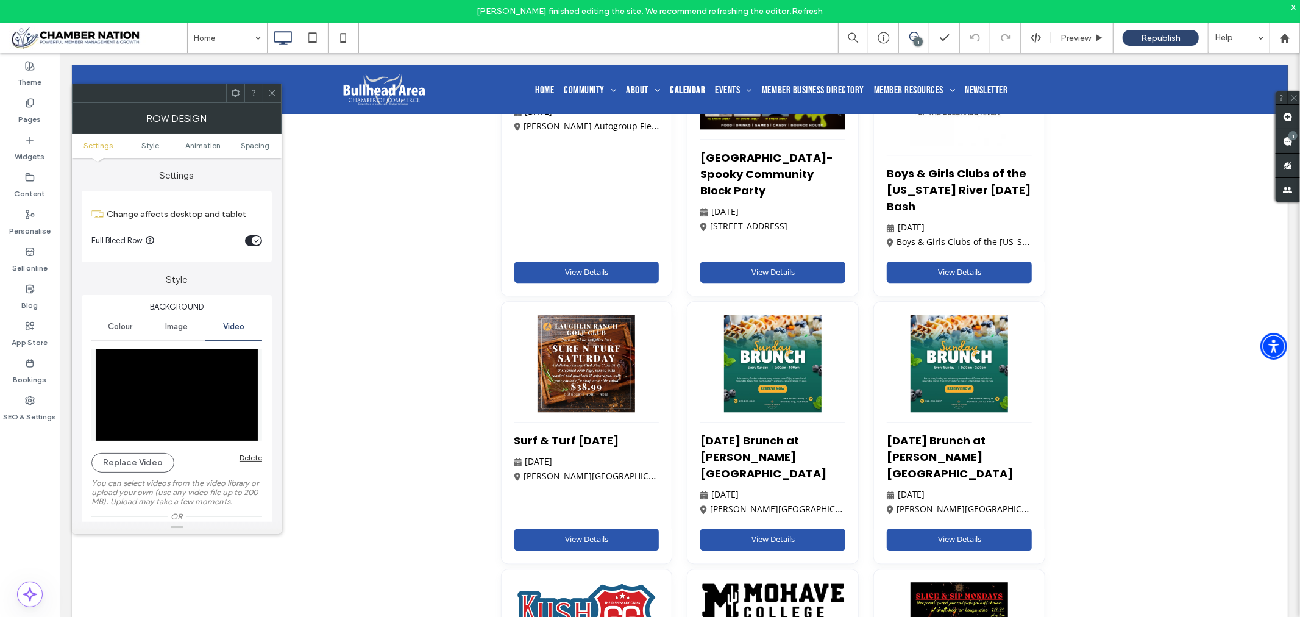
click at [276, 88] on icon at bounding box center [272, 92] width 9 height 9
click at [272, 86] on span at bounding box center [272, 93] width 9 height 18
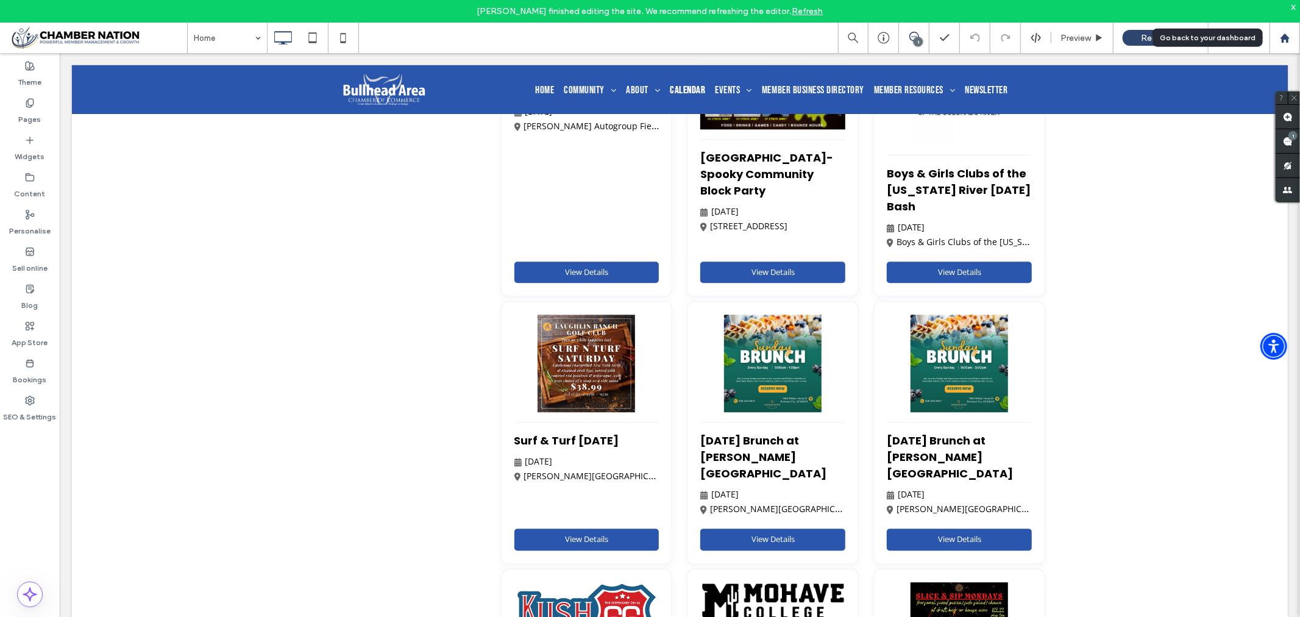
click at [1286, 33] on icon at bounding box center [1285, 38] width 10 height 10
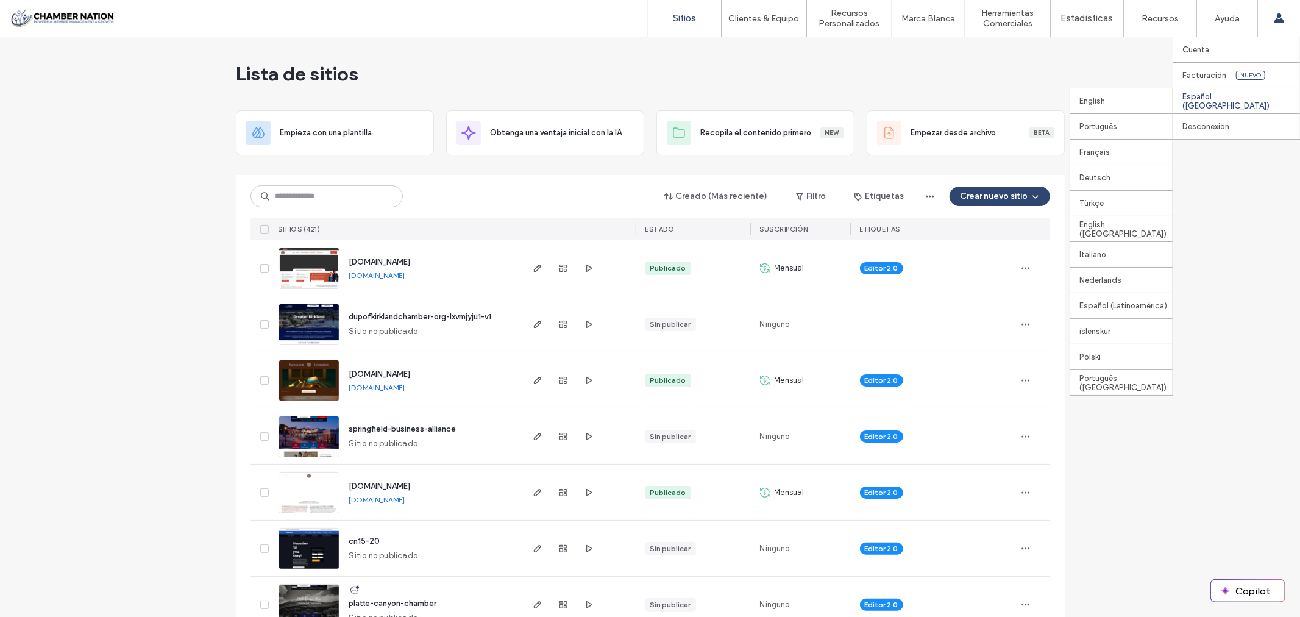
click at [1216, 98] on label "Español ([GEOGRAPHIC_DATA])" at bounding box center [1241, 101] width 118 height 18
click at [1130, 93] on div "English" at bounding box center [1121, 101] width 102 height 26
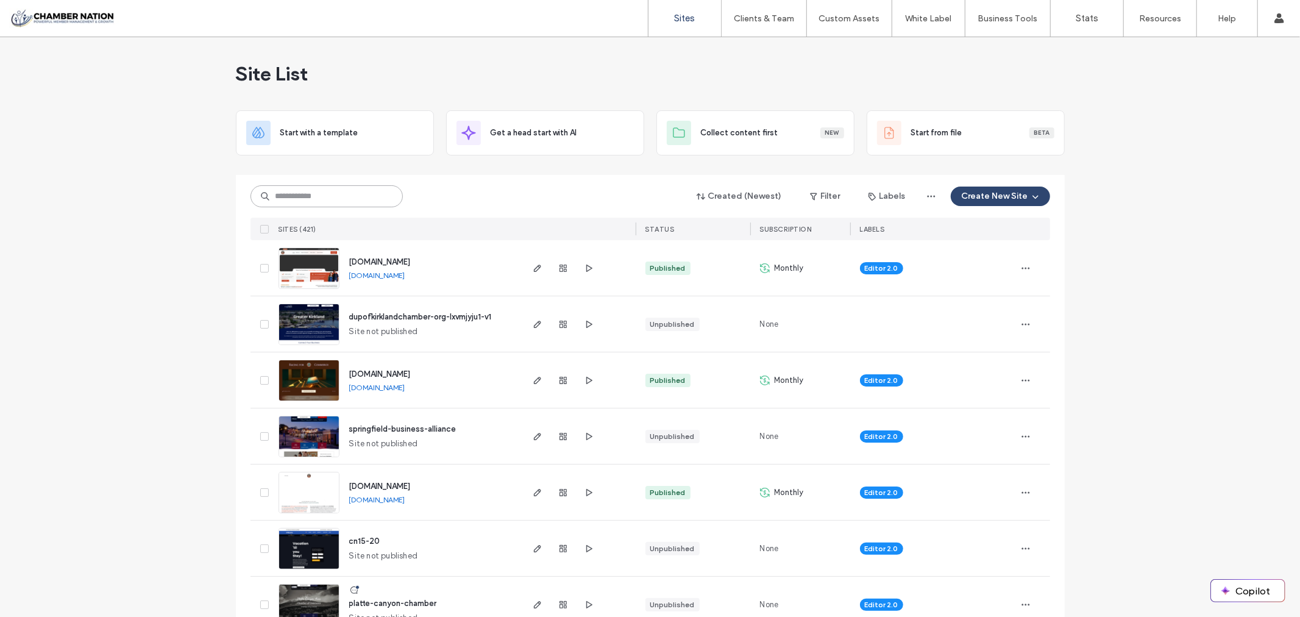
click at [317, 188] on input at bounding box center [326, 196] width 152 height 22
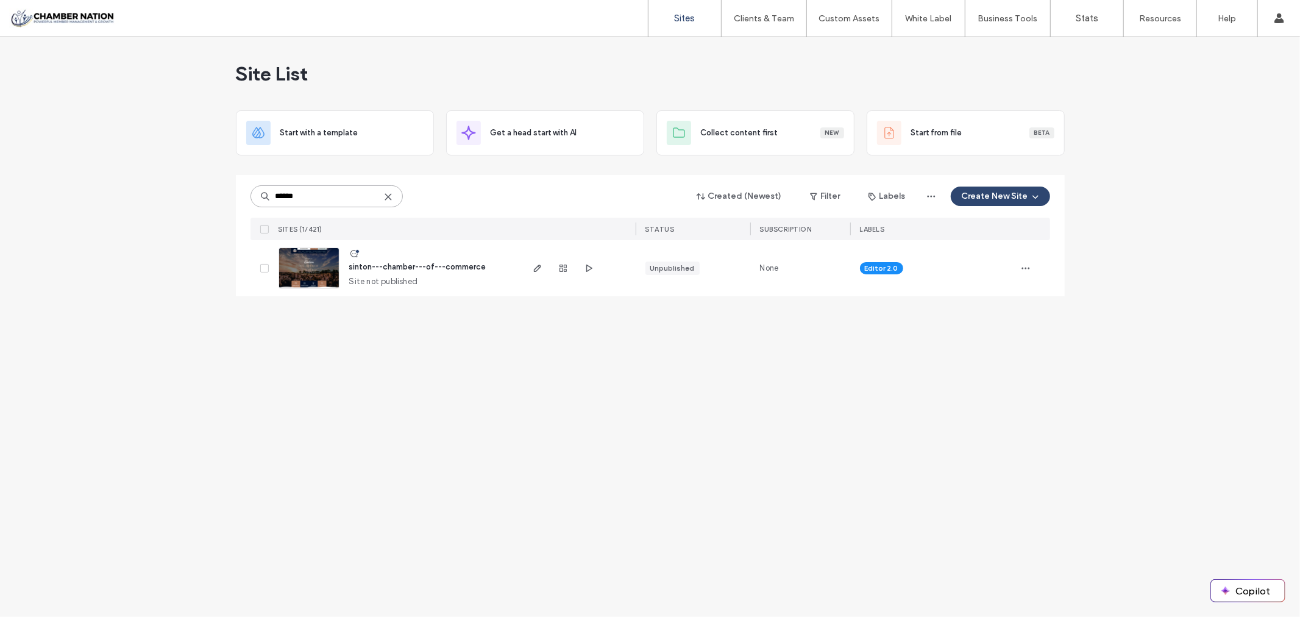
type input "******"
click at [416, 266] on span "sinton---chamber---of---commerce" at bounding box center [417, 266] width 137 height 9
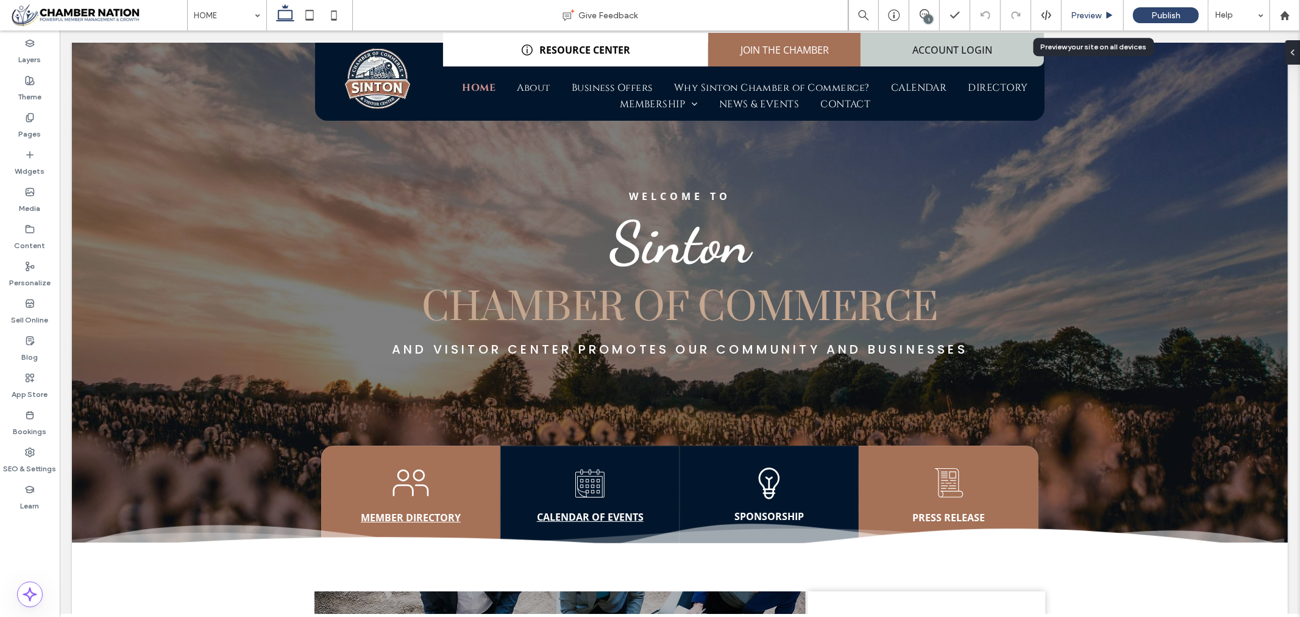
click at [1093, 15] on span "Preview" at bounding box center [1086, 15] width 30 height 10
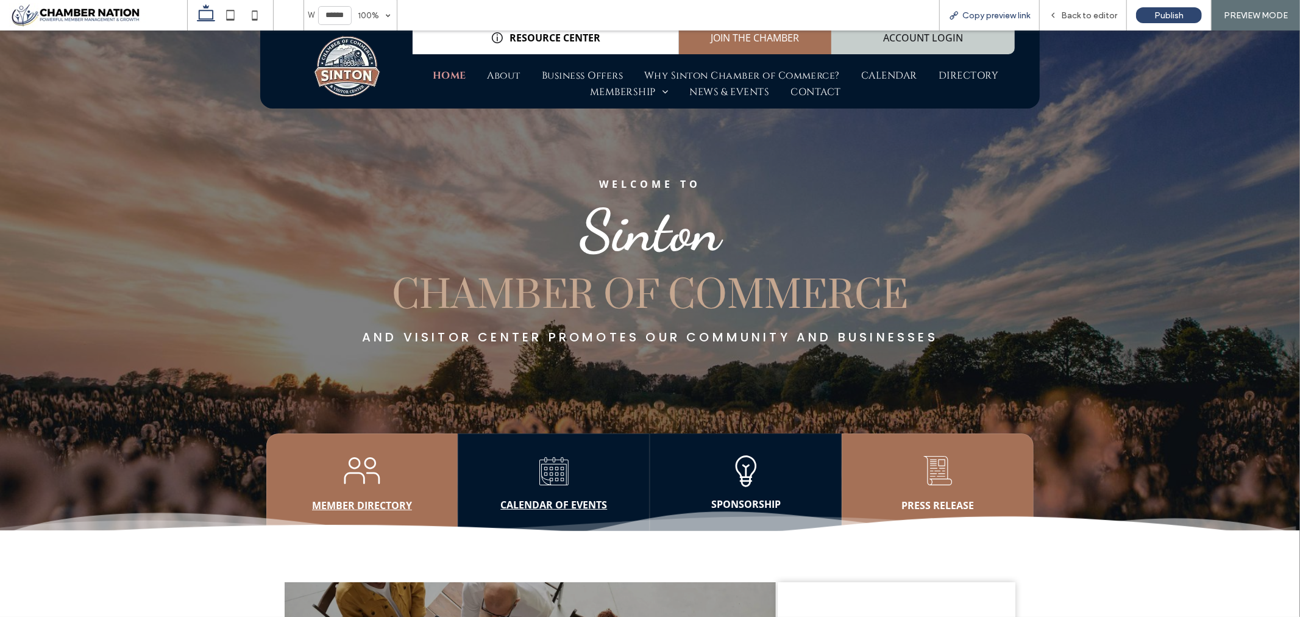
click at [997, 15] on span "Copy preview link" at bounding box center [996, 15] width 68 height 10
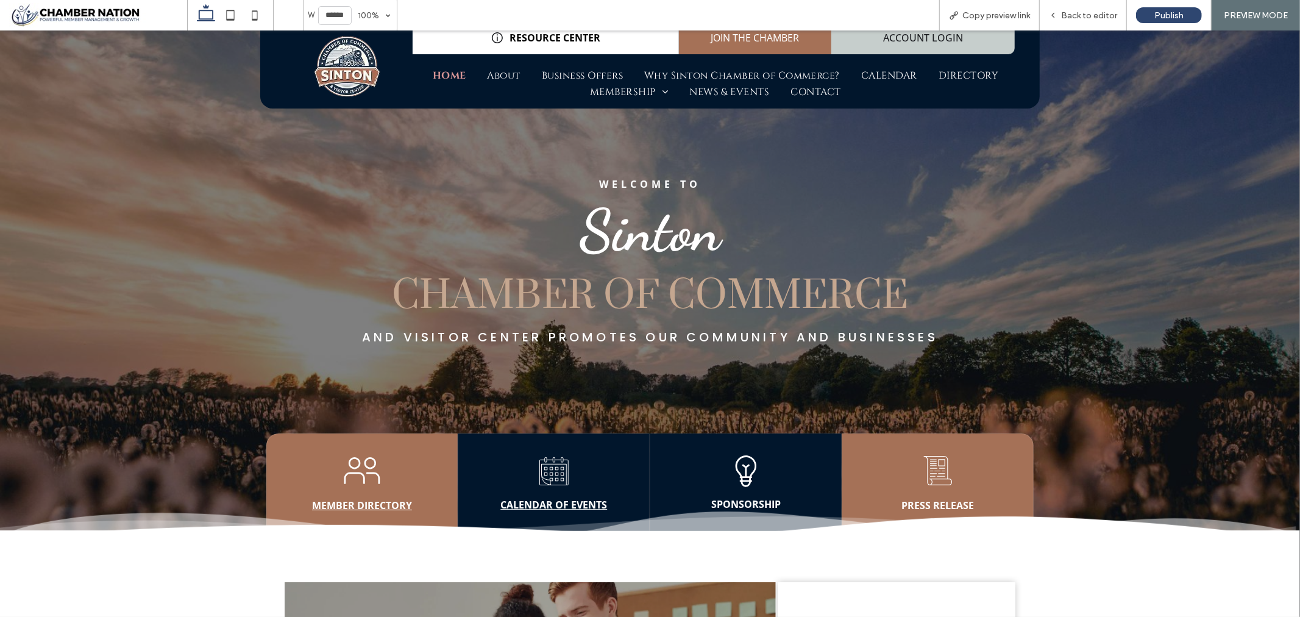
click at [348, 503] on strong "MEMBER DIRECTORY" at bounding box center [362, 504] width 100 height 13
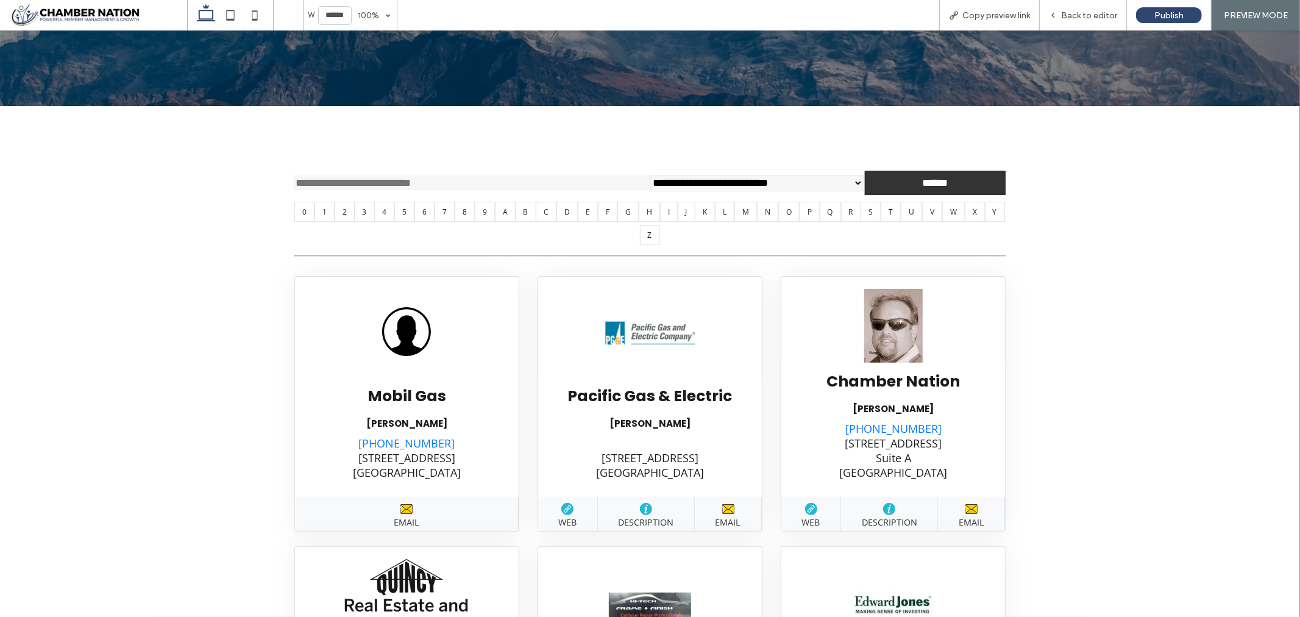
scroll to position [203, 0]
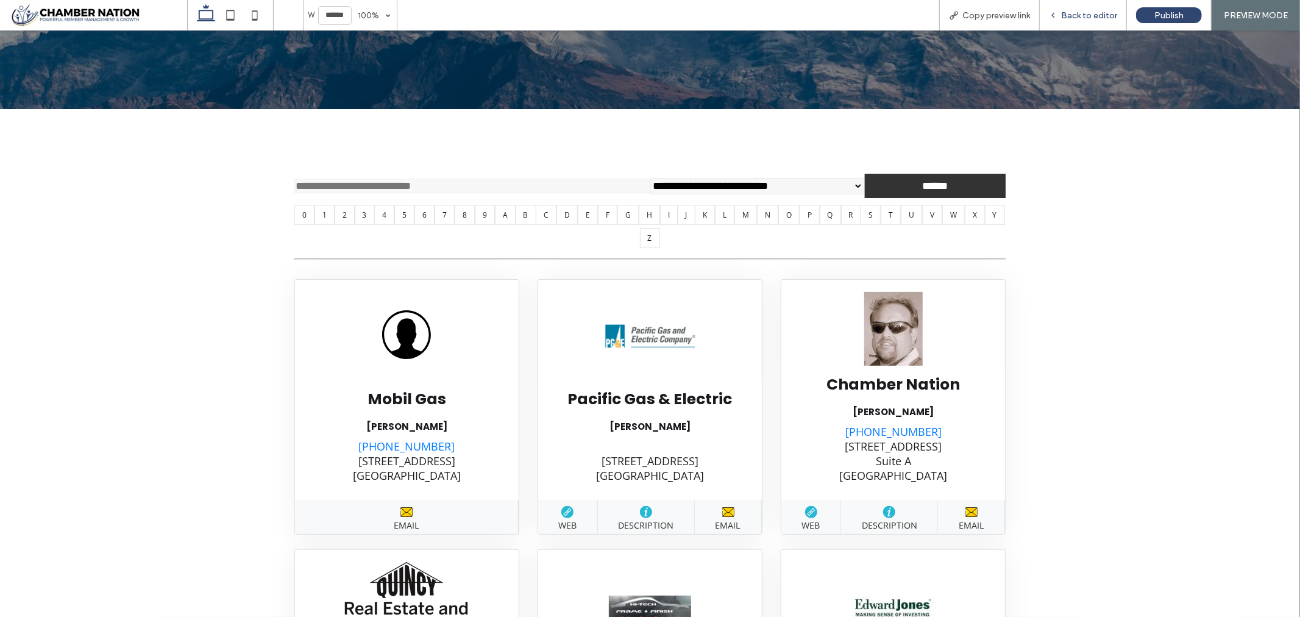
click at [1087, 10] on span "Back to editor" at bounding box center [1089, 15] width 56 height 10
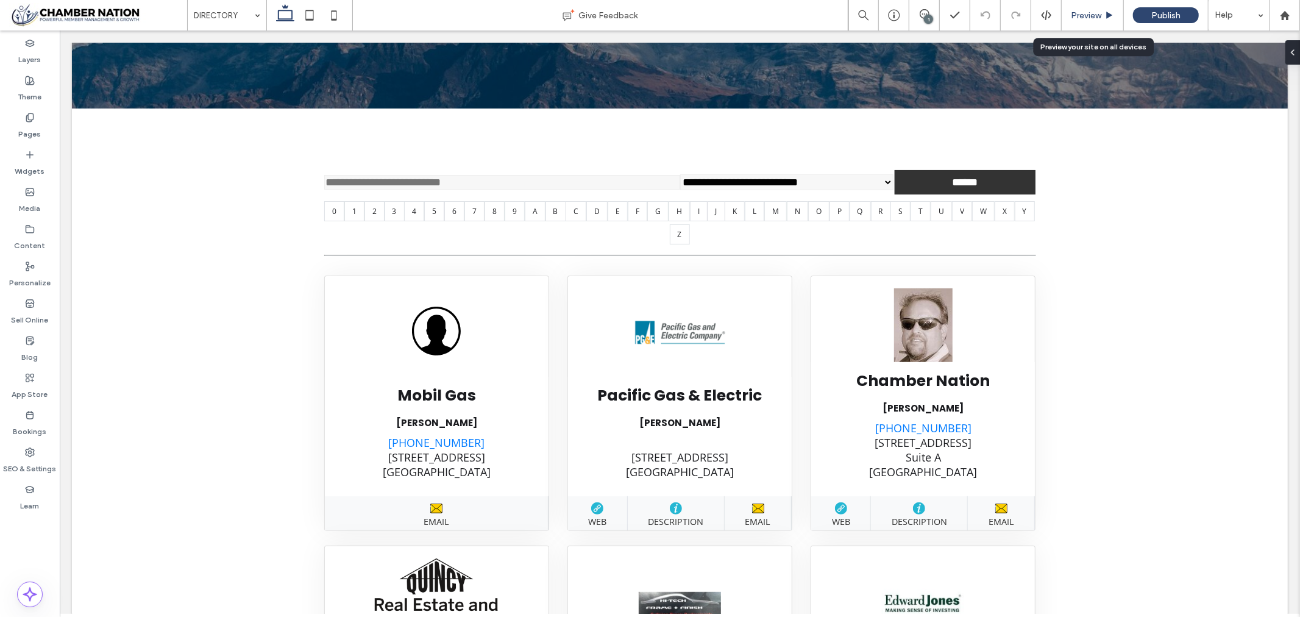
scroll to position [215, 0]
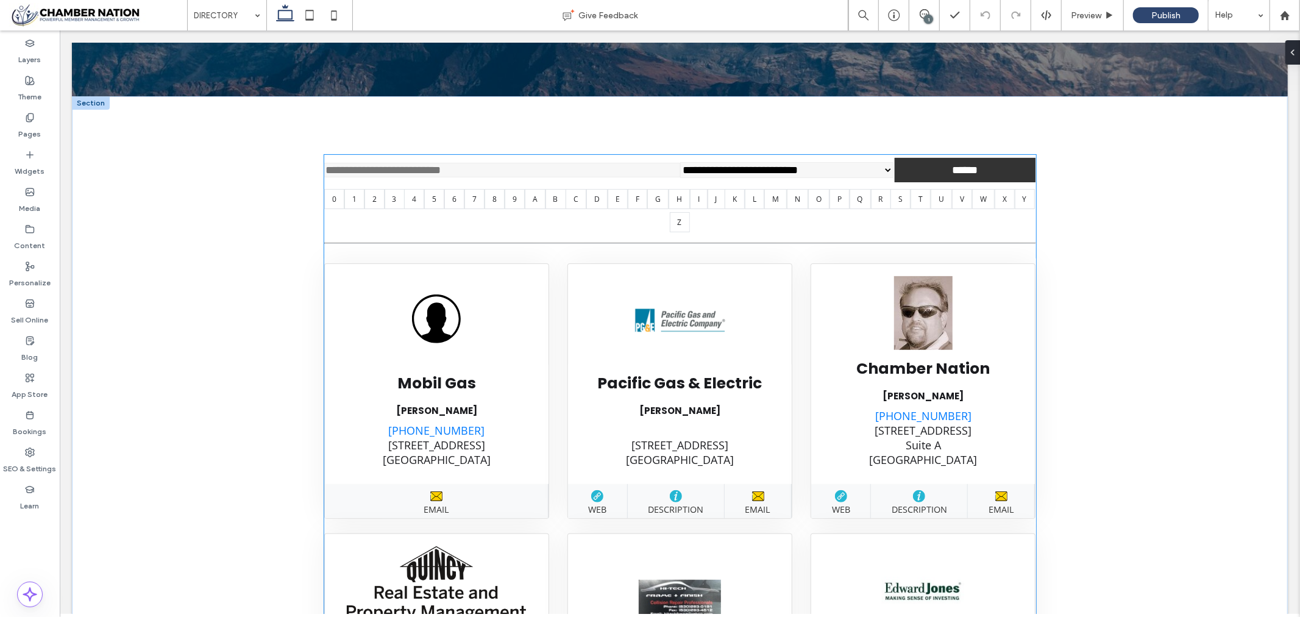
click at [381, 263] on div at bounding box center [680, 260] width 712 height 5
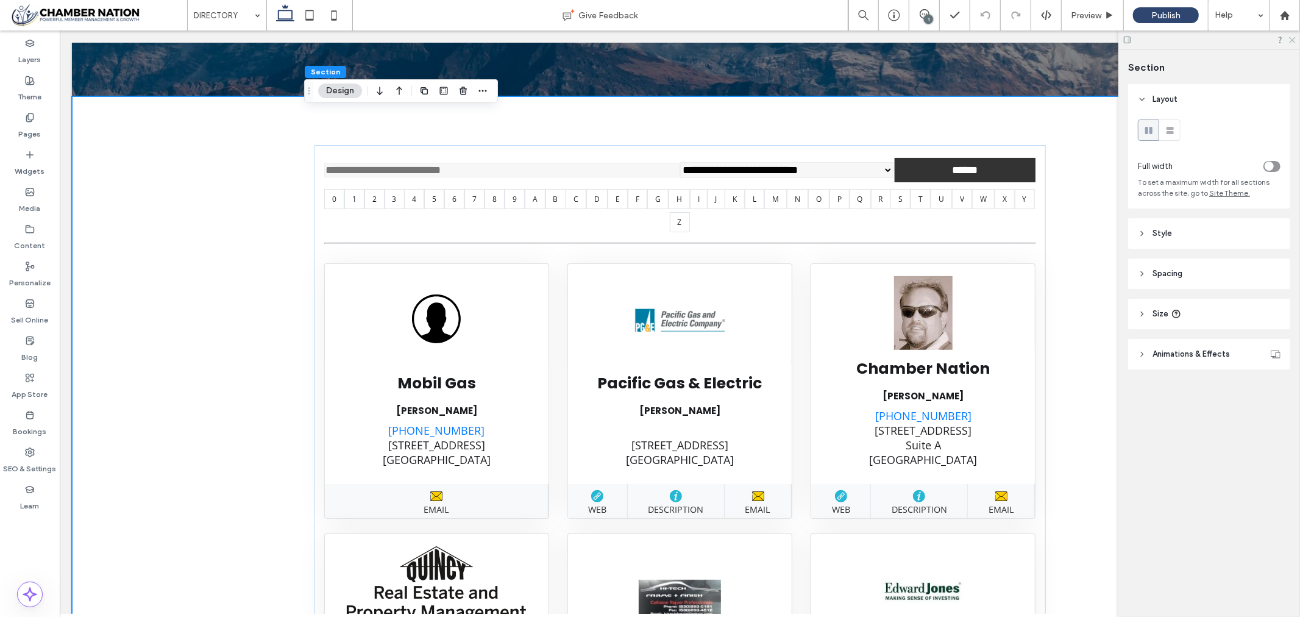
click at [1293, 38] on icon at bounding box center [1292, 39] width 8 height 8
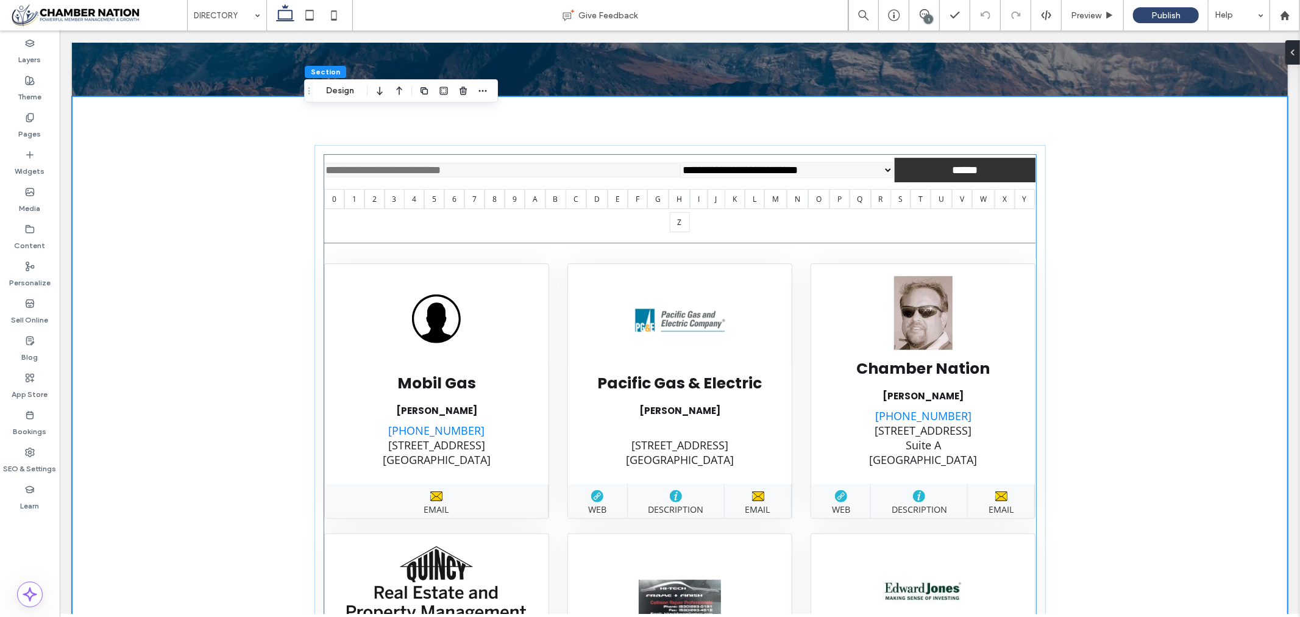
click at [756, 263] on div at bounding box center [680, 260] width 712 height 5
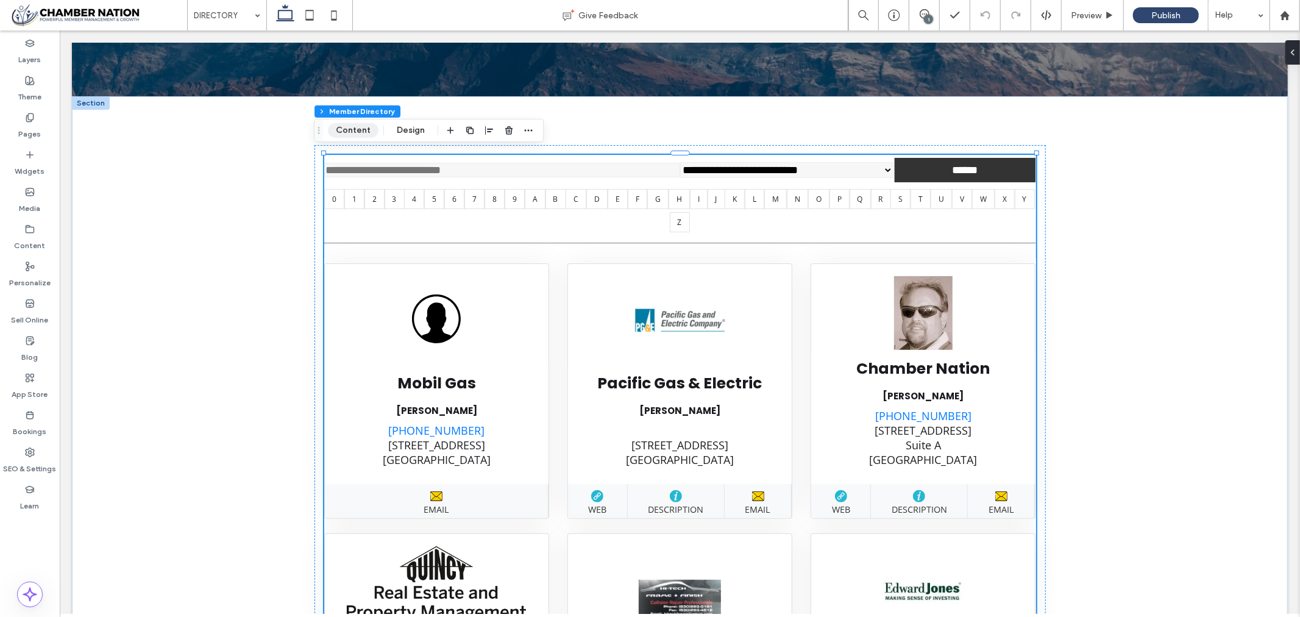
click at [360, 126] on button "Content" at bounding box center [353, 130] width 51 height 15
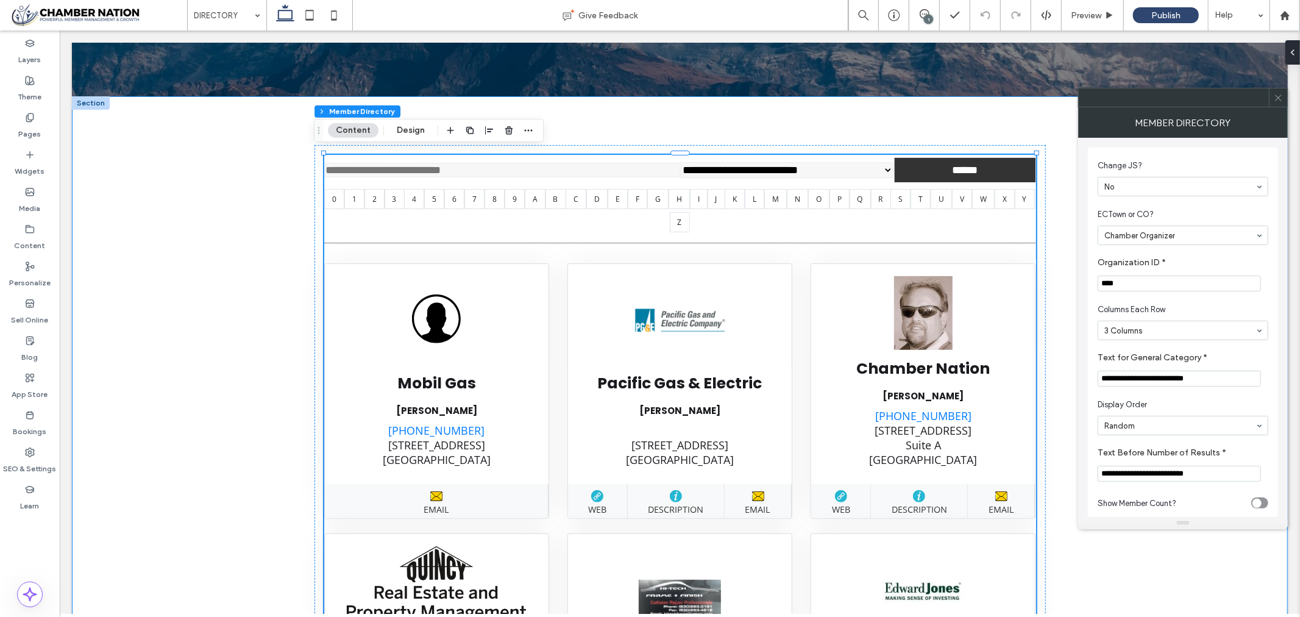
drag, startPoint x: 1202, startPoint y: 313, endPoint x: 1072, endPoint y: 287, distance: 133.0
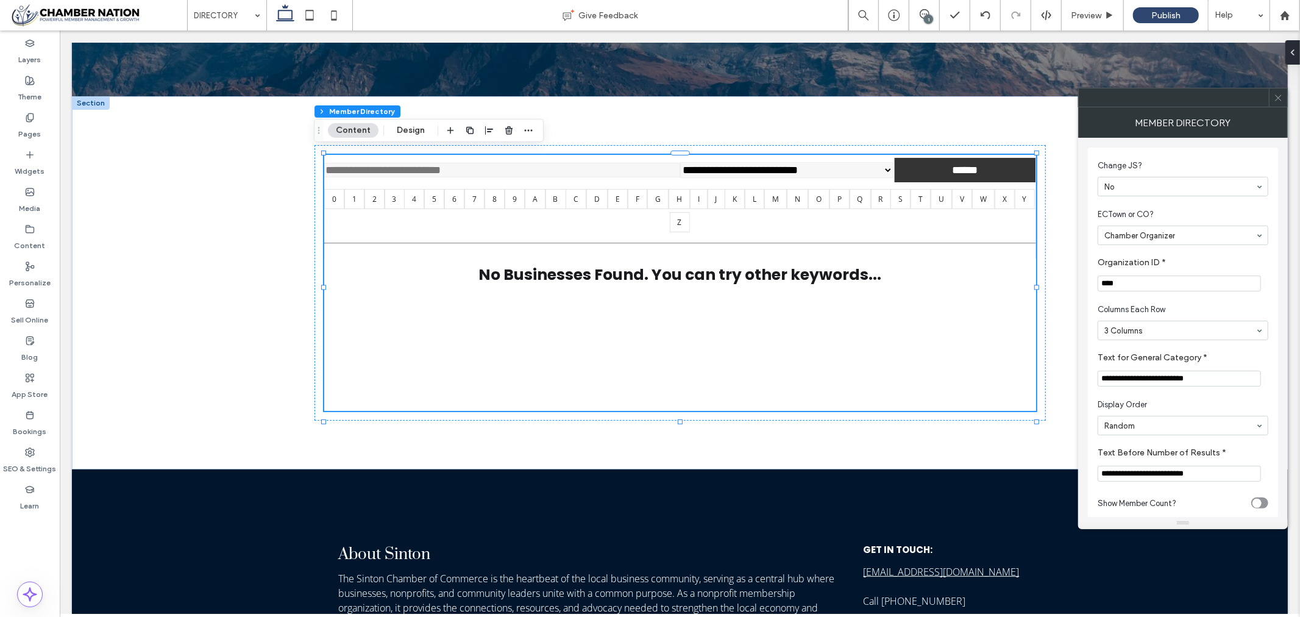
type input "****"
drag, startPoint x: 1219, startPoint y: 156, endPoint x: 1239, endPoint y: 132, distance: 31.2
click at [1221, 154] on section "Change JS? No" at bounding box center [1182, 178] width 171 height 49
click at [1280, 98] on icon at bounding box center [1278, 97] width 9 height 9
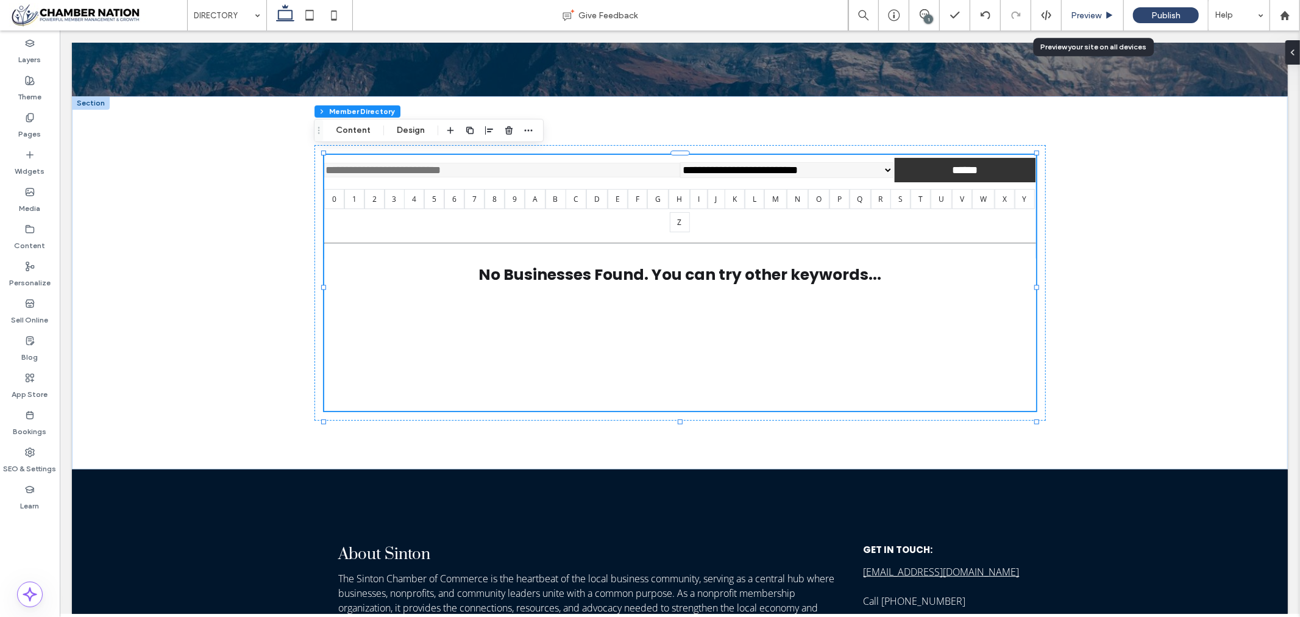
click at [1085, 16] on span "Preview" at bounding box center [1086, 15] width 30 height 10
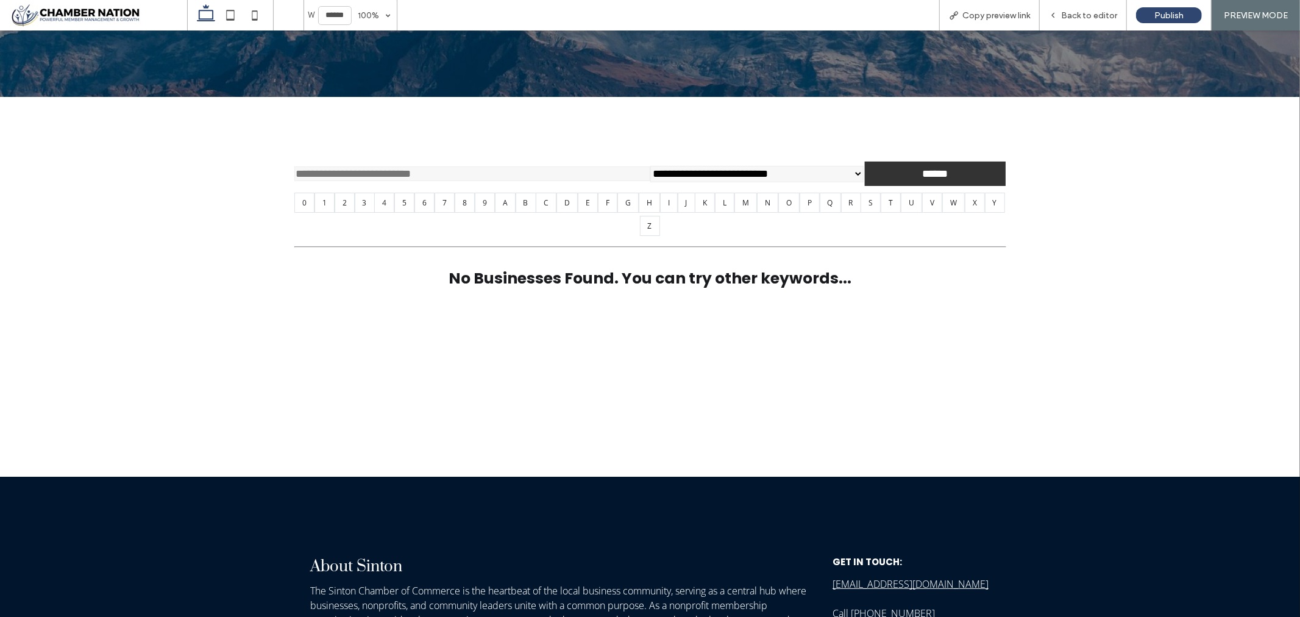
scroll to position [203, 0]
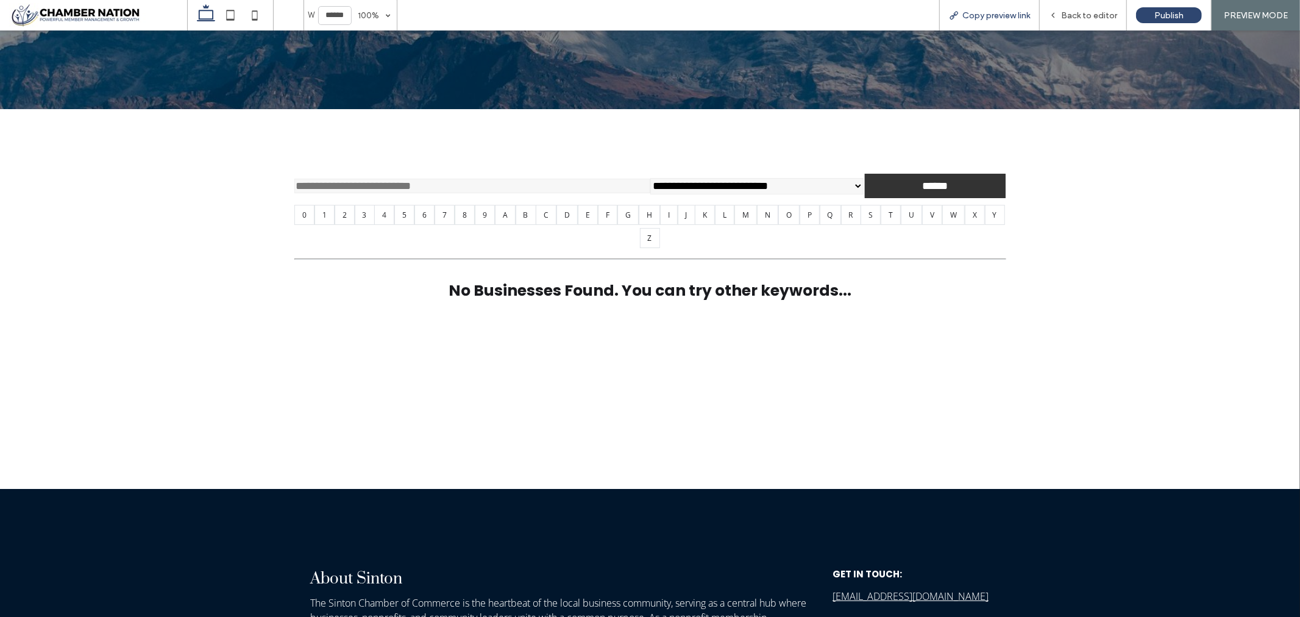
click at [995, 15] on span "Copy preview link" at bounding box center [996, 15] width 68 height 10
click at [1074, 12] on div "Back to editor" at bounding box center [1083, 15] width 87 height 30
click at [1072, 15] on span "Back to editor" at bounding box center [1089, 15] width 56 height 10
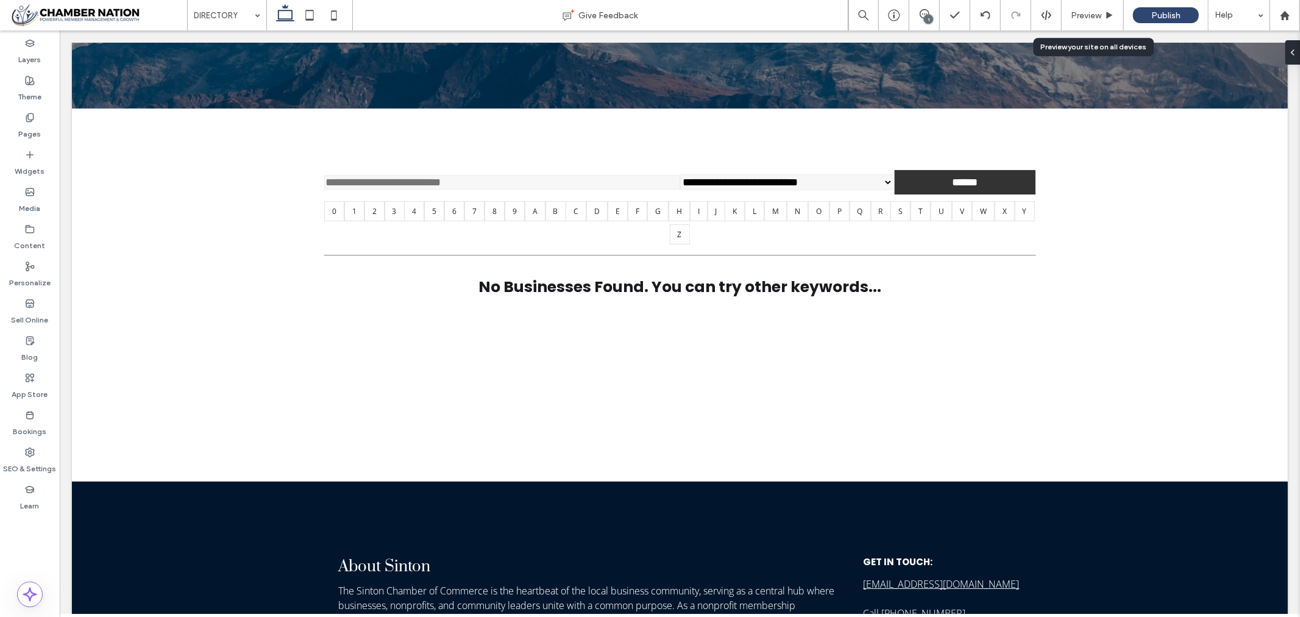
scroll to position [215, 0]
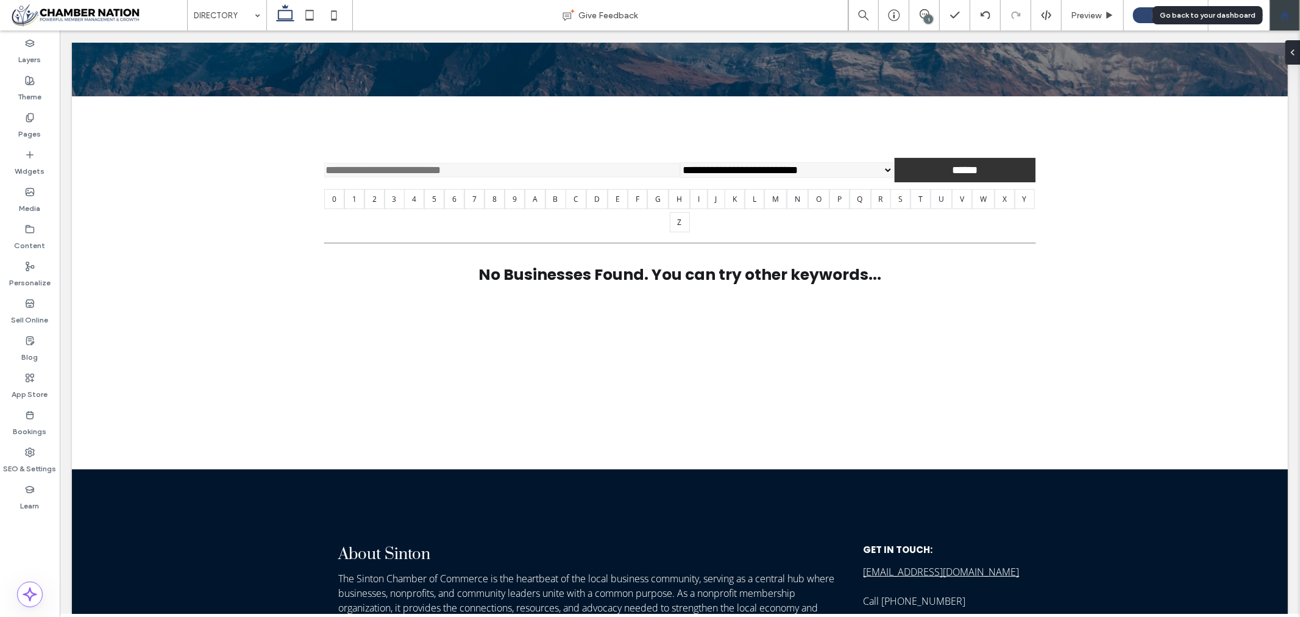
click at [1283, 15] on use at bounding box center [1284, 14] width 9 height 9
